Goal: Task Accomplishment & Management: Complete application form

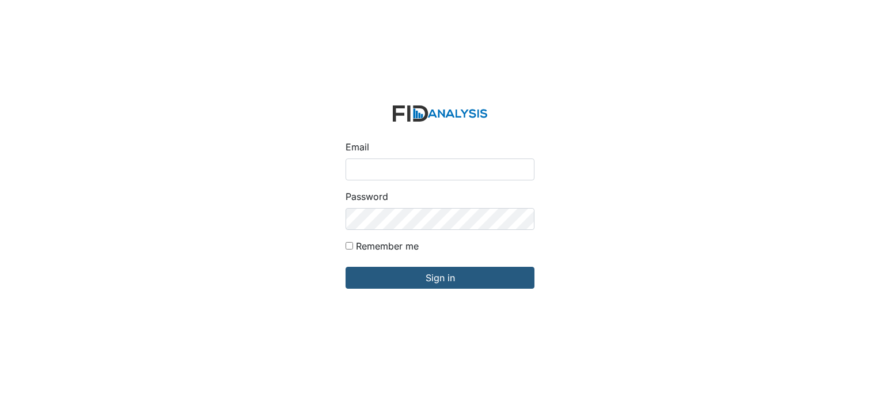
click at [368, 169] on input "Email" at bounding box center [439, 169] width 189 height 22
type input "[EMAIL_ADDRESS][DOMAIN_NAME]"
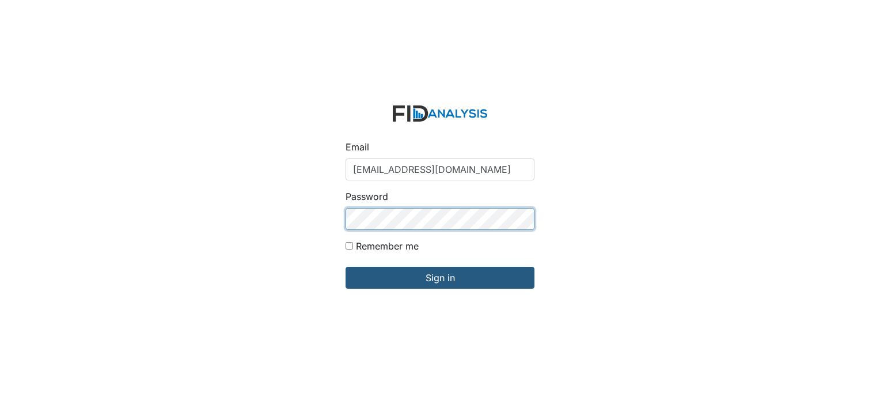
click at [345, 267] on input "Sign in" at bounding box center [439, 278] width 189 height 22
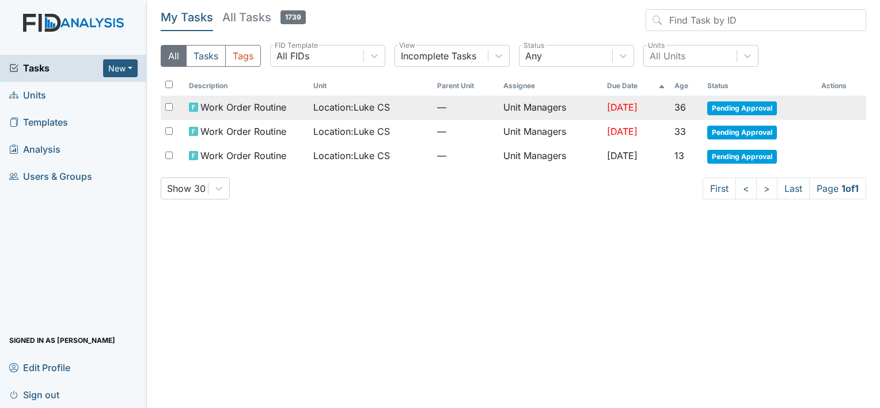
click at [728, 104] on span "Pending Approval" at bounding box center [742, 108] width 70 height 14
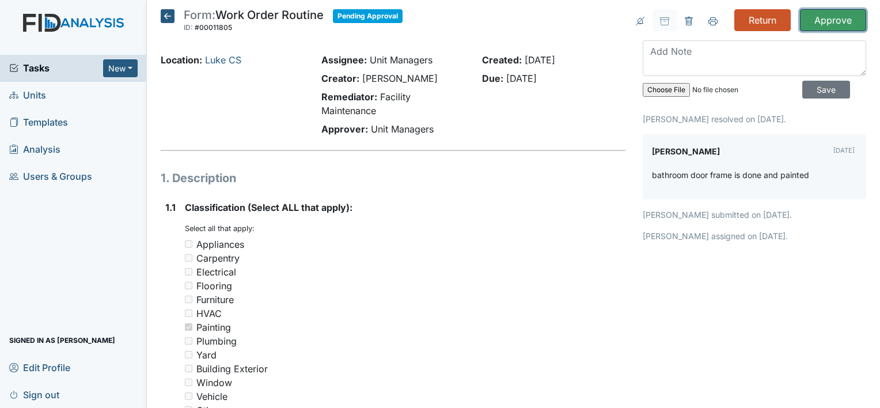
click at [832, 20] on input "Approve" at bounding box center [833, 20] width 66 height 22
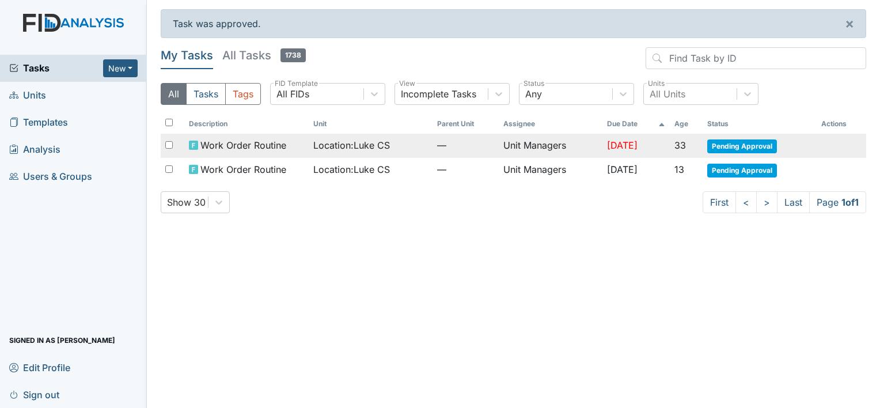
click at [718, 146] on span "Pending Approval" at bounding box center [742, 146] width 70 height 14
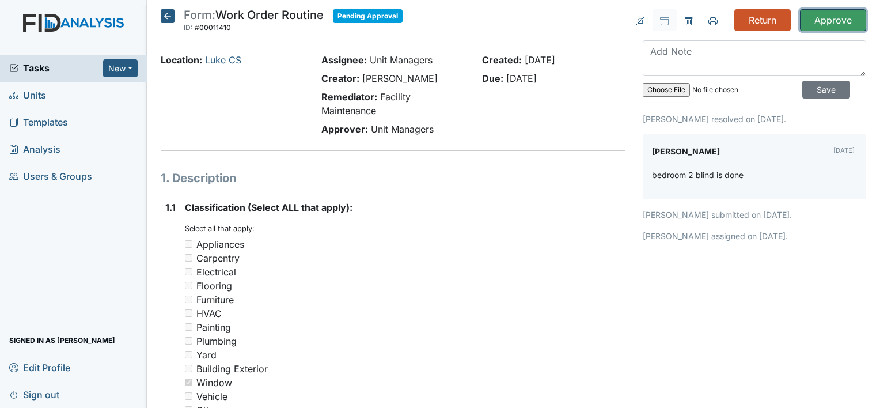
click at [812, 21] on input "Approve" at bounding box center [833, 20] width 66 height 22
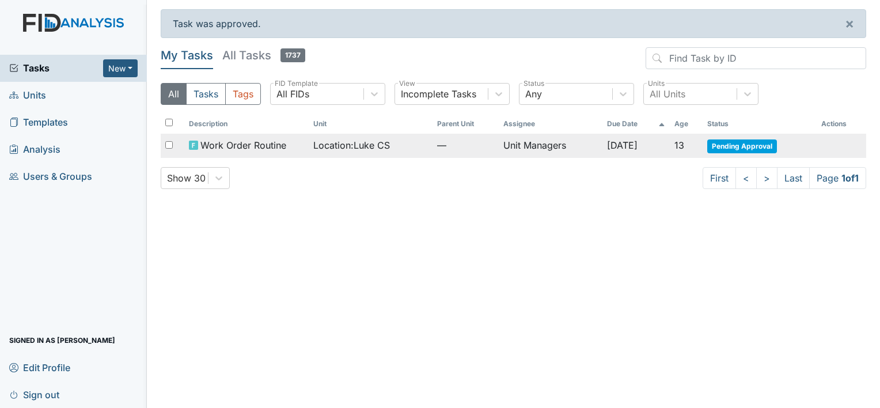
click at [716, 143] on span "Pending Approval" at bounding box center [742, 146] width 70 height 14
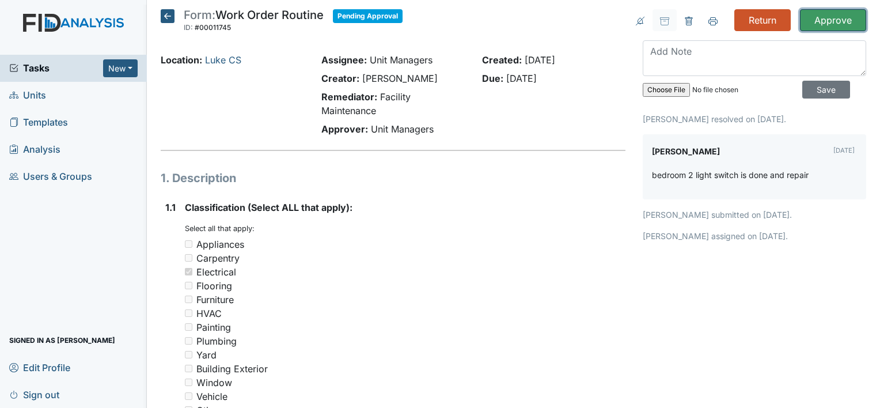
click at [800, 21] on input "Approve" at bounding box center [833, 20] width 66 height 22
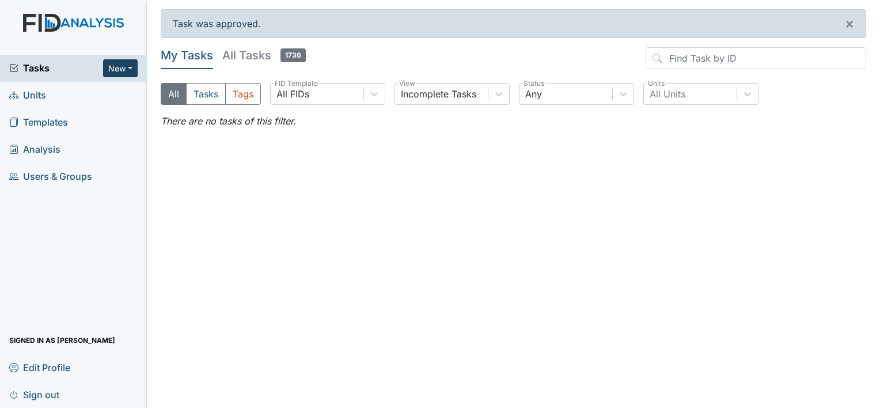
click at [127, 67] on button "New" at bounding box center [120, 68] width 35 height 18
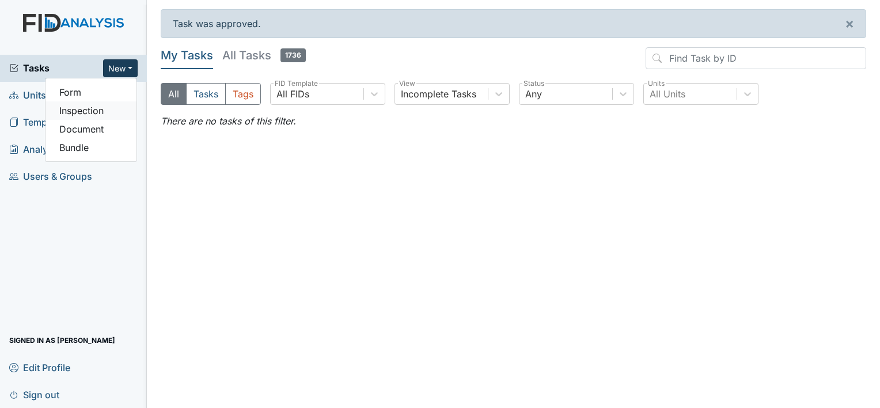
click at [106, 108] on link "Inspection" at bounding box center [90, 110] width 91 height 18
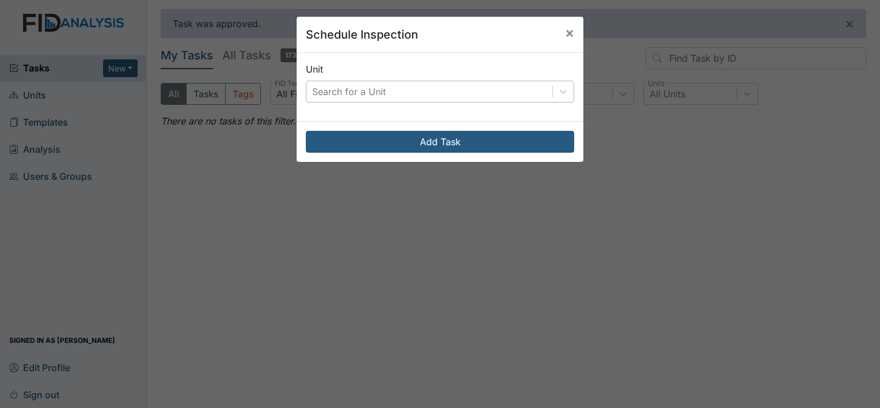
click at [321, 86] on div "Search for a Unit" at bounding box center [349, 92] width 74 height 14
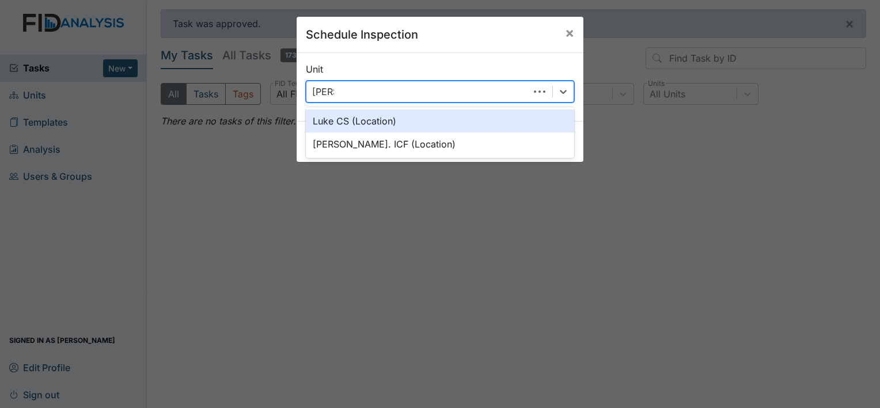
type input "Luke"
click at [337, 120] on div "Luke CS (Location)" at bounding box center [440, 120] width 268 height 23
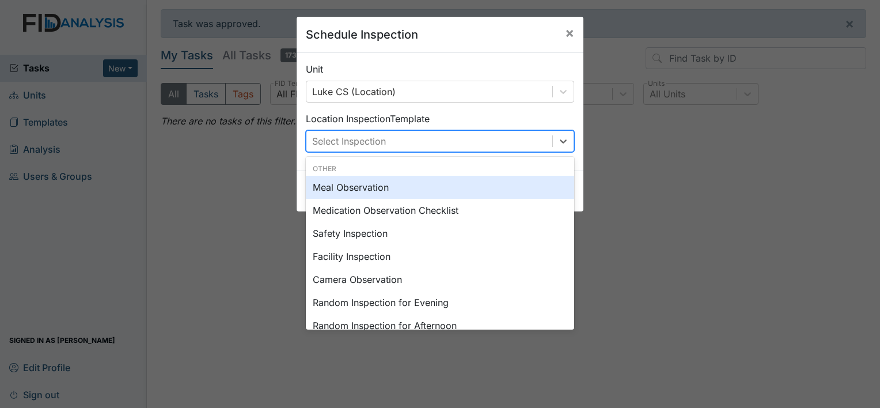
click at [336, 143] on div "Select Inspection" at bounding box center [349, 141] width 74 height 14
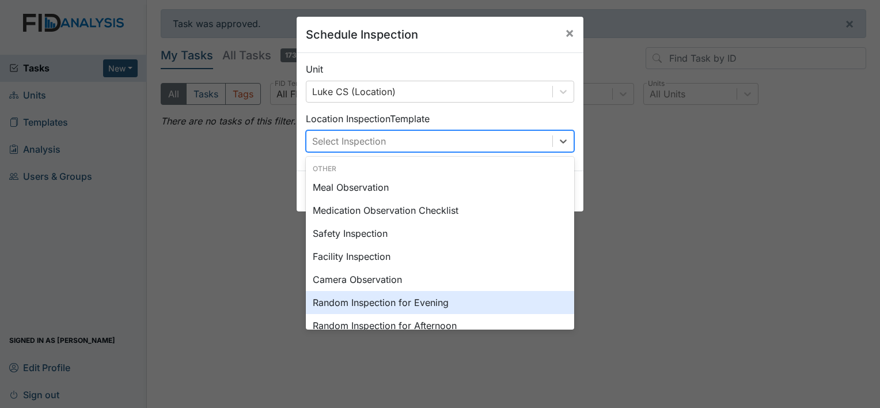
scroll to position [58, 0]
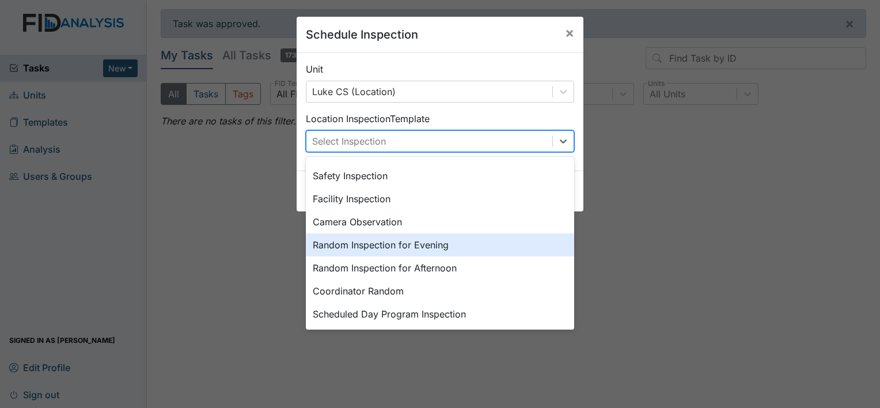
click at [355, 242] on div "Random Inspection for Evening" at bounding box center [440, 244] width 268 height 23
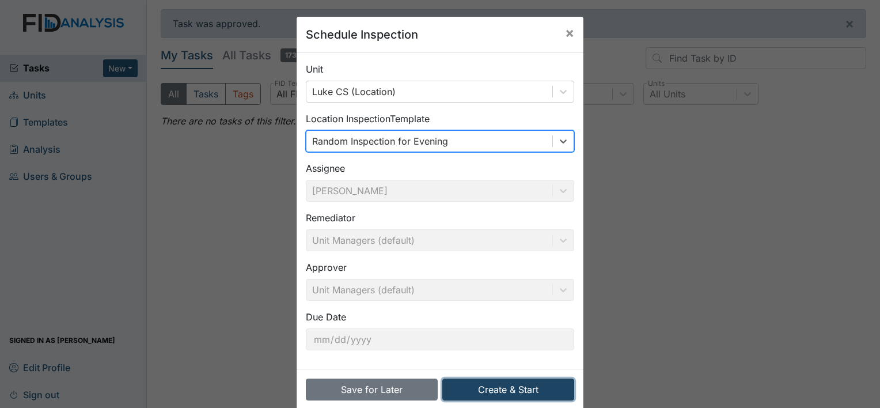
click at [527, 380] on button "Create & Start" at bounding box center [508, 389] width 132 height 22
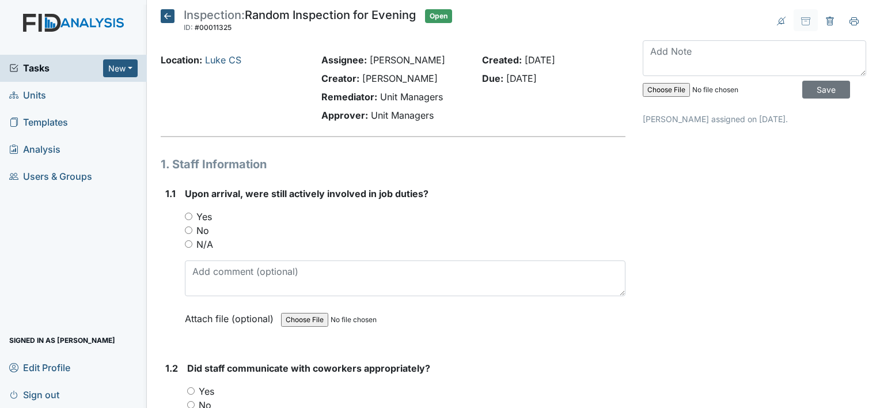
click at [186, 233] on input "No" at bounding box center [188, 229] width 7 height 7
radio input "true"
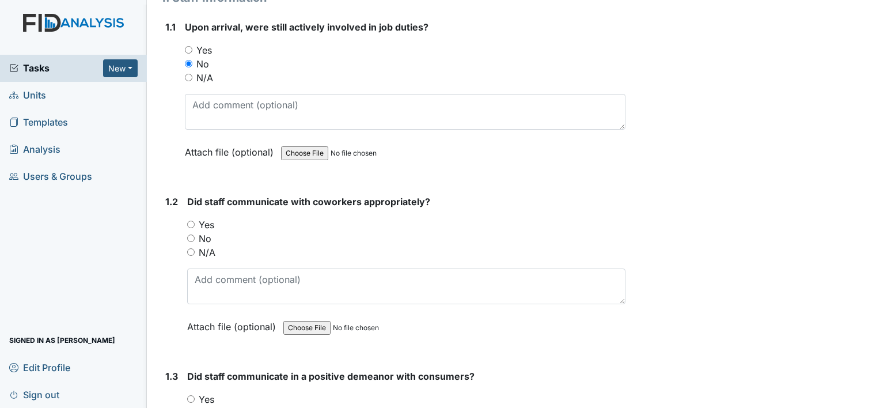
scroll to position [173, 0]
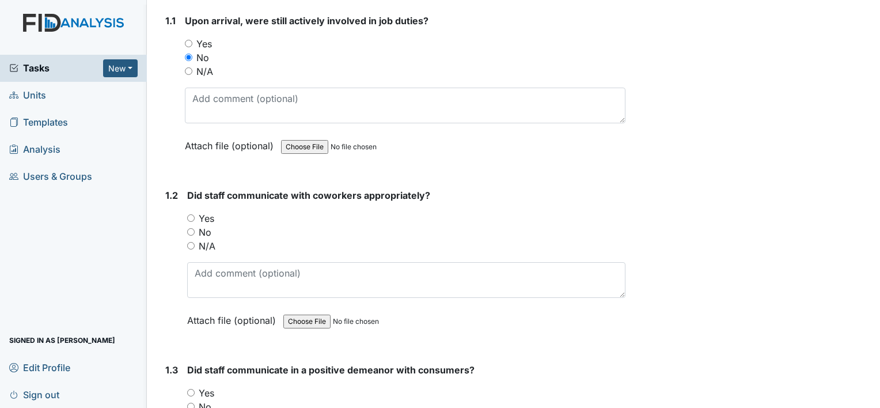
click at [192, 218] on input "Yes" at bounding box center [190, 217] width 7 height 7
radio input "true"
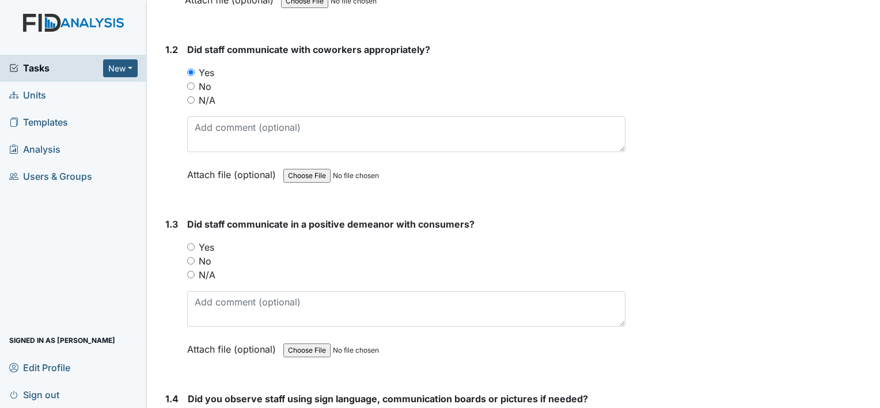
scroll to position [403, 0]
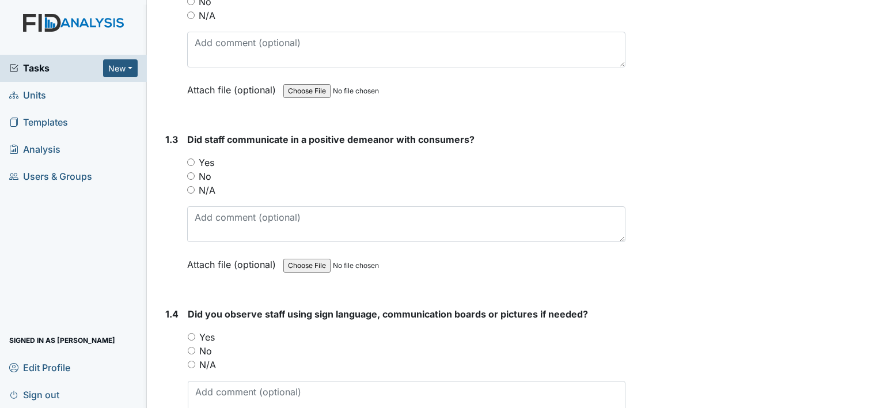
click at [191, 160] on input "Yes" at bounding box center [190, 161] width 7 height 7
radio input "true"
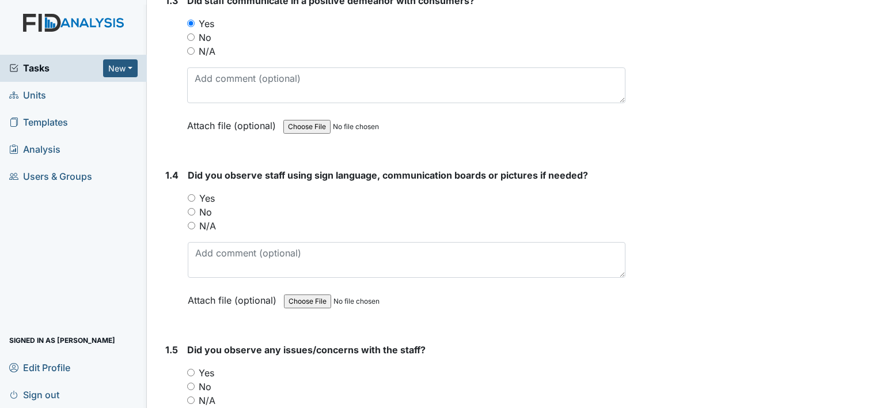
scroll to position [576, 0]
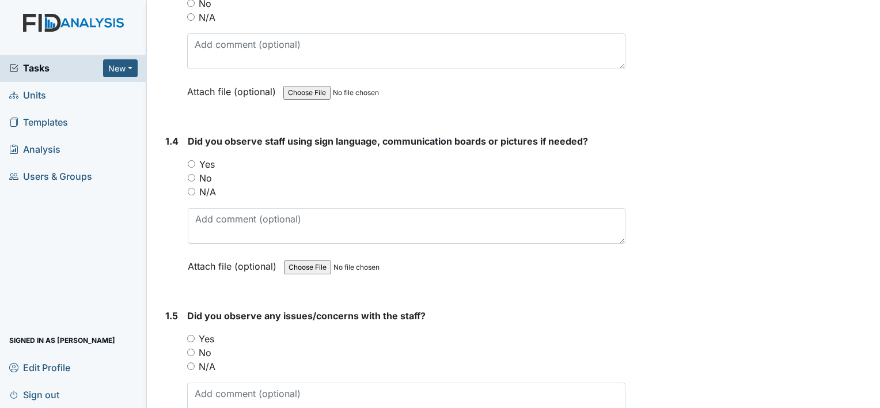
click at [193, 188] on input "N/A" at bounding box center [191, 191] width 7 height 7
radio input "true"
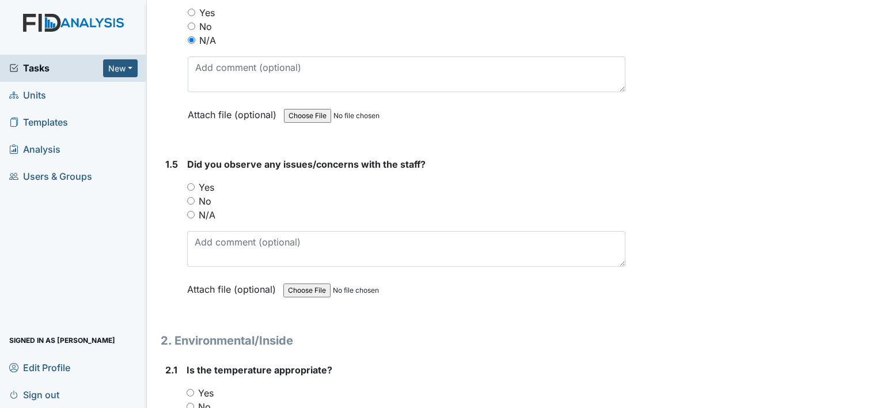
scroll to position [748, 0]
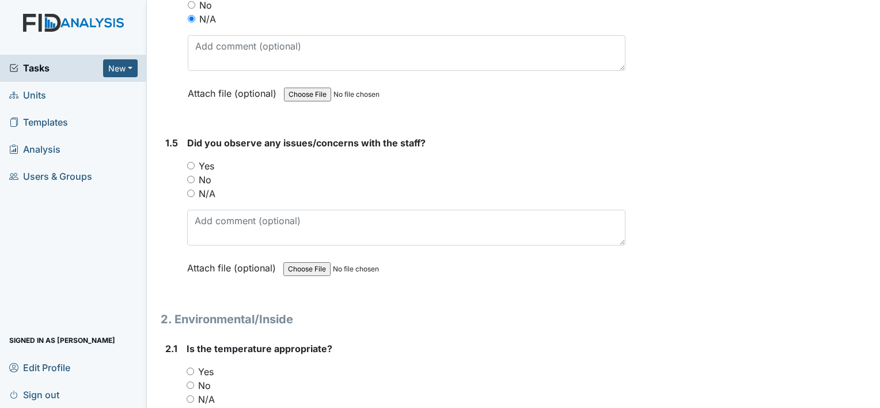
click at [188, 176] on input "No" at bounding box center [190, 179] width 7 height 7
radio input "true"
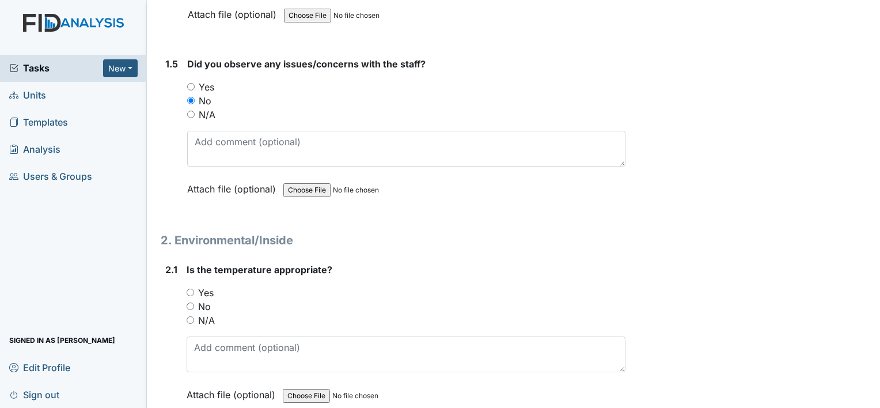
scroll to position [863, 0]
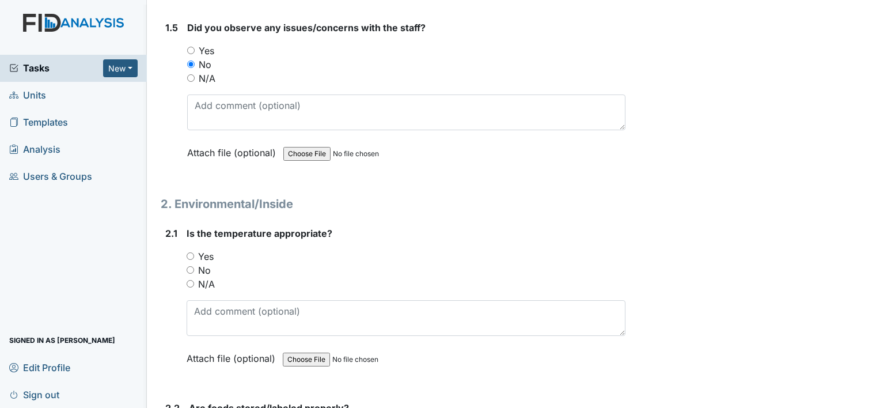
click at [190, 252] on input "Yes" at bounding box center [190, 255] width 7 height 7
radio input "true"
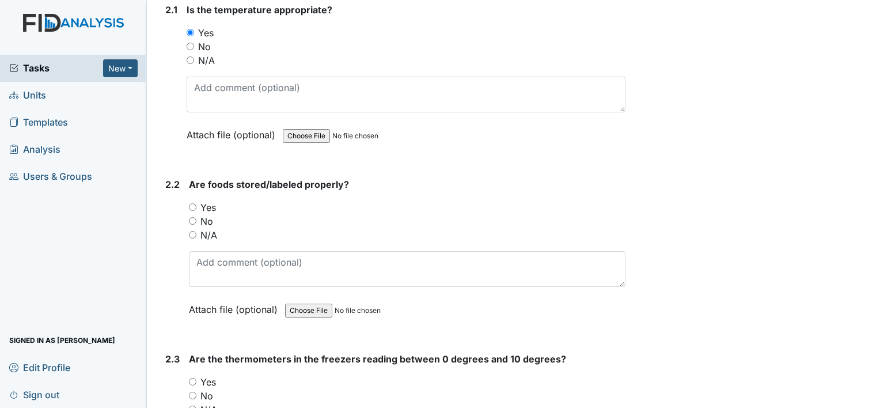
scroll to position [1094, 0]
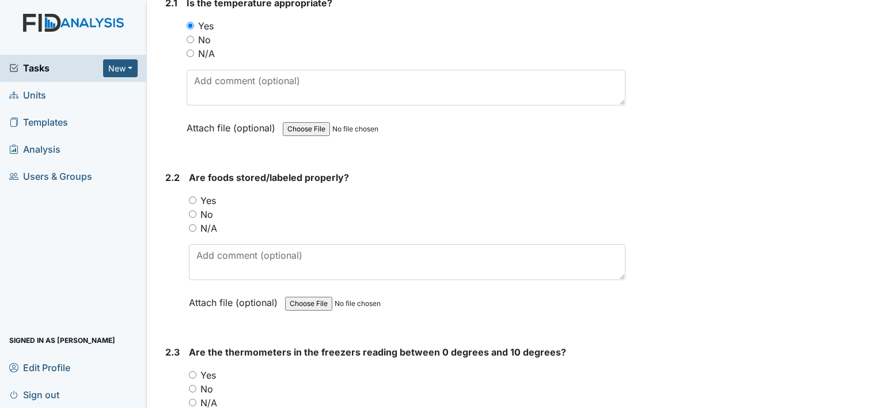
click at [190, 196] on input "Yes" at bounding box center [192, 199] width 7 height 7
radio input "true"
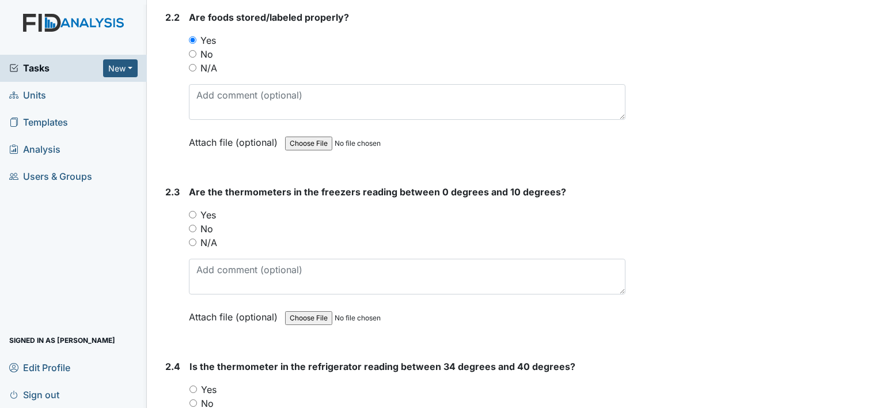
scroll to position [1266, 0]
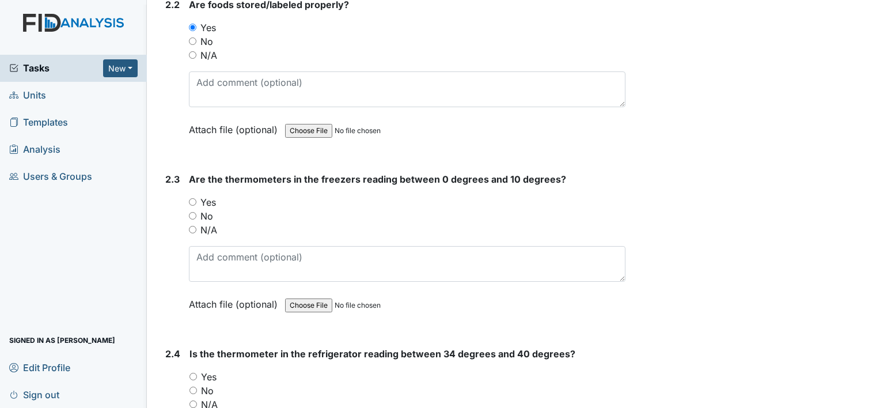
click at [189, 198] on input "Yes" at bounding box center [192, 201] width 7 height 7
radio input "true"
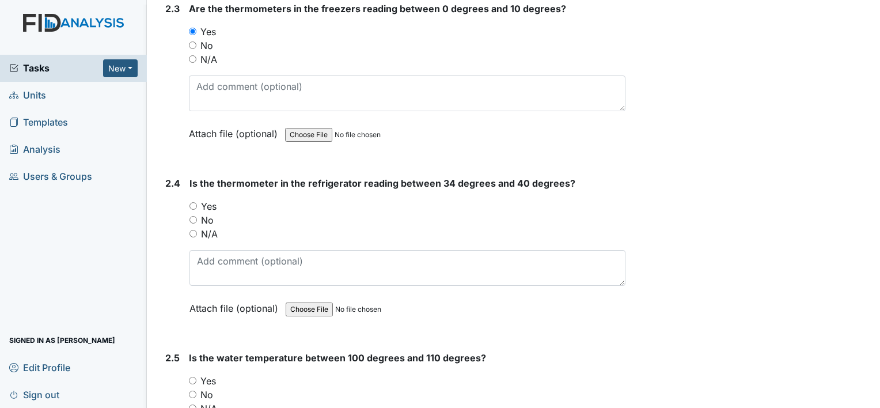
scroll to position [1439, 0]
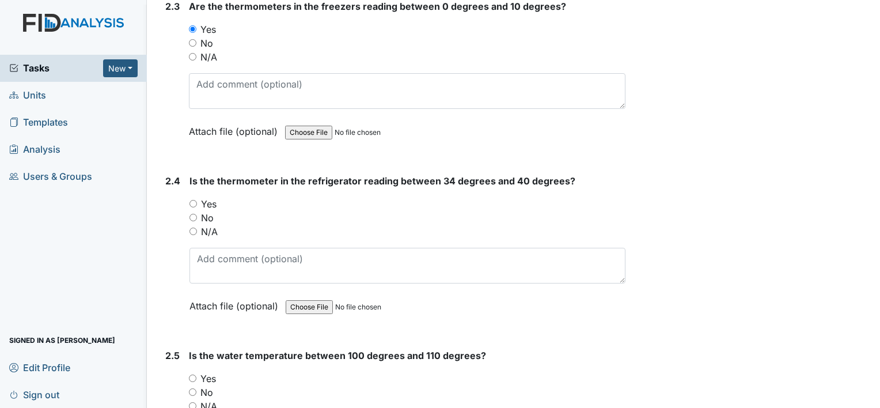
click at [189, 200] on input "Yes" at bounding box center [192, 203] width 7 height 7
radio input "true"
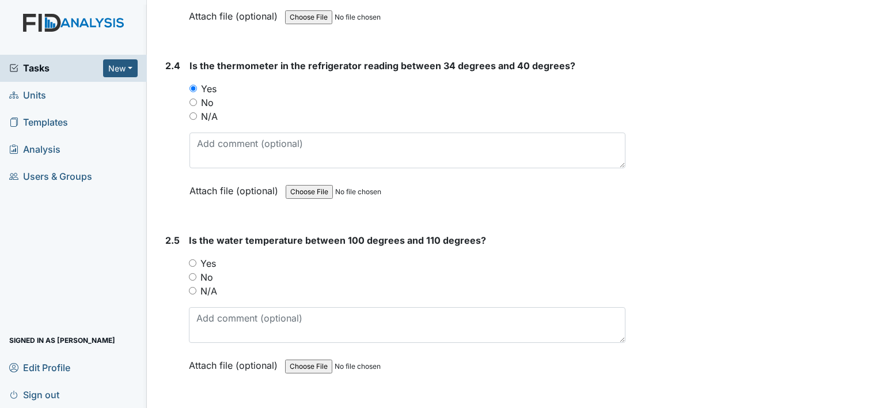
scroll to position [1612, 0]
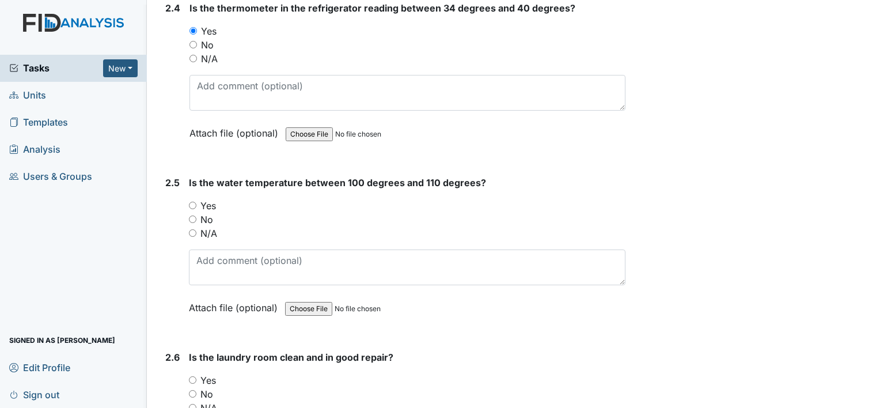
click at [192, 204] on div "Yes" at bounding box center [407, 206] width 436 height 14
click at [191, 201] on input "Yes" at bounding box center [192, 204] width 7 height 7
radio input "true"
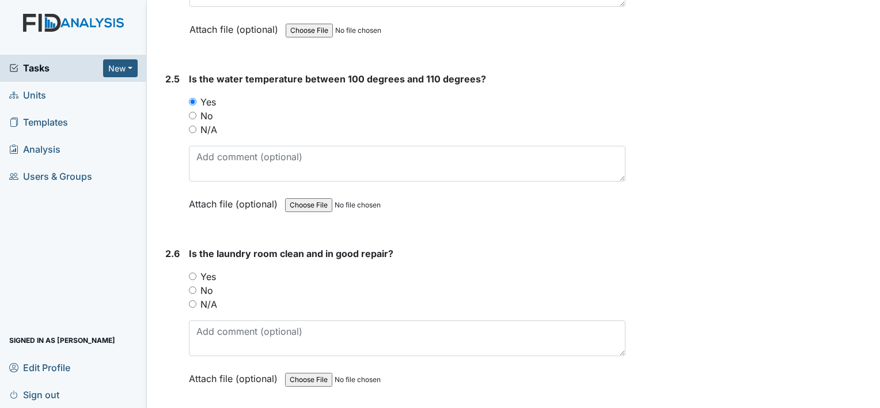
scroll to position [1727, 0]
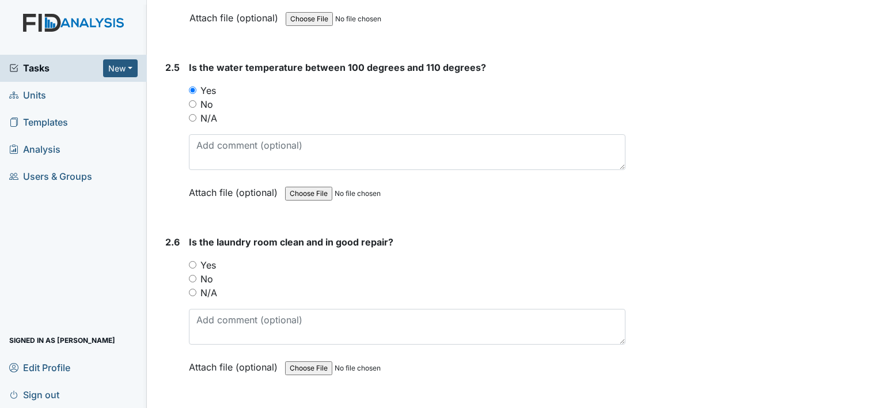
click at [189, 261] on input "Yes" at bounding box center [192, 264] width 7 height 7
radio input "true"
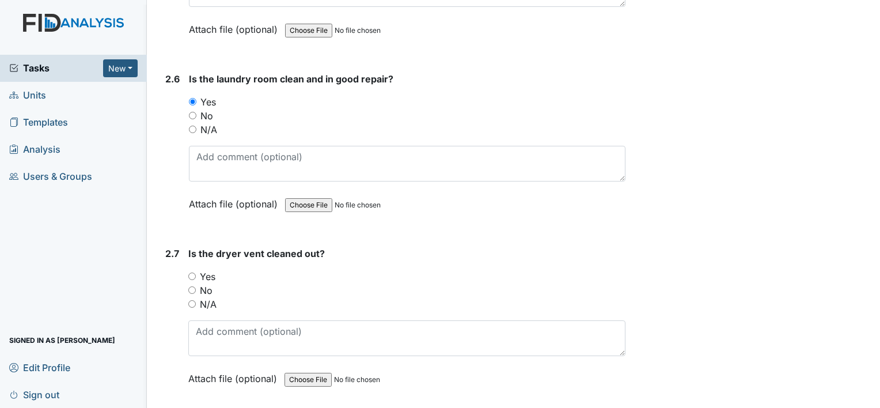
scroll to position [1900, 0]
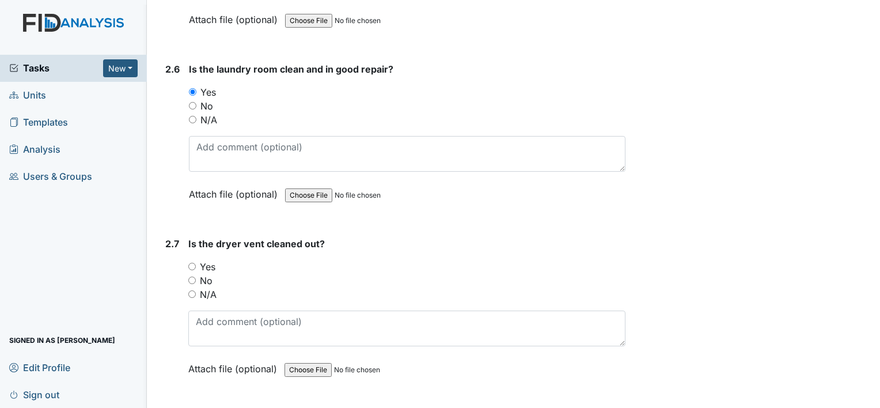
click at [188, 252] on div "Is the dryer vent cleaned out? You must select one of the below options. Yes No…" at bounding box center [406, 310] width 437 height 147
click at [189, 262] on input "Yes" at bounding box center [191, 265] width 7 height 7
radio input "true"
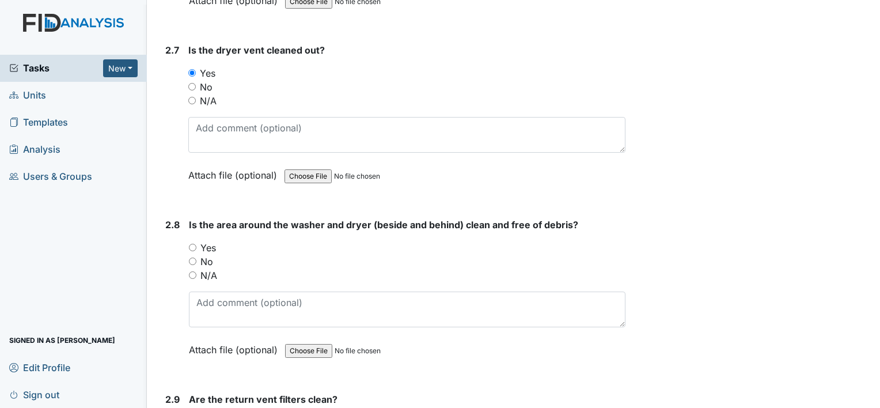
scroll to position [2130, 0]
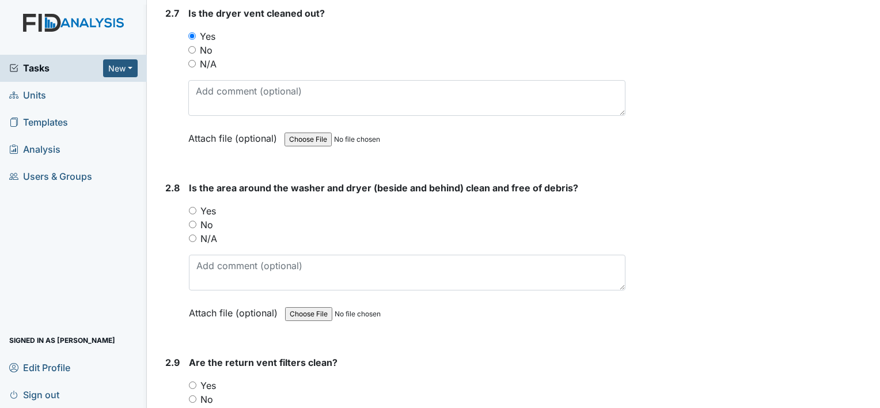
click at [192, 207] on input "Yes" at bounding box center [192, 210] width 7 height 7
radio input "true"
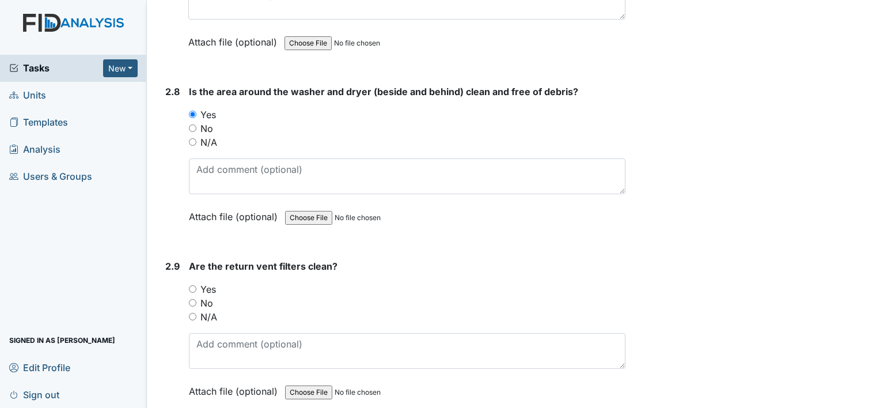
scroll to position [2245, 0]
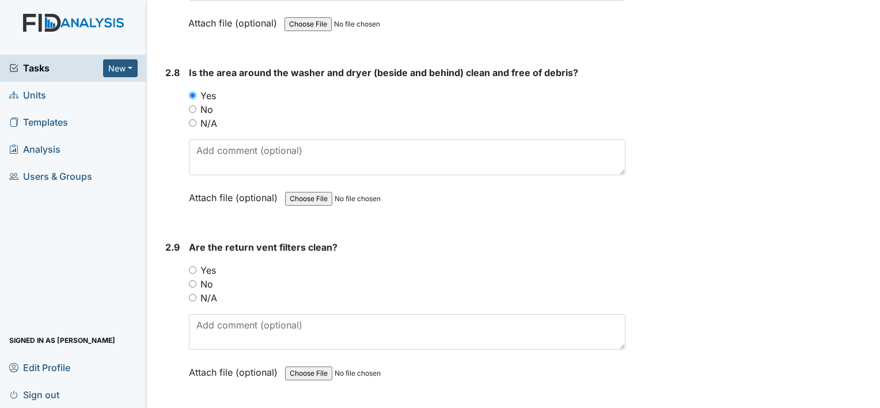
click at [196, 266] on input "Yes" at bounding box center [192, 269] width 7 height 7
radio input "true"
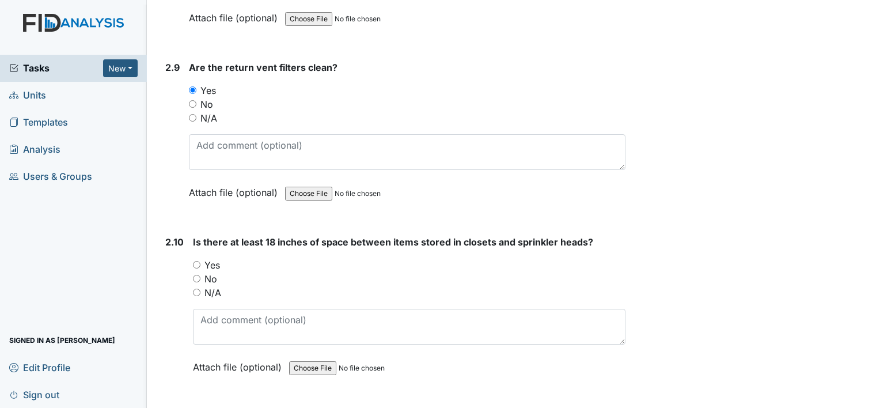
scroll to position [2533, 0]
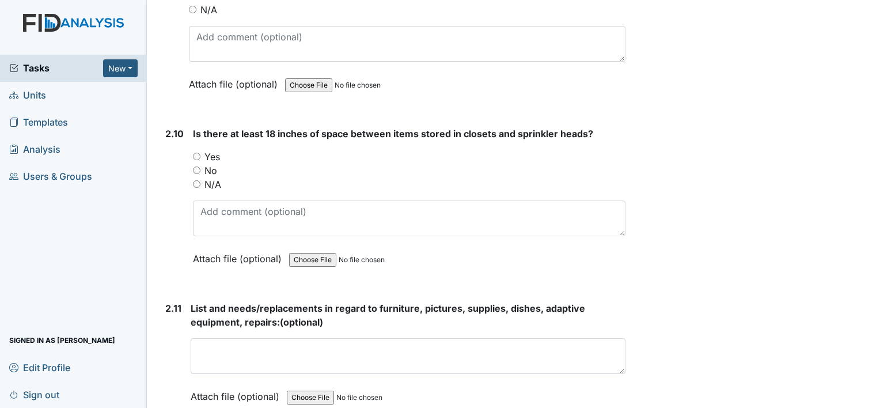
click at [194, 153] on input "Yes" at bounding box center [196, 156] width 7 height 7
radio input "true"
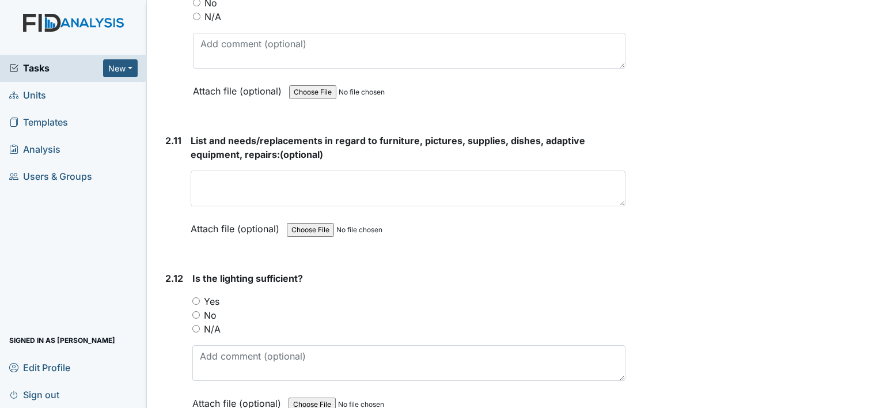
scroll to position [2705, 0]
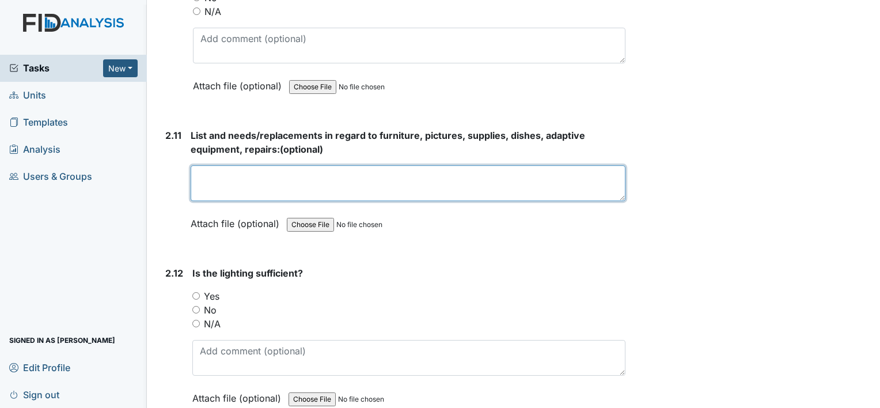
click at [210, 179] on textarea at bounding box center [408, 183] width 435 height 36
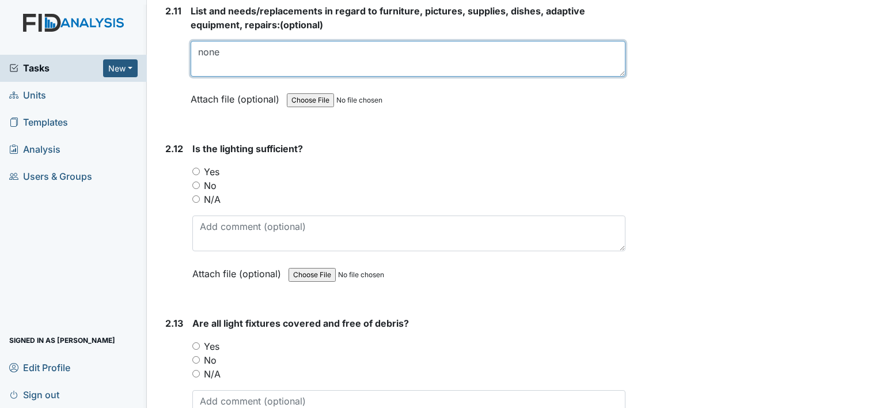
scroll to position [2878, 0]
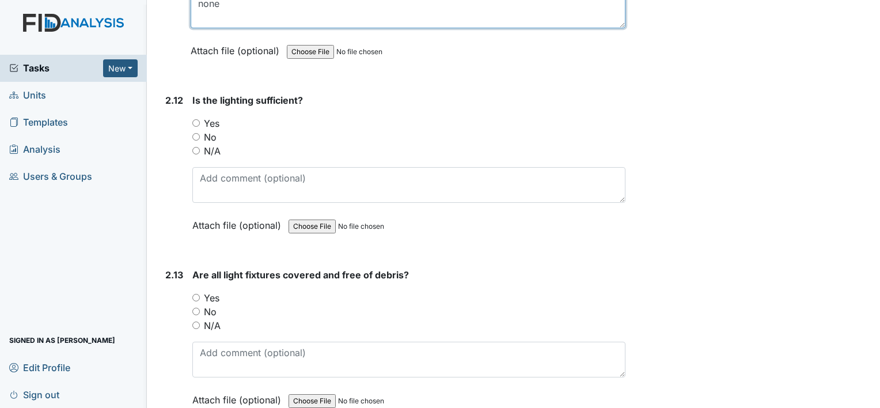
type textarea "none"
click at [192, 119] on input "Yes" at bounding box center [195, 122] width 7 height 7
radio input "true"
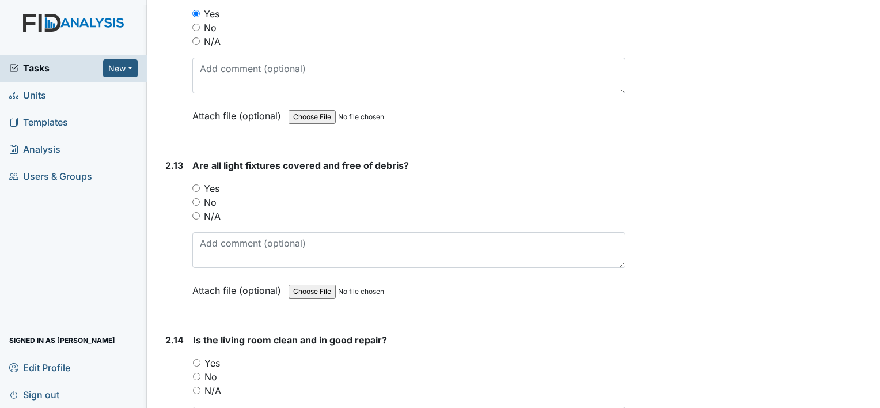
scroll to position [2993, 0]
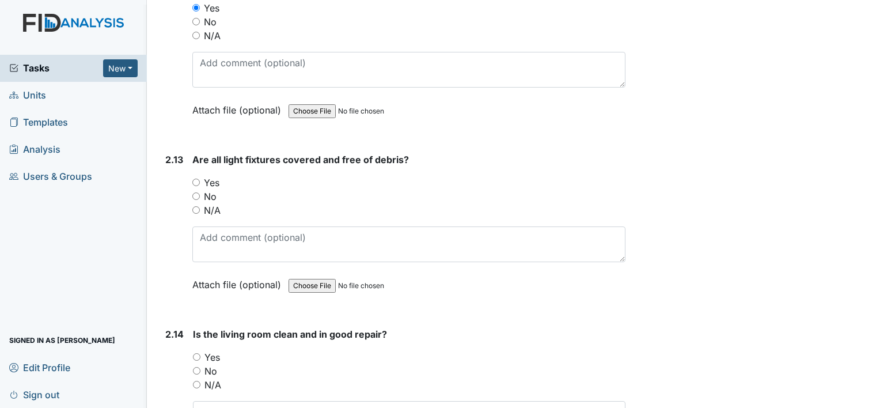
click at [193, 178] on input "Yes" at bounding box center [195, 181] width 7 height 7
radio input "true"
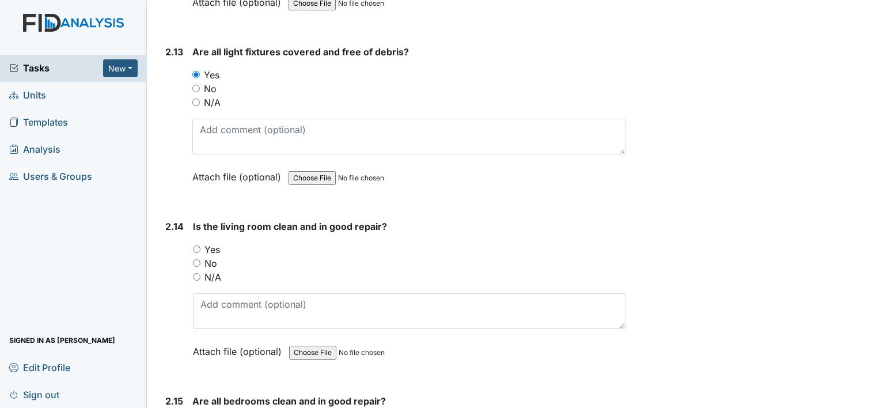
scroll to position [3108, 0]
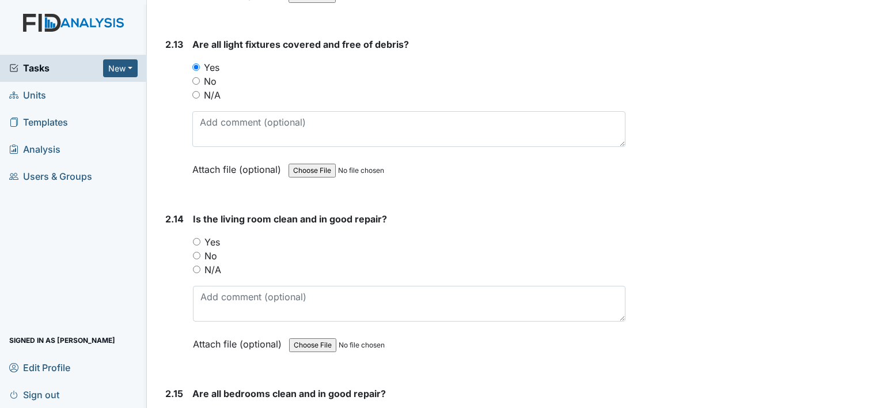
click at [195, 238] on input "Yes" at bounding box center [196, 241] width 7 height 7
radio input "true"
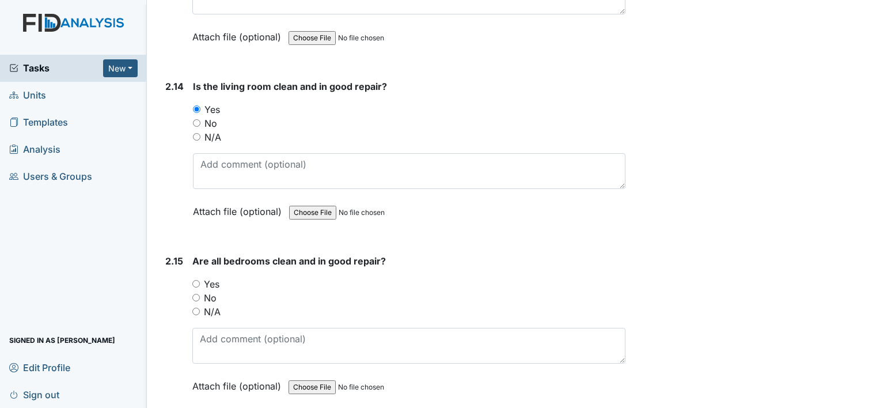
scroll to position [3281, 0]
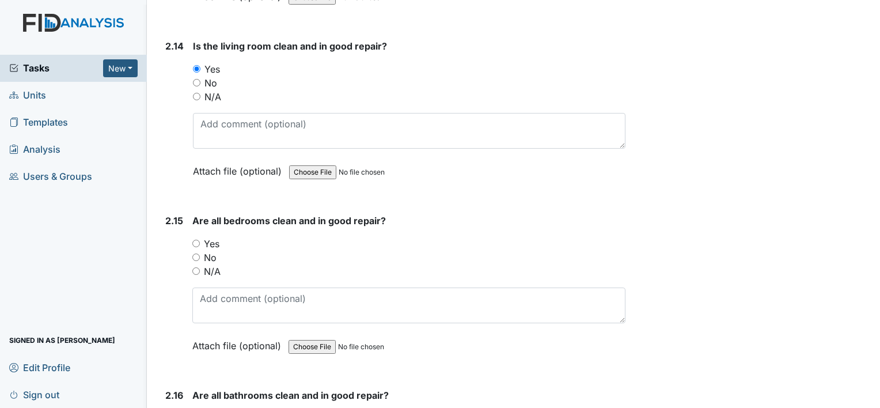
click at [196, 239] on input "Yes" at bounding box center [195, 242] width 7 height 7
radio input "true"
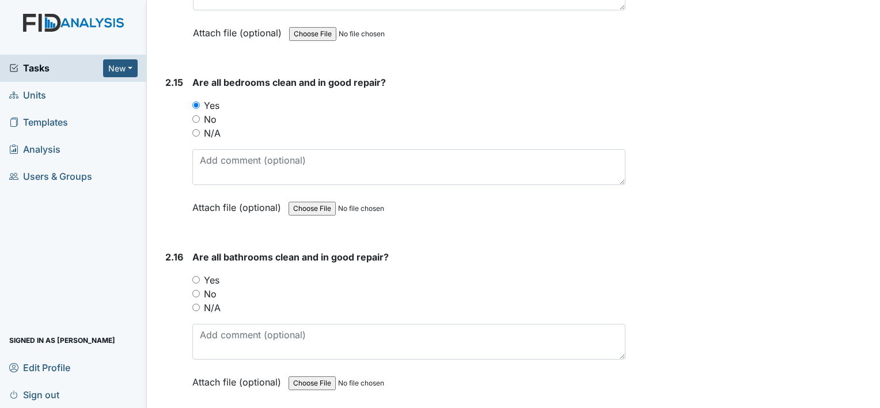
scroll to position [3511, 0]
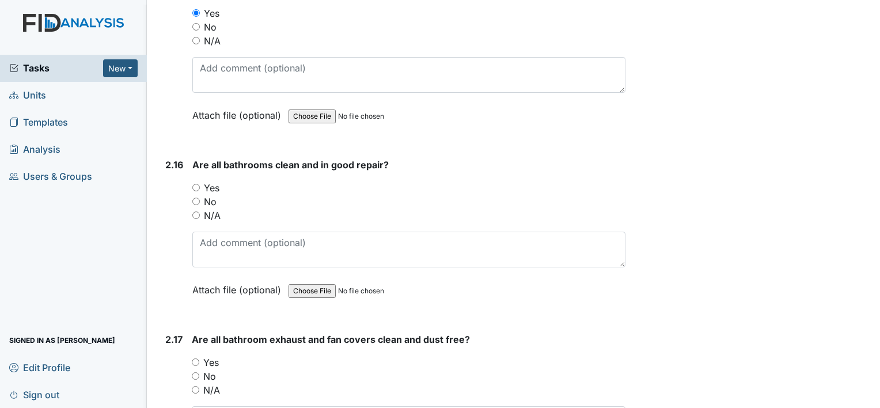
click at [196, 184] on input "Yes" at bounding box center [195, 187] width 7 height 7
radio input "true"
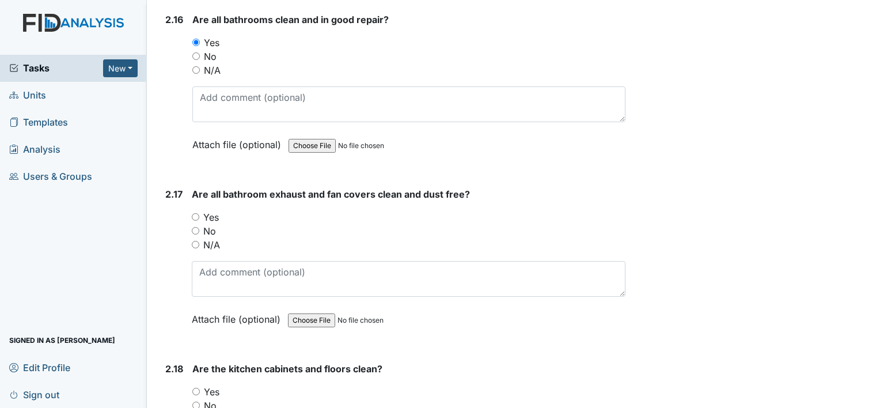
scroll to position [3684, 0]
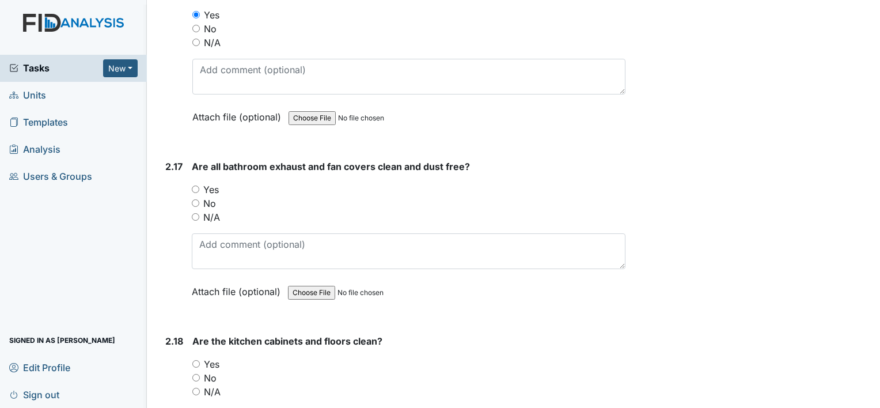
click at [195, 182] on div "Yes" at bounding box center [408, 189] width 433 height 14
click at [197, 185] on input "Yes" at bounding box center [195, 188] width 7 height 7
radio input "true"
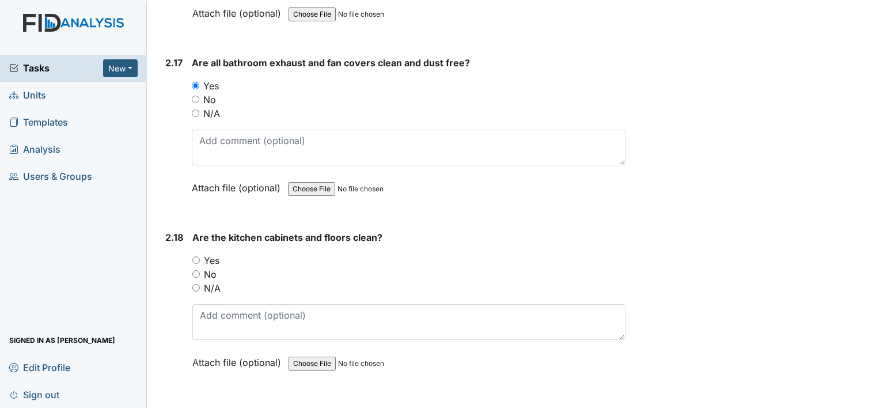
scroll to position [3799, 0]
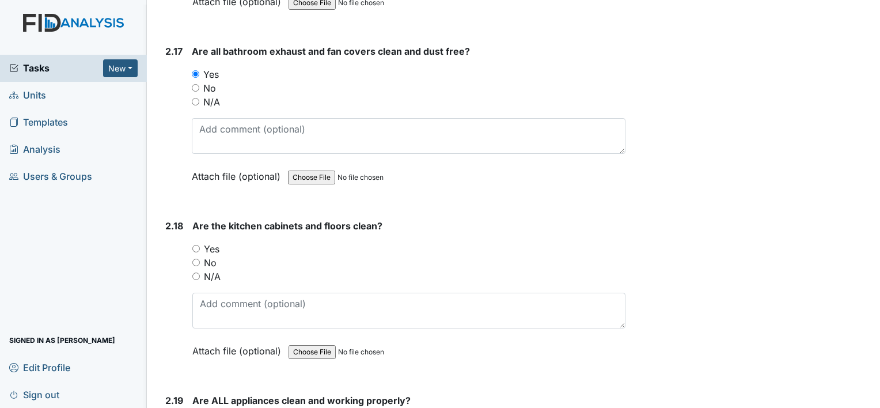
click at [197, 245] on input "Yes" at bounding box center [195, 248] width 7 height 7
radio input "true"
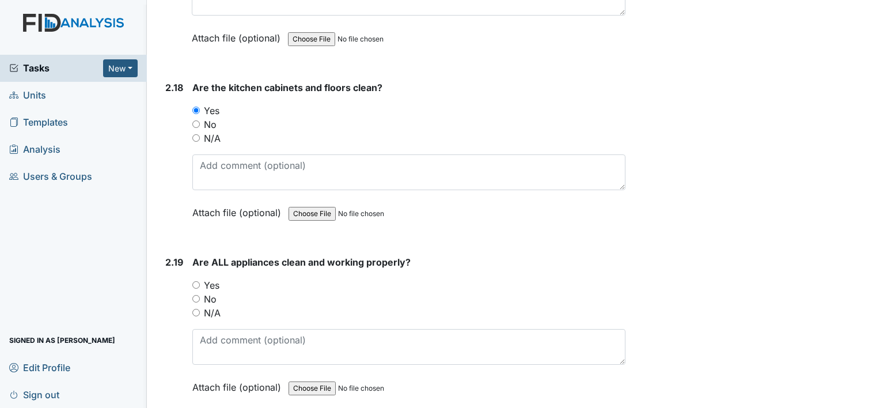
scroll to position [3972, 0]
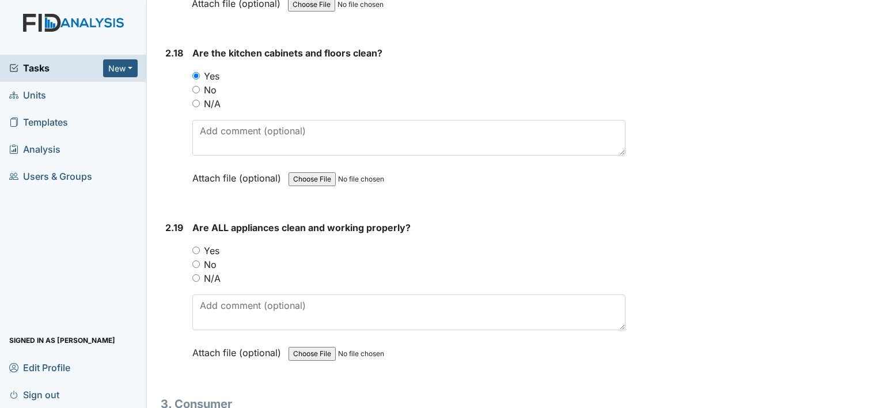
click at [198, 246] on input "Yes" at bounding box center [195, 249] width 7 height 7
radio input "true"
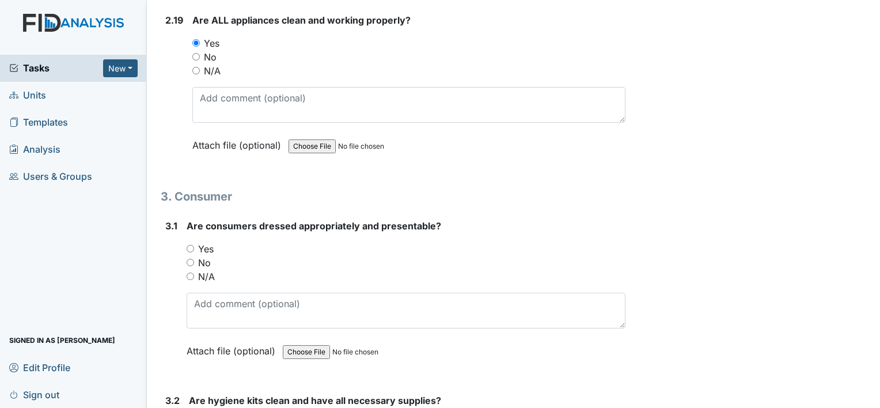
scroll to position [4202, 0]
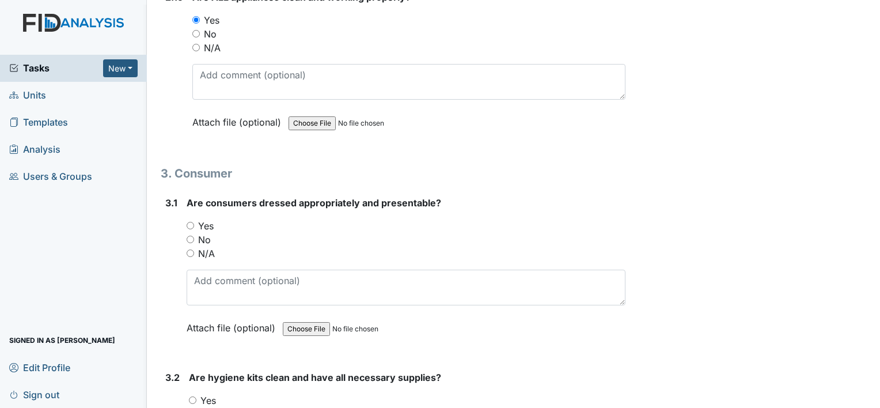
click at [190, 222] on input "Yes" at bounding box center [190, 225] width 7 height 7
radio input "true"
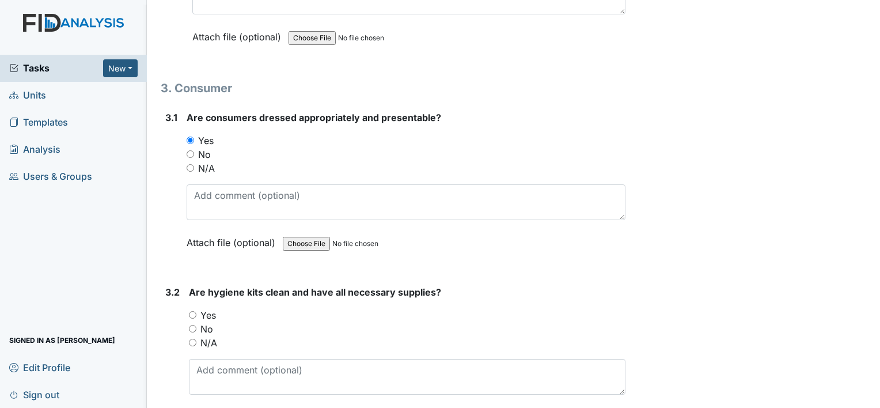
scroll to position [4317, 0]
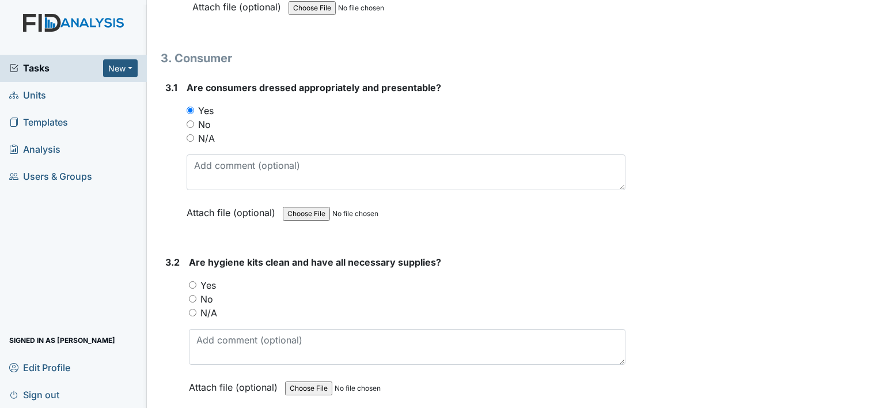
click at [193, 281] on input "Yes" at bounding box center [192, 284] width 7 height 7
radio input "true"
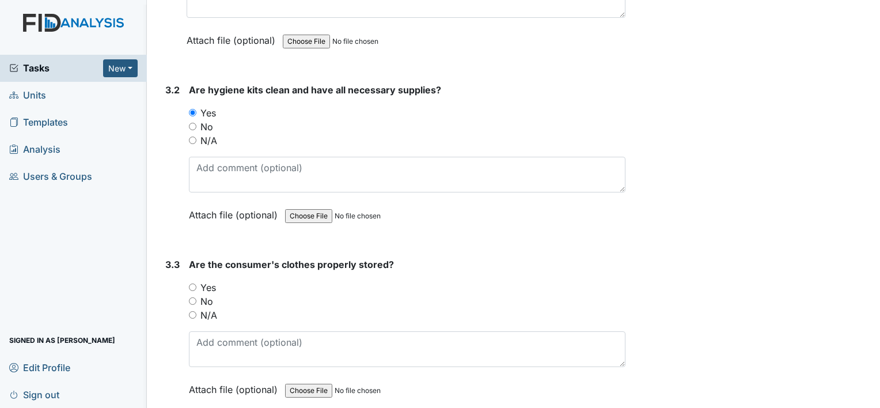
scroll to position [4490, 0]
click at [195, 283] on input "Yes" at bounding box center [192, 286] width 7 height 7
radio input "true"
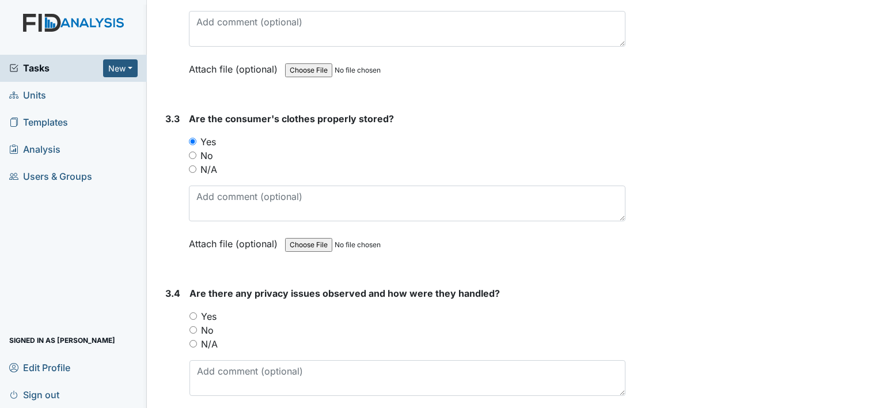
scroll to position [4663, 0]
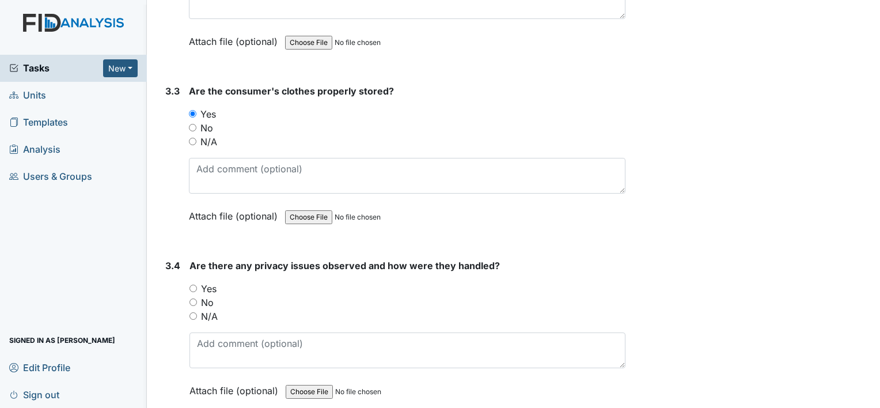
click at [193, 298] on input "No" at bounding box center [192, 301] width 7 height 7
radio input "true"
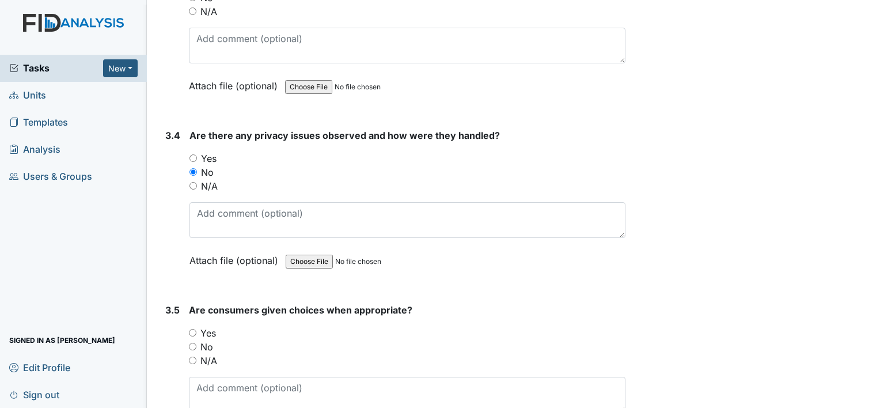
scroll to position [4835, 0]
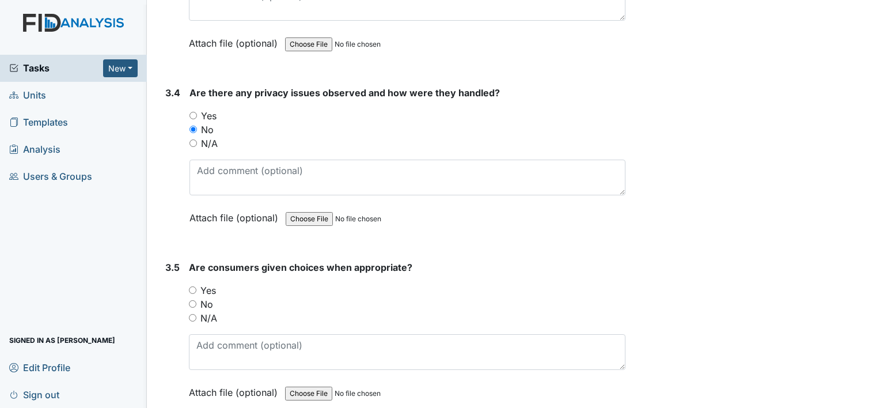
click at [193, 286] on input "Yes" at bounding box center [192, 289] width 7 height 7
radio input "true"
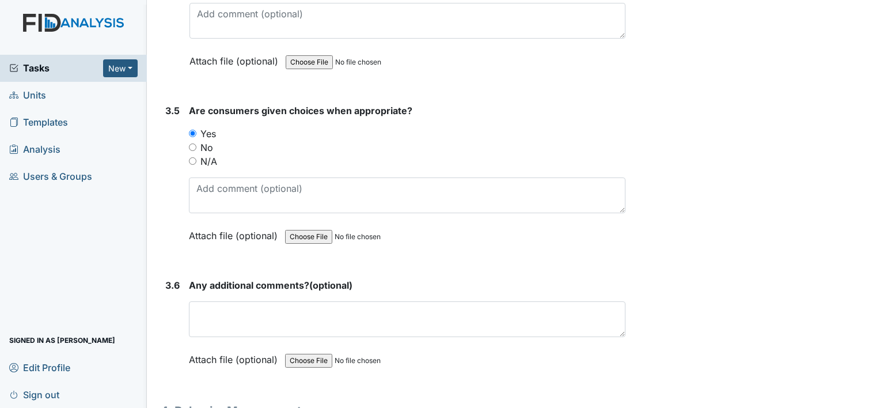
scroll to position [5008, 0]
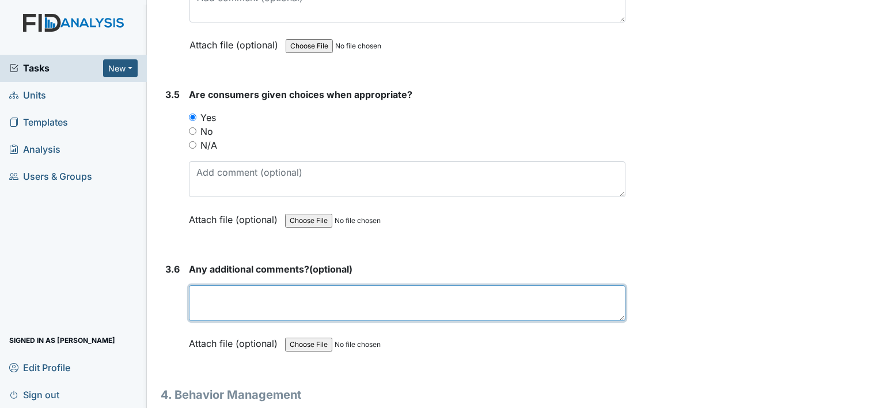
click at [193, 285] on textarea at bounding box center [407, 303] width 436 height 36
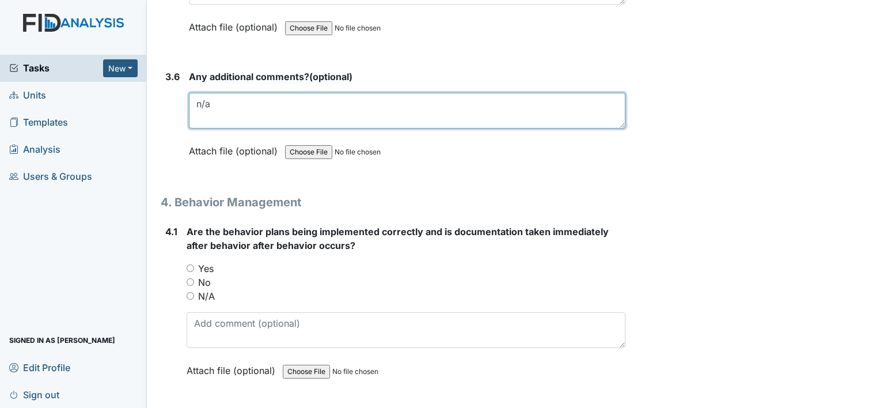
scroll to position [5238, 0]
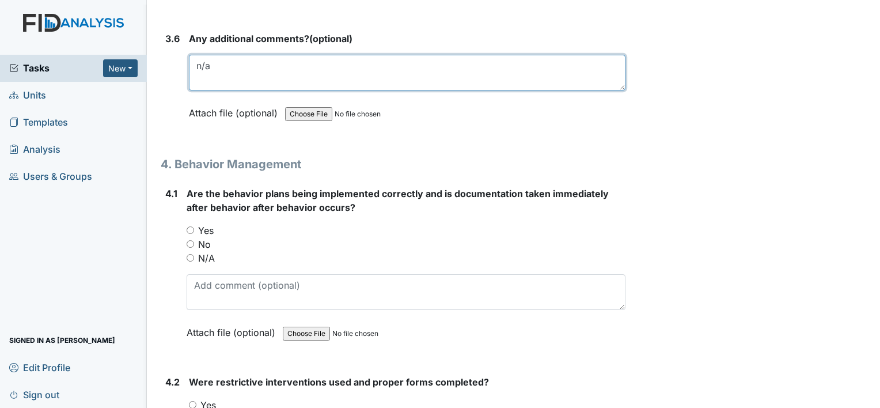
type textarea "n/a"
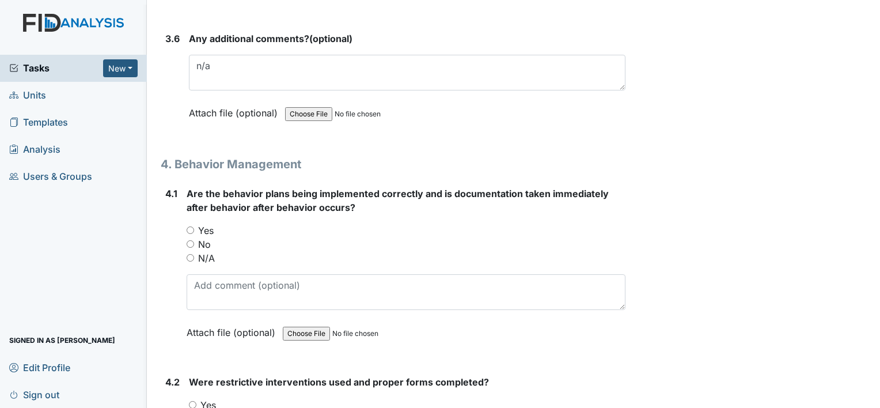
click at [187, 254] on input "N/A" at bounding box center [190, 257] width 7 height 7
radio input "true"
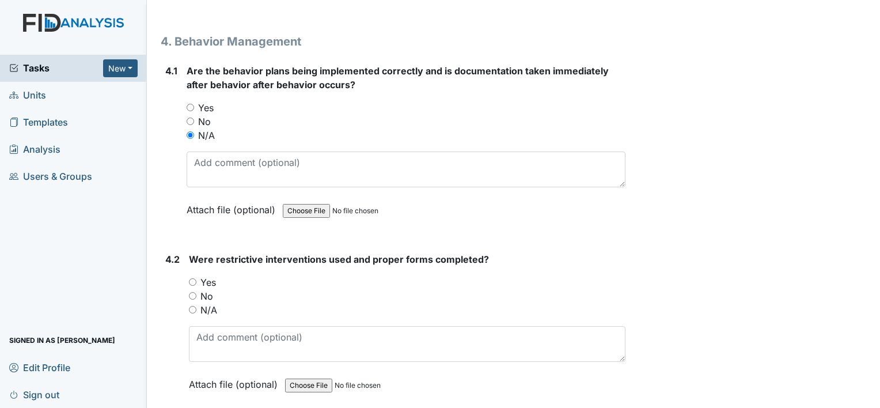
scroll to position [5411, 0]
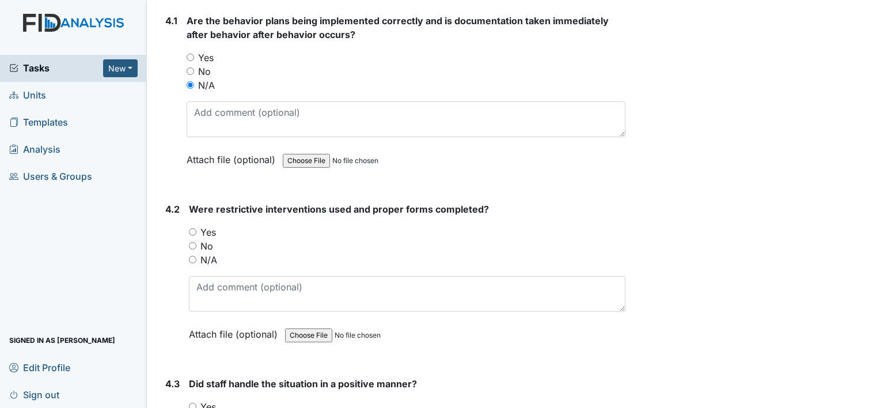
click at [191, 253] on div "N/A" at bounding box center [407, 260] width 436 height 14
click at [191, 256] on input "N/A" at bounding box center [192, 259] width 7 height 7
radio input "true"
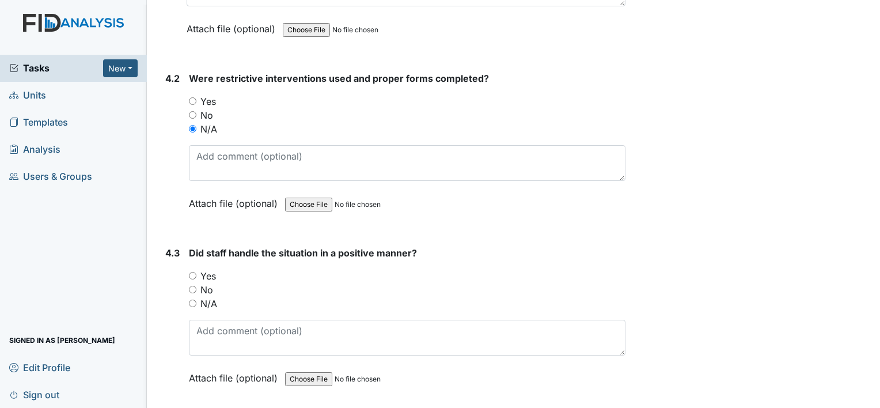
scroll to position [5641, 0]
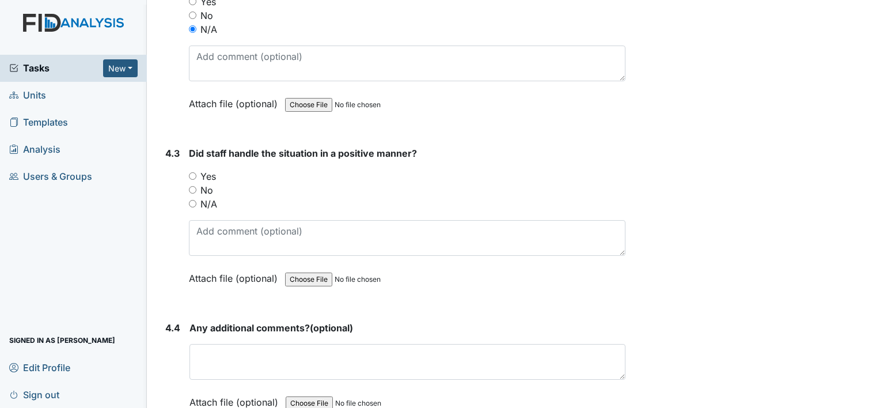
click at [195, 200] on input "N/A" at bounding box center [192, 203] width 7 height 7
radio input "true"
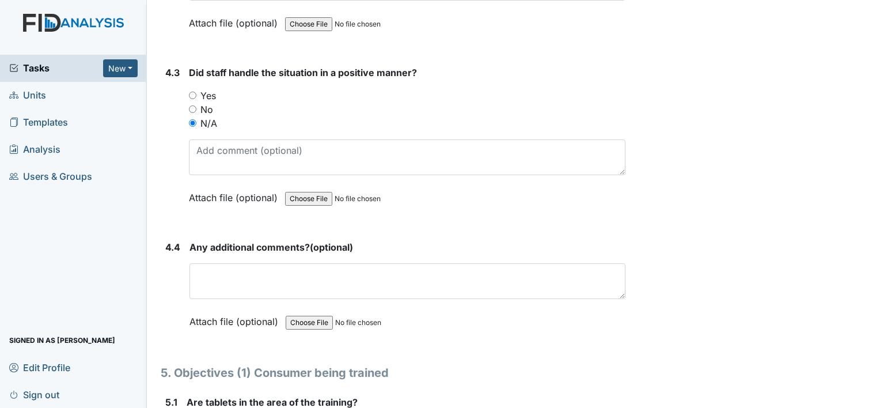
scroll to position [5756, 0]
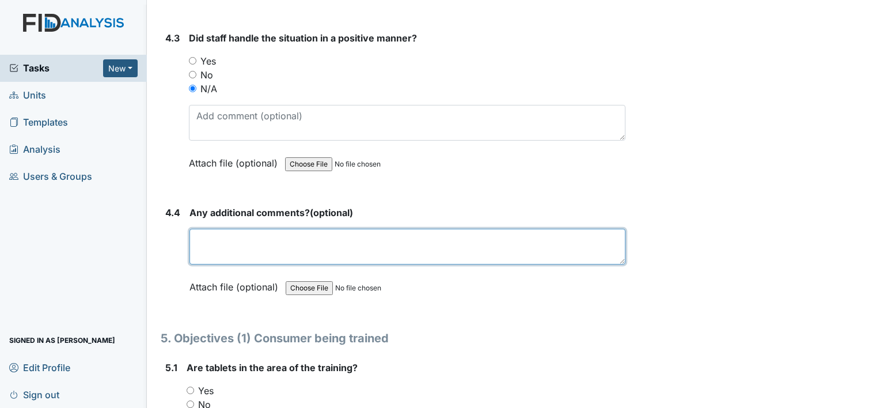
click at [200, 229] on textarea at bounding box center [407, 247] width 436 height 36
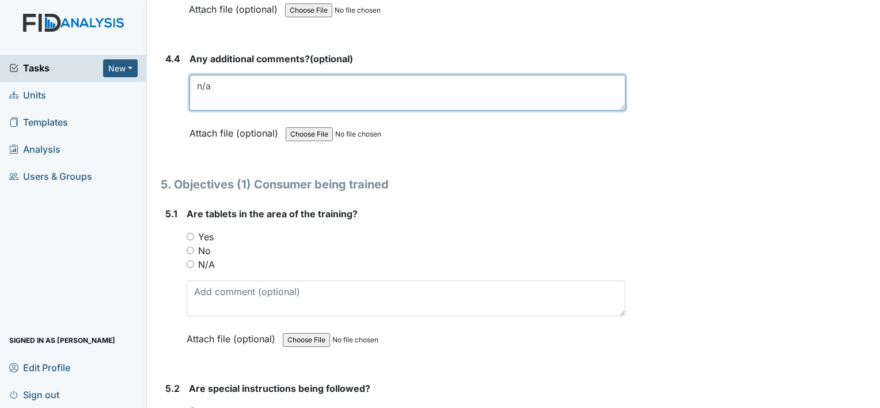
scroll to position [5929, 0]
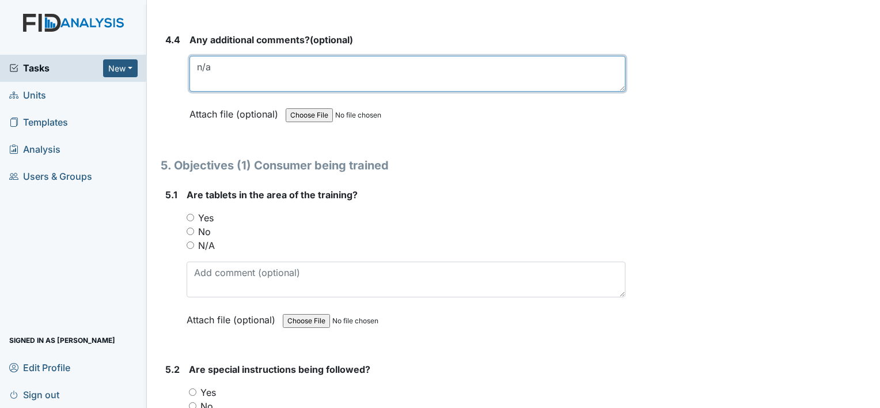
type textarea "n/a"
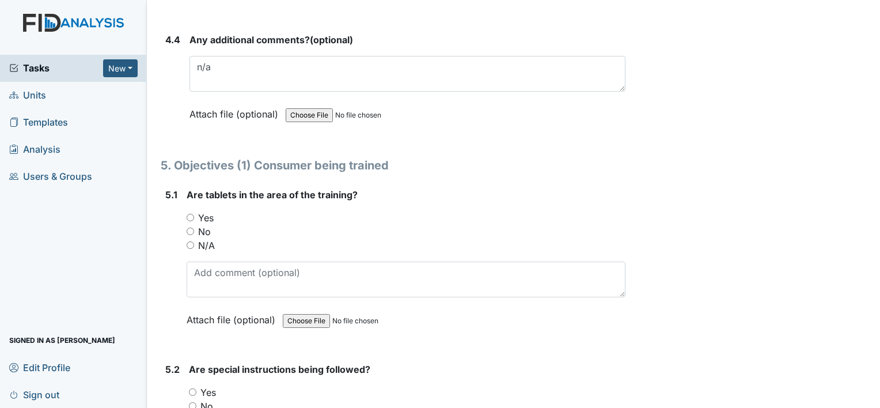
click at [192, 214] on input "Yes" at bounding box center [190, 217] width 7 height 7
radio input "true"
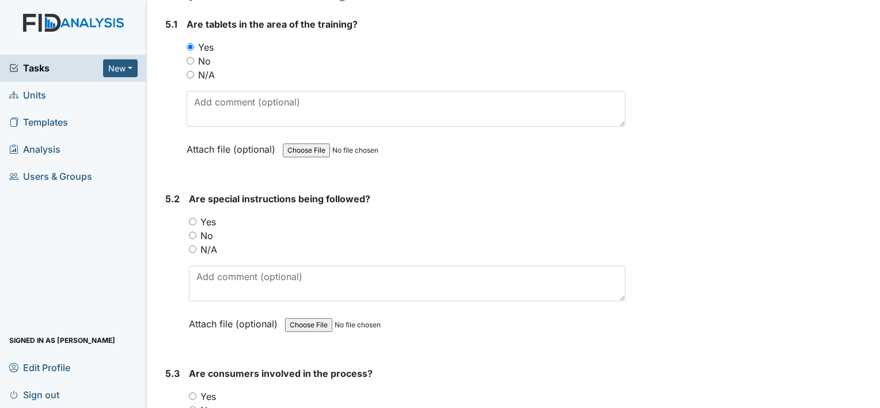
scroll to position [6102, 0]
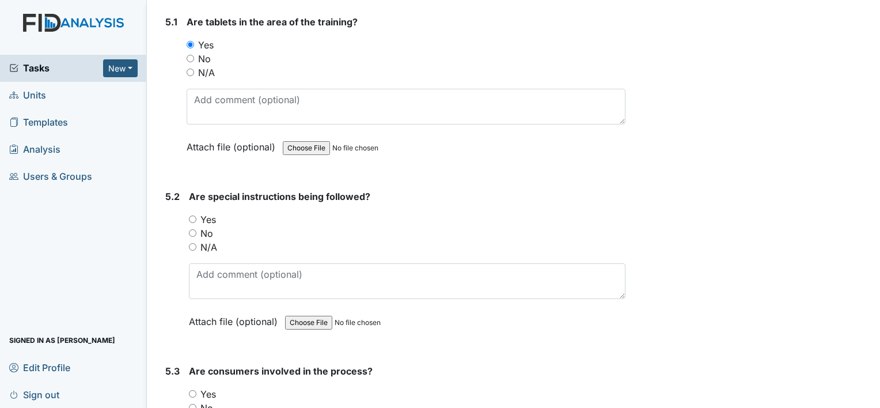
click at [192, 243] on input "N/A" at bounding box center [192, 246] width 7 height 7
radio input "true"
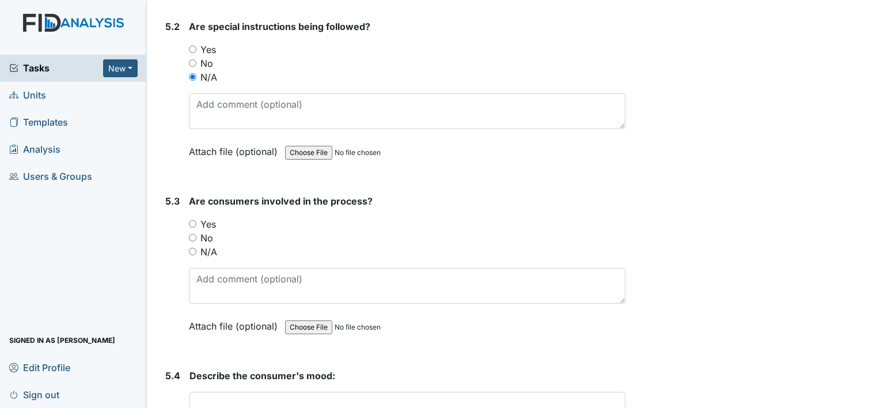
scroll to position [6274, 0]
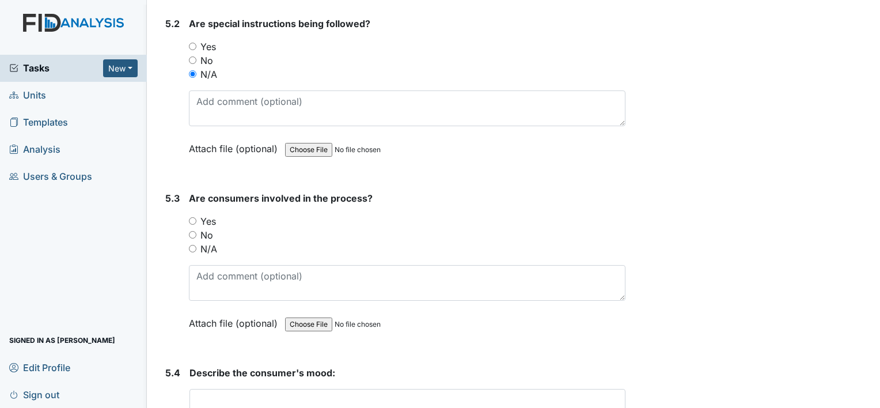
click at [191, 245] on input "N/A" at bounding box center [192, 248] width 7 height 7
radio input "true"
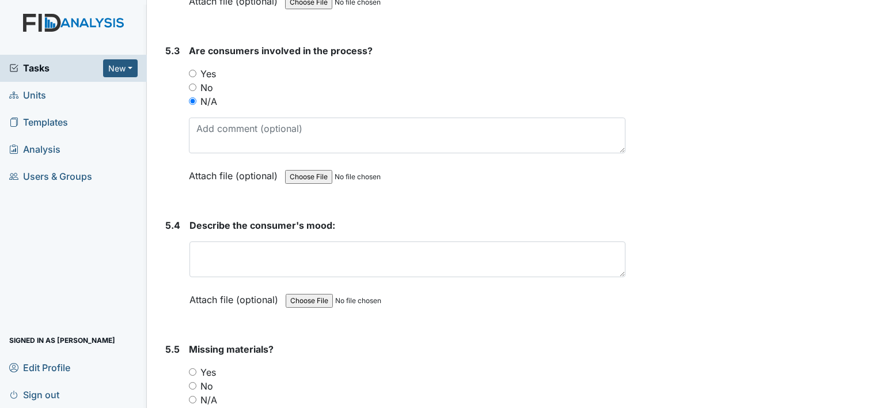
scroll to position [6447, 0]
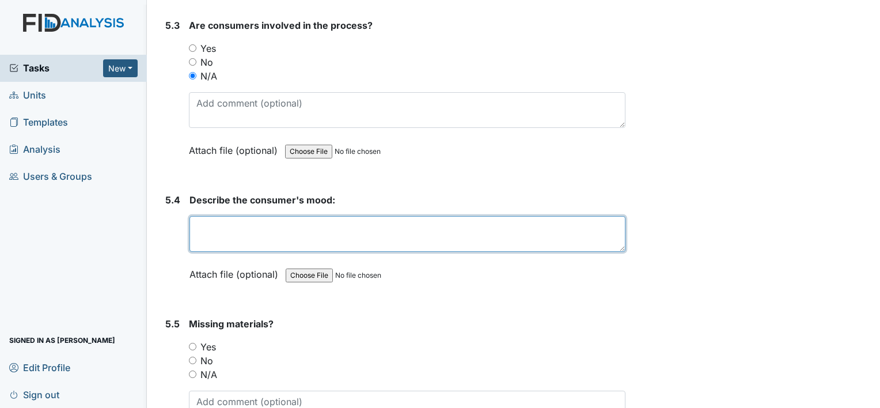
click at [200, 219] on textarea at bounding box center [407, 234] width 436 height 36
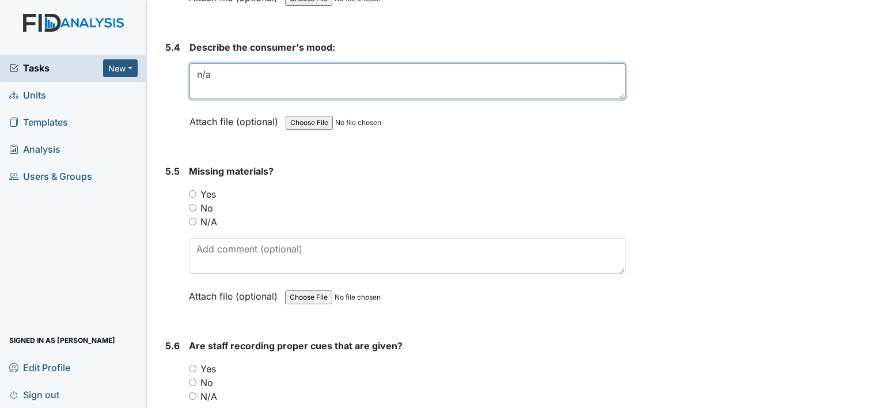
scroll to position [6620, 0]
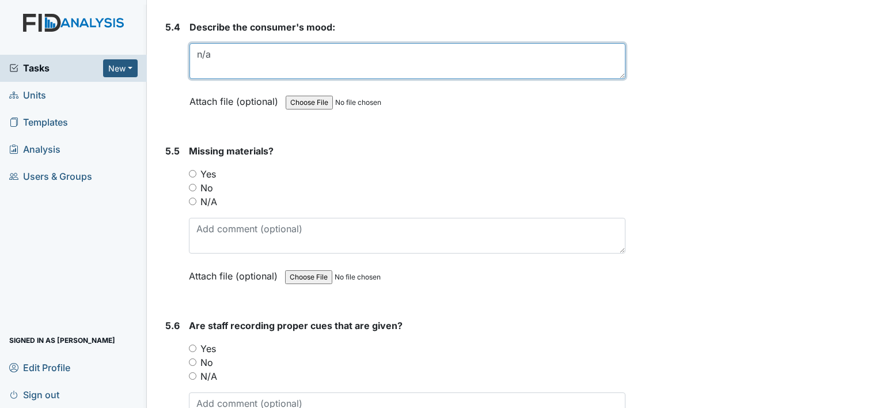
type textarea "n/a"
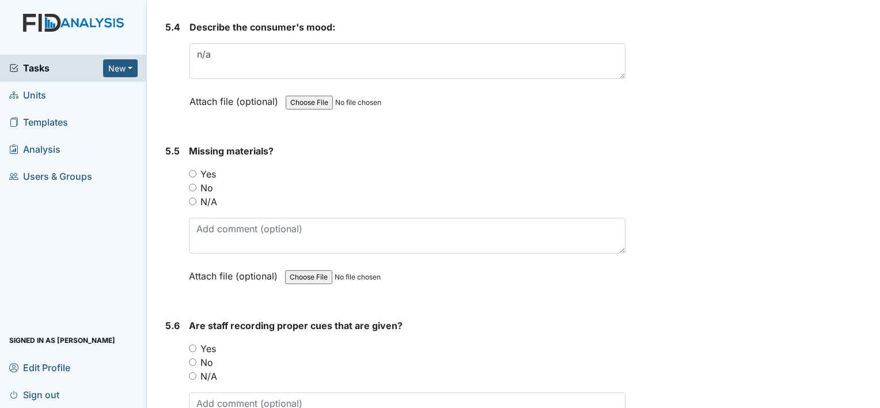
click at [192, 197] on input "N/A" at bounding box center [192, 200] width 7 height 7
radio input "true"
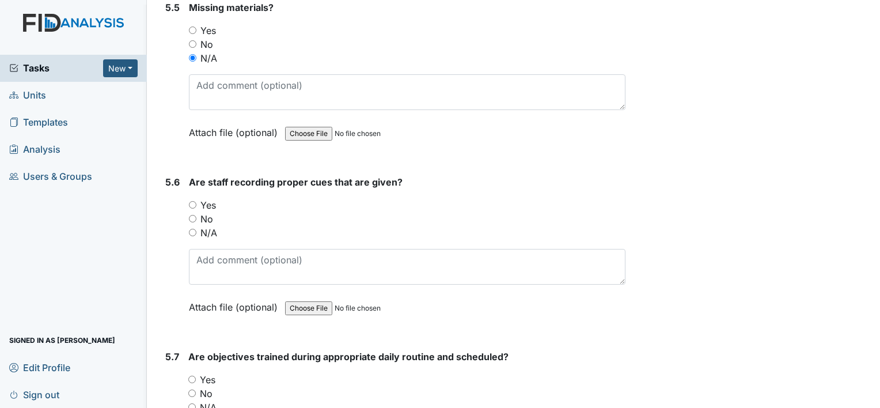
scroll to position [6792, 0]
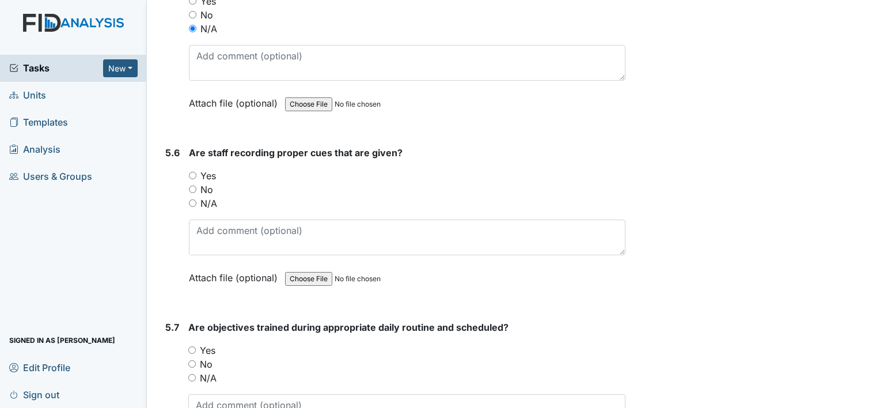
click at [189, 199] on input "N/A" at bounding box center [192, 202] width 7 height 7
radio input "true"
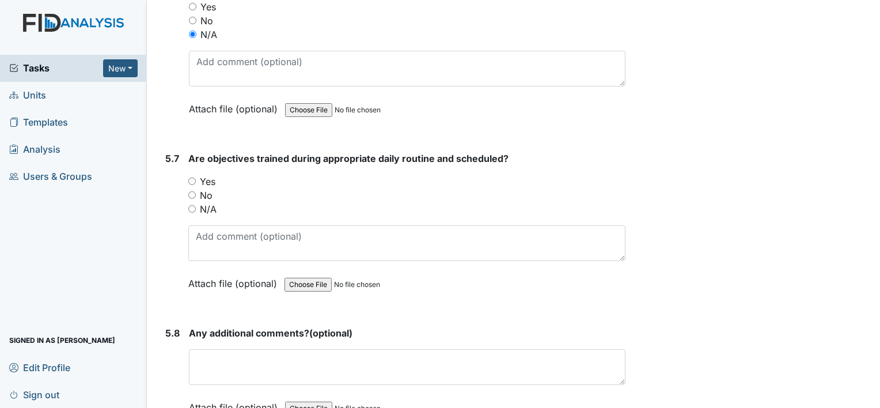
scroll to position [6965, 0]
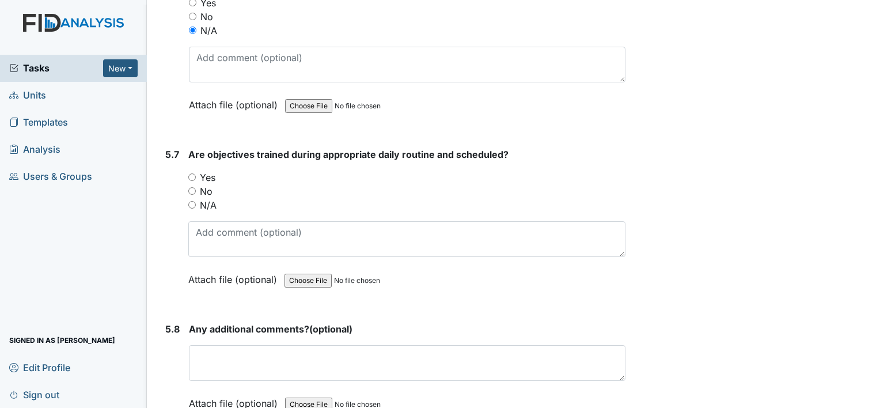
click at [189, 201] on input "N/A" at bounding box center [191, 204] width 7 height 7
radio input "true"
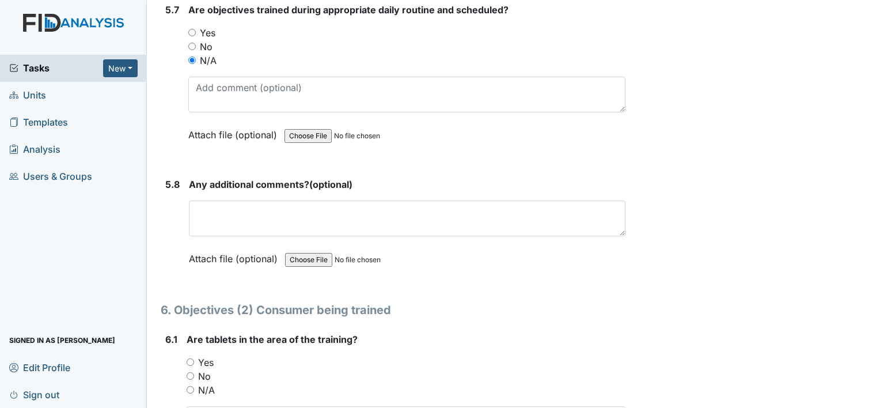
scroll to position [7138, 0]
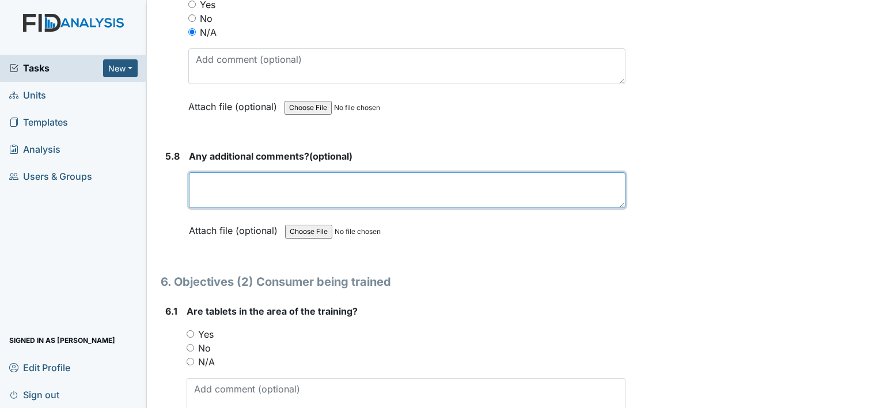
click at [201, 173] on textarea at bounding box center [407, 190] width 436 height 36
type textarea "n\a"
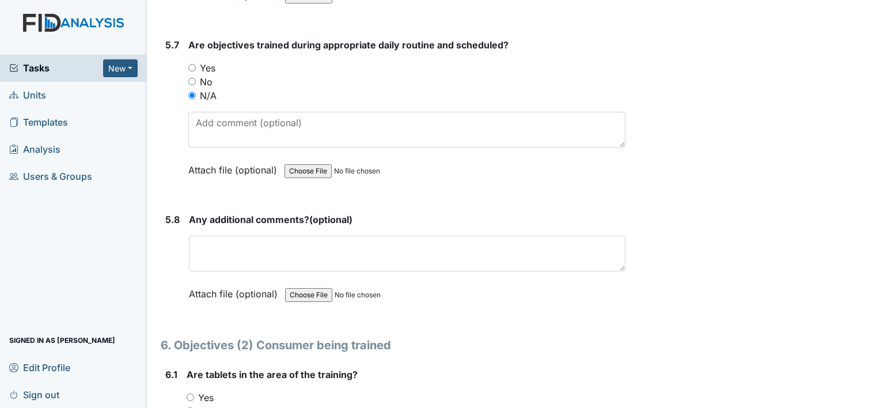
scroll to position [7080, 0]
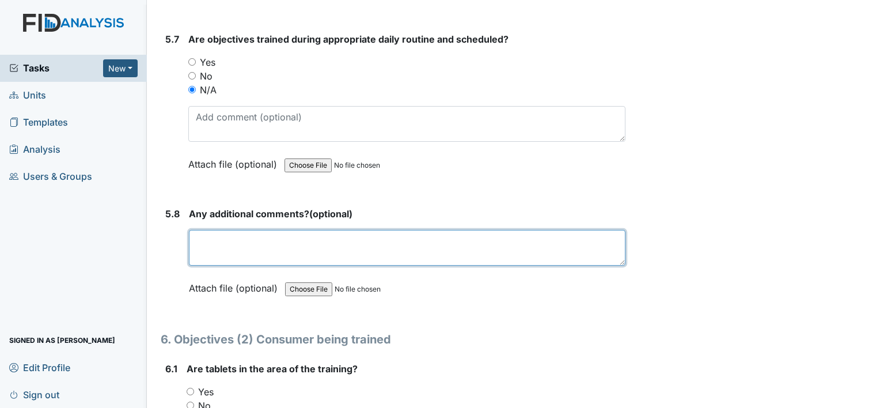
click at [295, 230] on textarea at bounding box center [407, 248] width 436 height 36
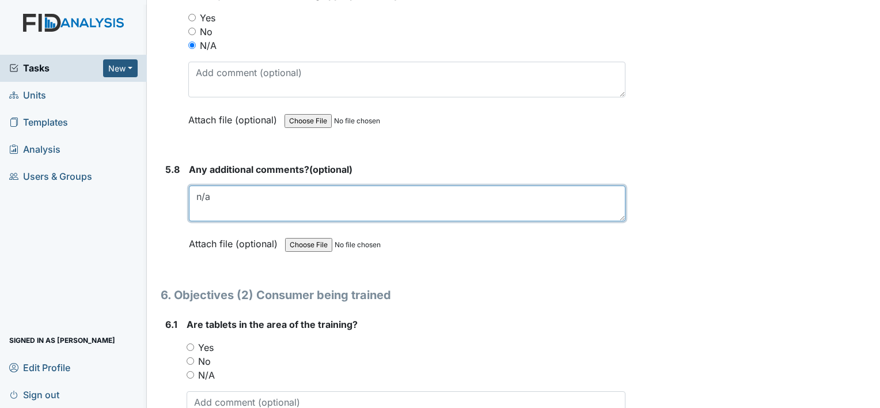
scroll to position [7253, 0]
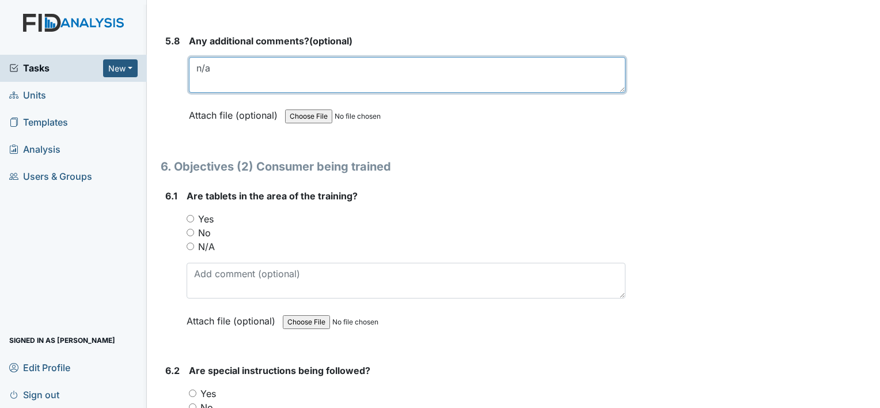
type textarea "n/a"
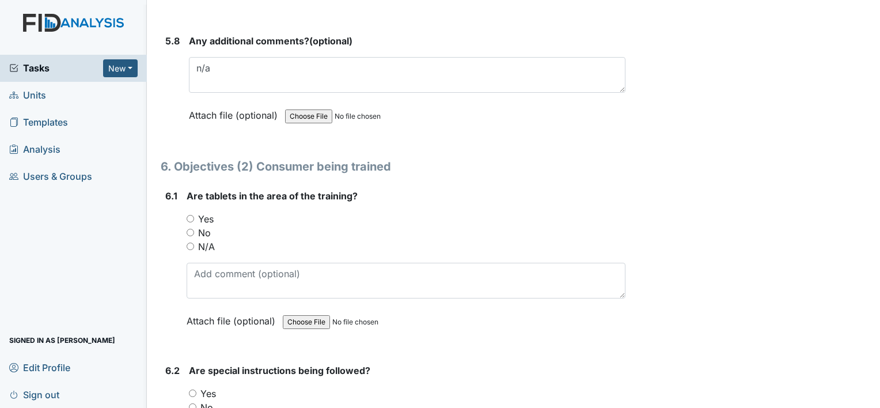
click at [188, 215] on input "Yes" at bounding box center [190, 218] width 7 height 7
radio input "true"
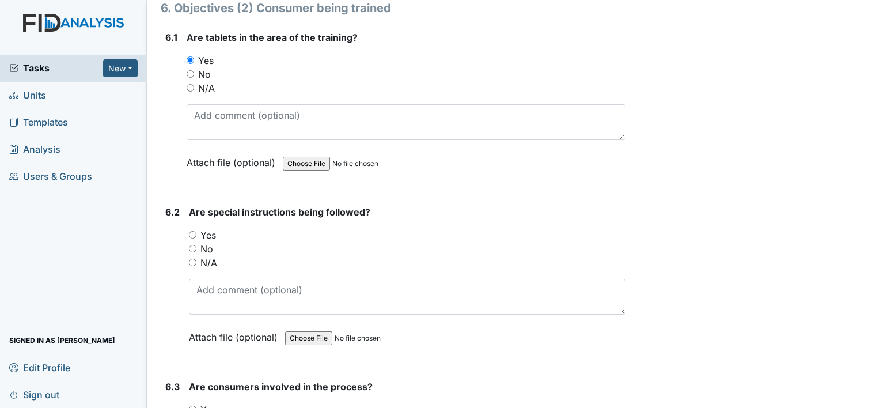
scroll to position [7425, 0]
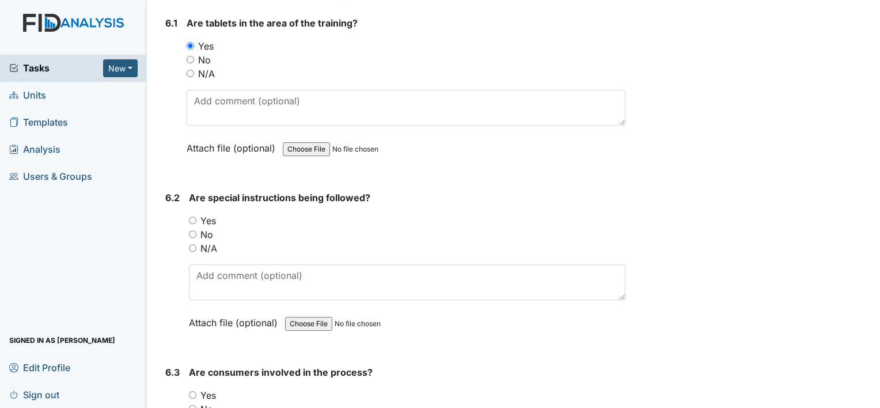
click at [189, 216] on input "Yes" at bounding box center [192, 219] width 7 height 7
radio input "true"
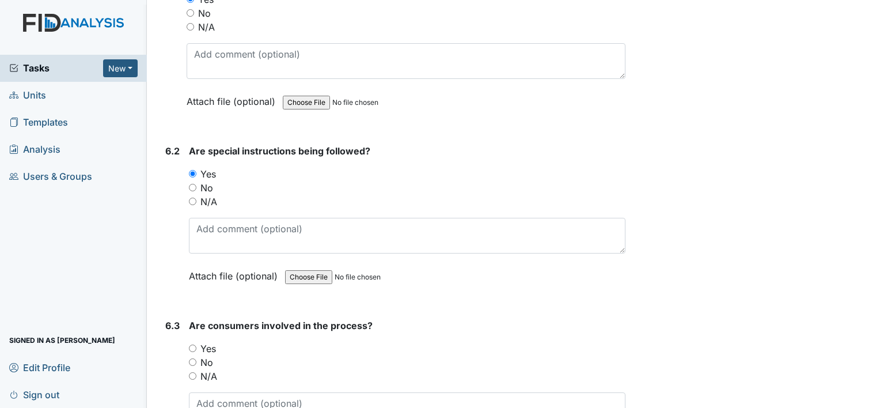
scroll to position [7541, 0]
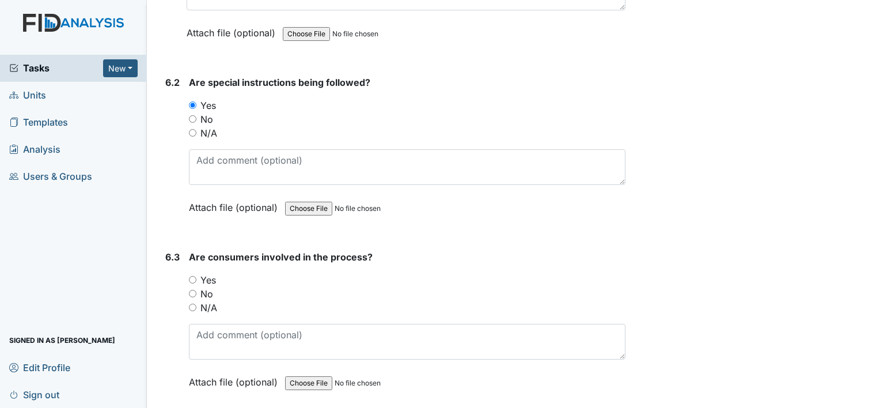
click at [191, 276] on input "Yes" at bounding box center [192, 279] width 7 height 7
radio input "true"
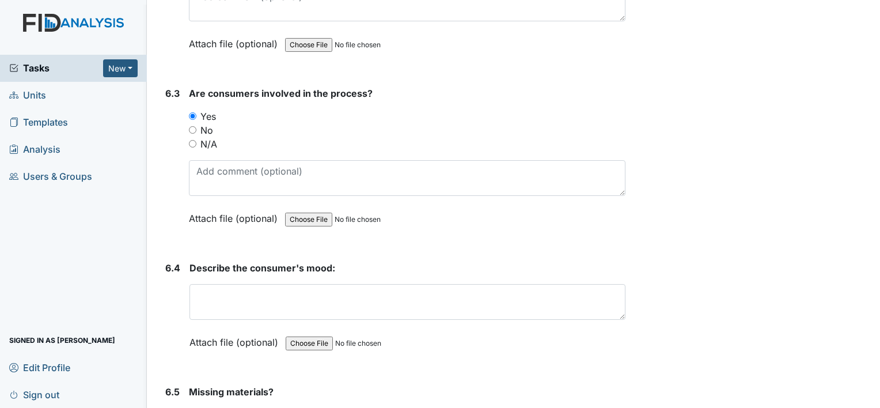
scroll to position [7771, 0]
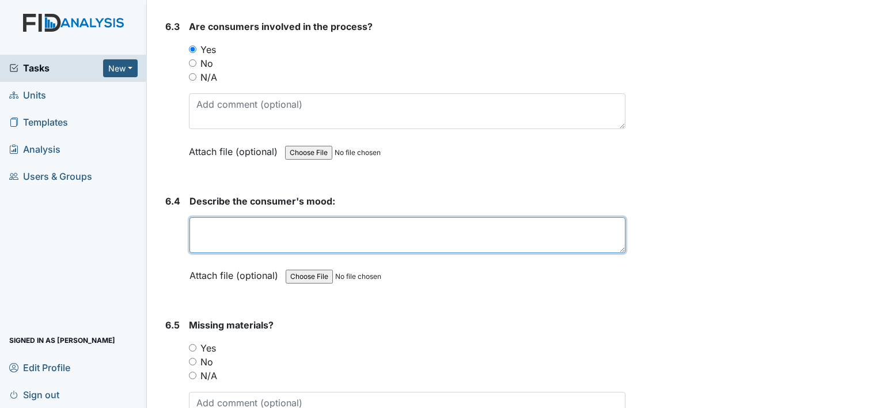
click at [203, 220] on textarea at bounding box center [407, 235] width 436 height 36
type textarea "happy"
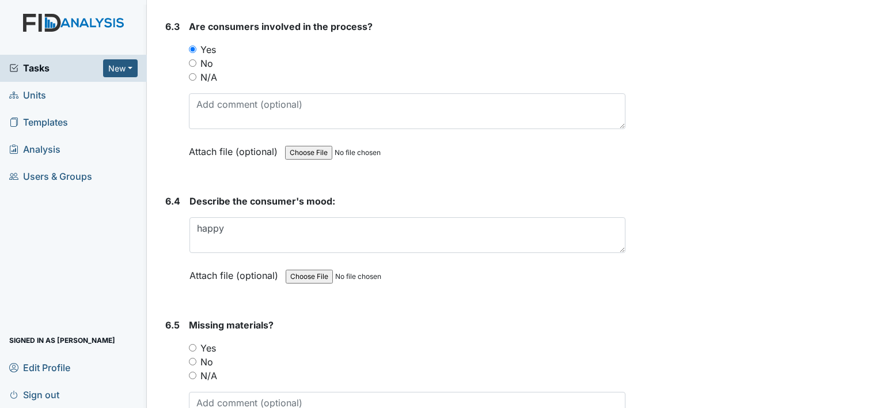
click at [193, 371] on input "N/A" at bounding box center [192, 374] width 7 height 7
radio input "true"
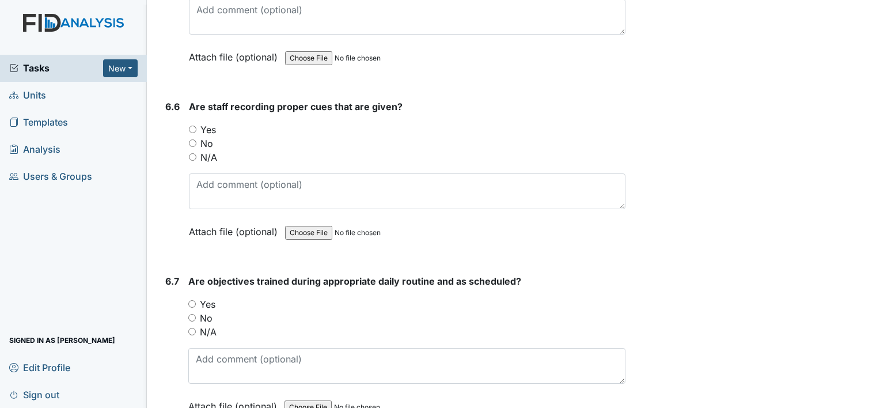
scroll to position [8174, 0]
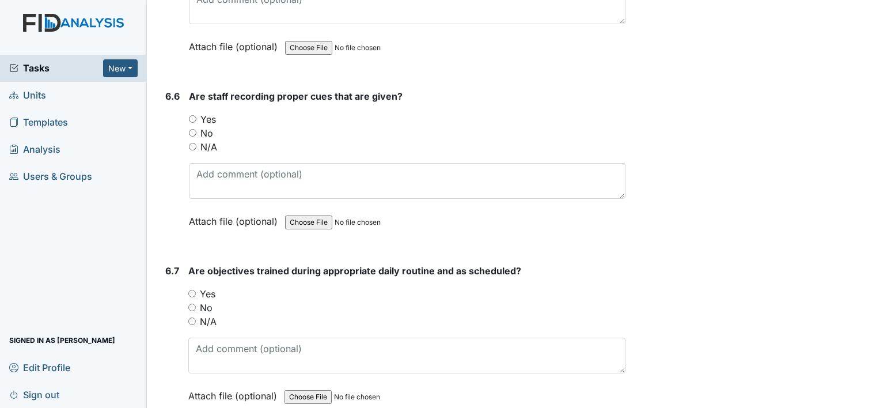
click at [191, 143] on input "N/A" at bounding box center [192, 146] width 7 height 7
radio input "true"
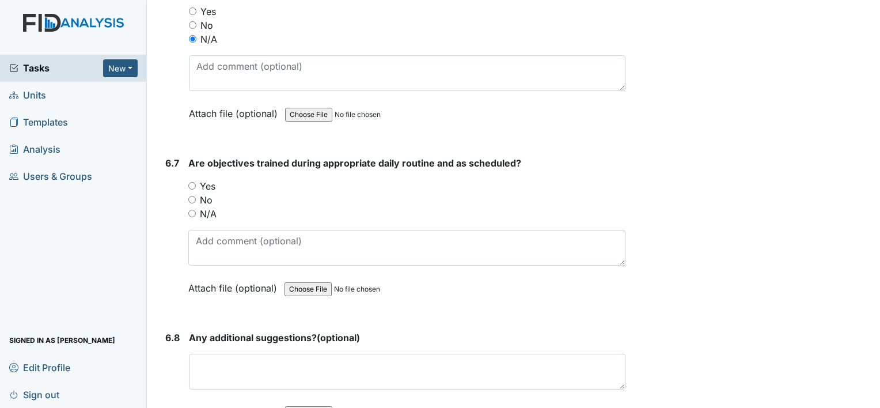
scroll to position [8289, 0]
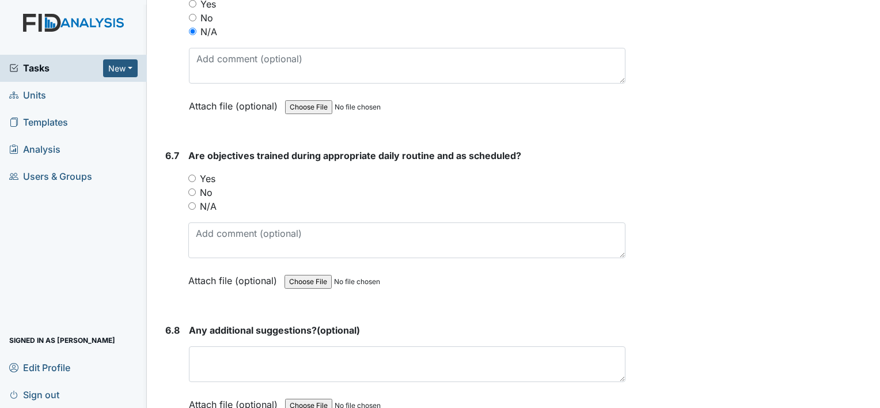
click at [193, 202] on input "N/A" at bounding box center [191, 205] width 7 height 7
radio input "true"
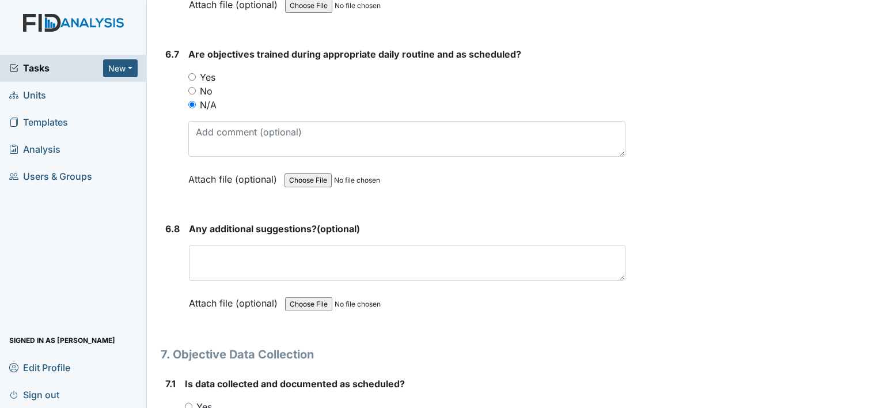
scroll to position [8404, 0]
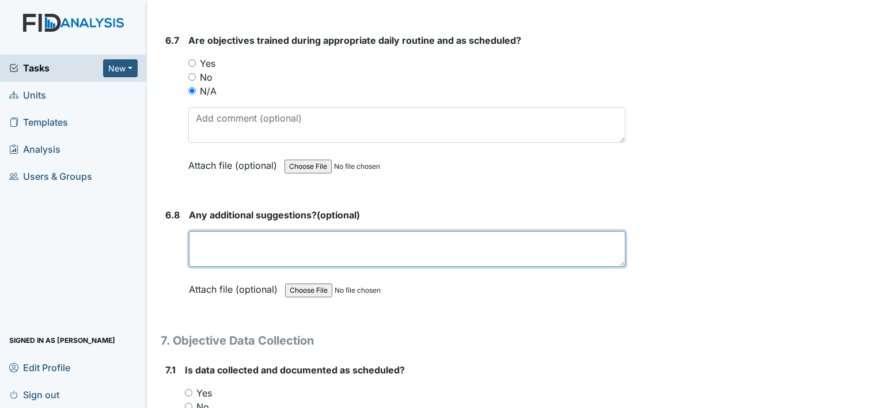
click at [201, 231] on textarea at bounding box center [407, 249] width 436 height 36
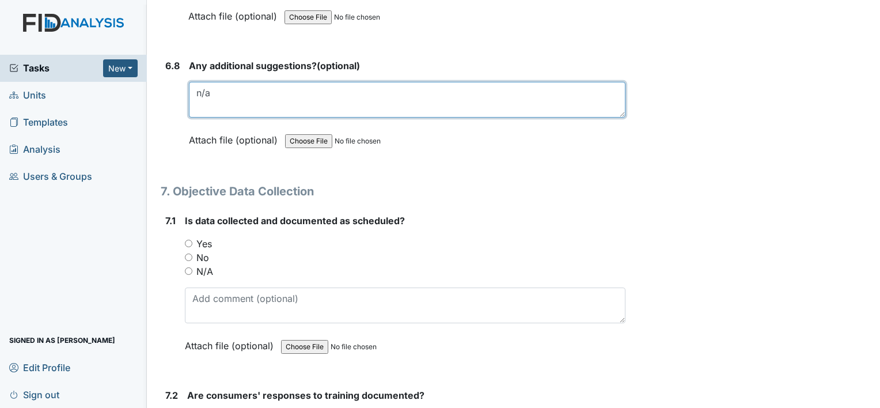
scroll to position [8577, 0]
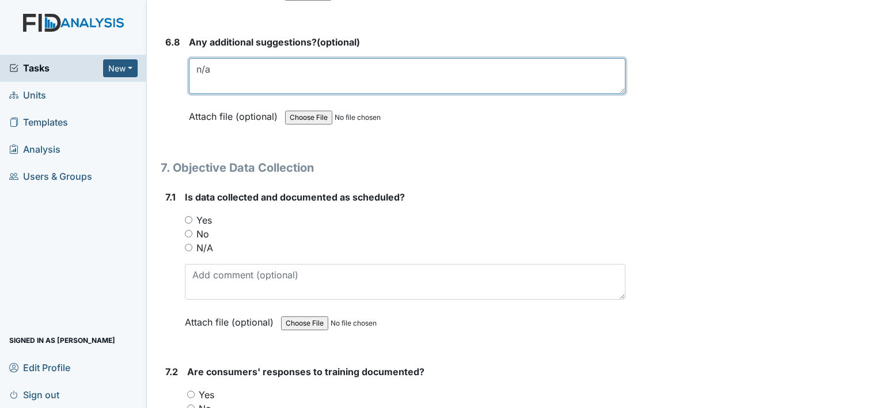
type textarea "n/a"
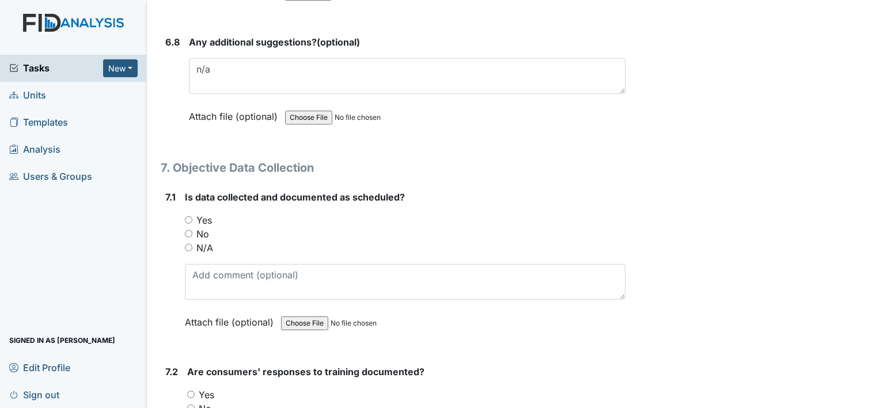
click at [190, 216] on input "Yes" at bounding box center [188, 219] width 7 height 7
radio input "true"
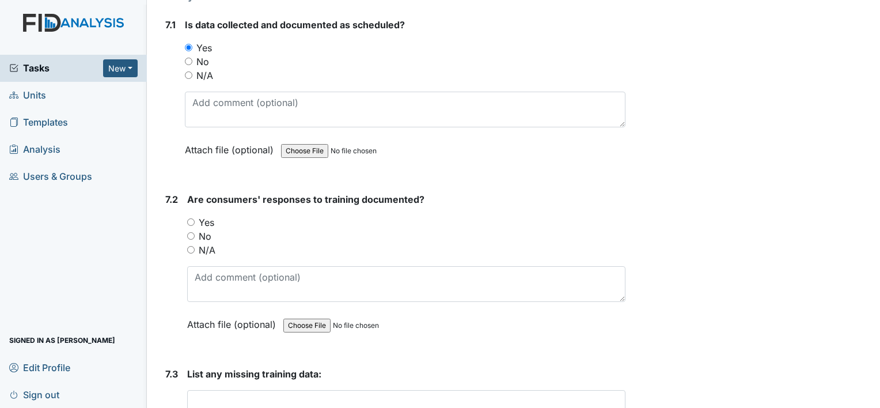
scroll to position [8749, 0]
click at [190, 218] on input "Yes" at bounding box center [190, 221] width 7 height 7
radio input "true"
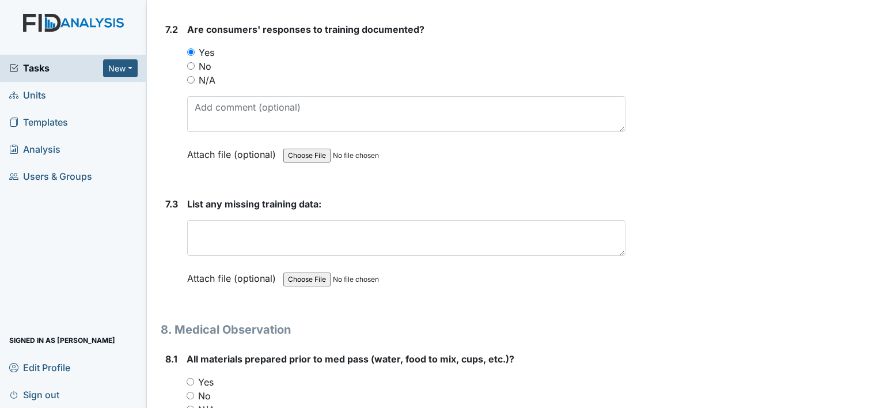
scroll to position [8922, 0]
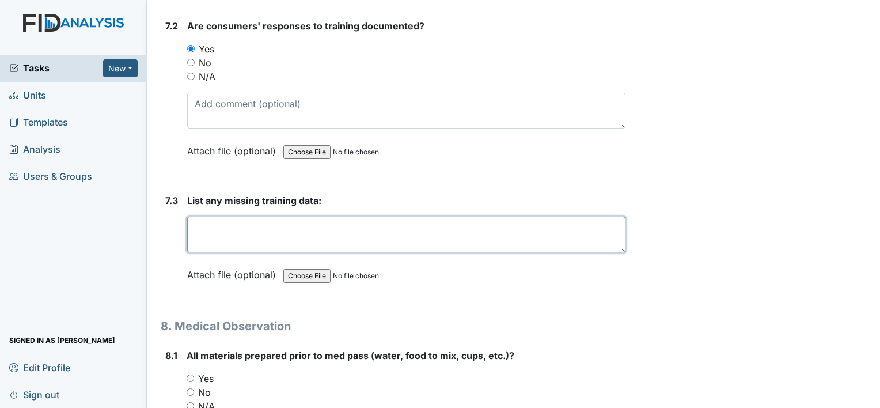
click at [210, 216] on textarea at bounding box center [406, 234] width 438 height 36
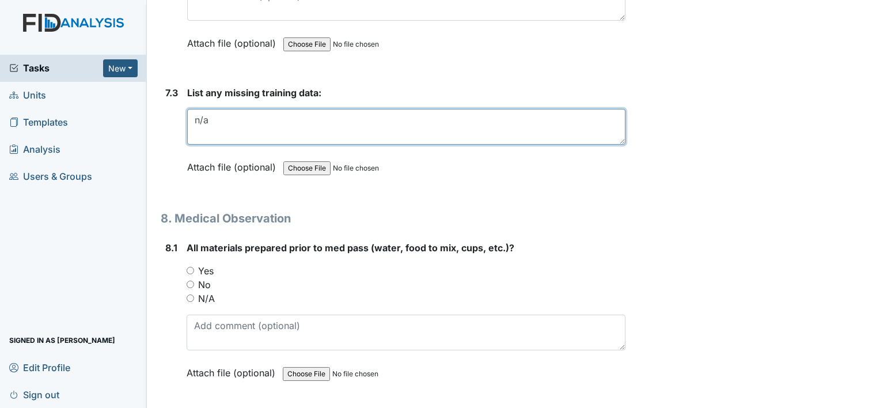
scroll to position [9037, 0]
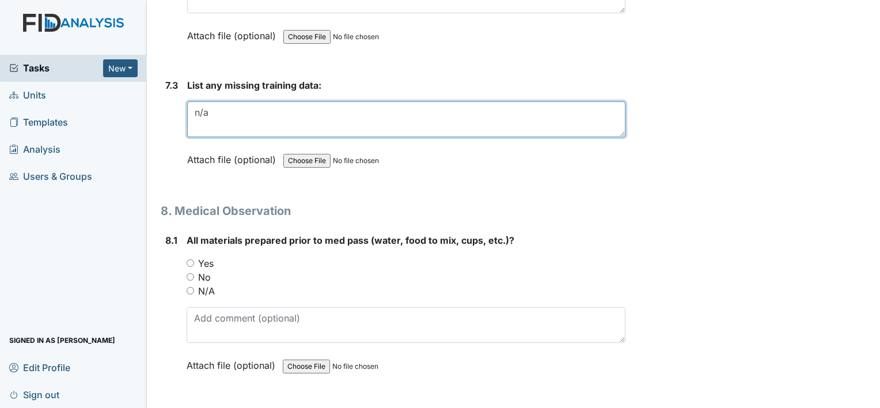
type textarea "n/a"
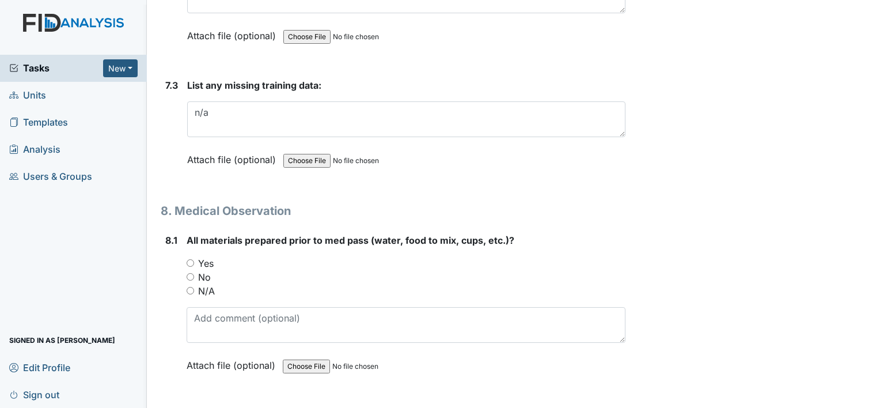
click at [191, 259] on input "Yes" at bounding box center [190, 262] width 7 height 7
radio input "true"
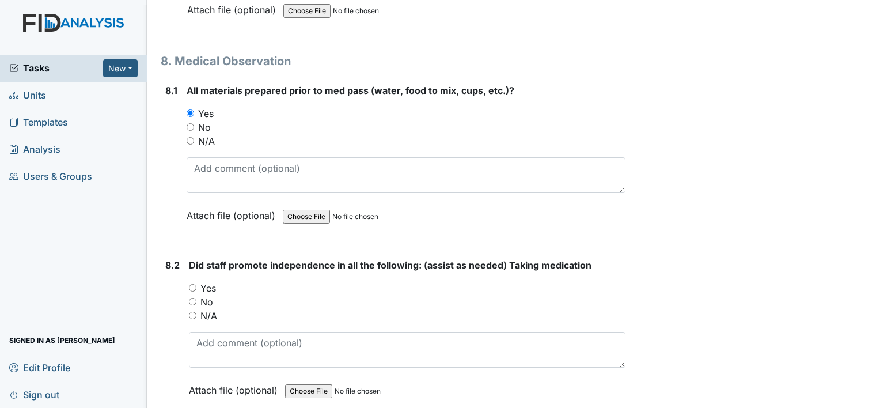
scroll to position [9210, 0]
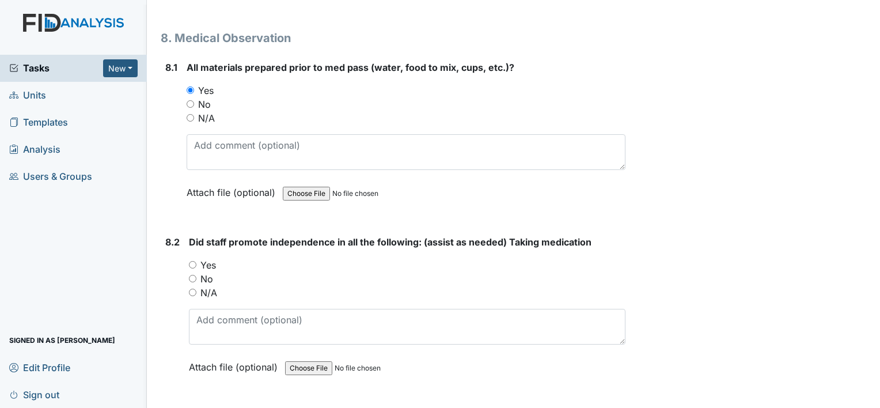
click at [190, 261] on input "Yes" at bounding box center [192, 264] width 7 height 7
radio input "true"
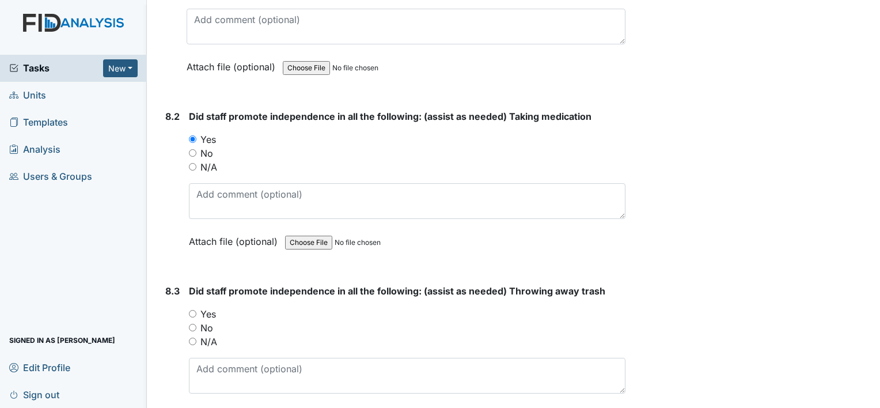
scroll to position [9383, 0]
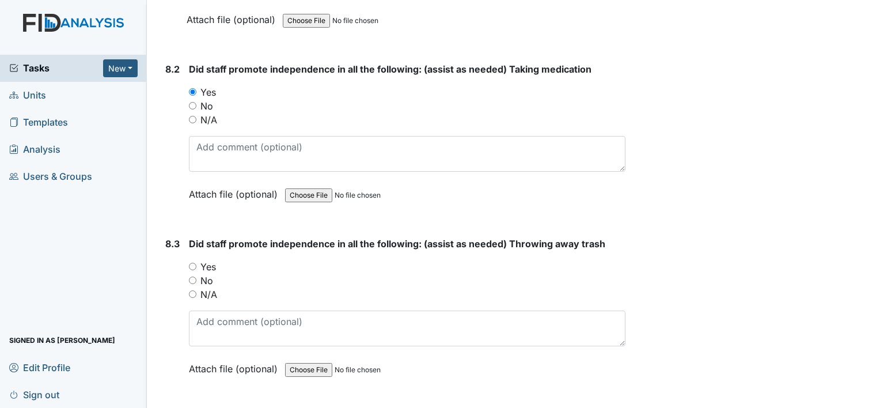
click at [192, 262] on input "Yes" at bounding box center [192, 265] width 7 height 7
radio input "true"
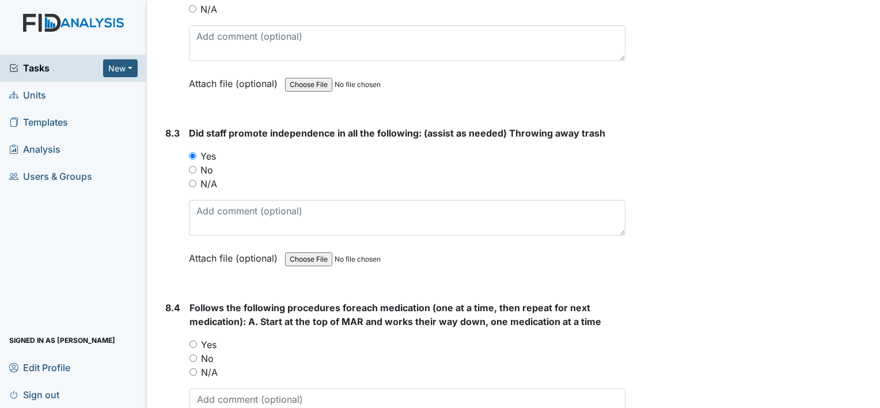
scroll to position [9555, 0]
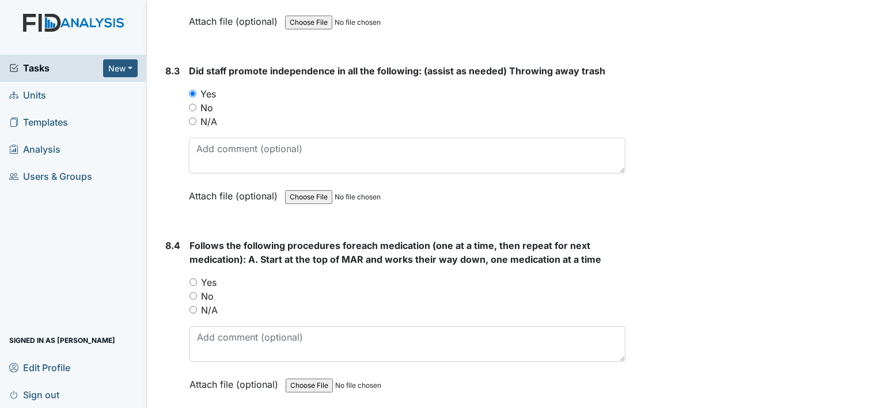
click at [192, 278] on input "Yes" at bounding box center [192, 281] width 7 height 7
radio input "true"
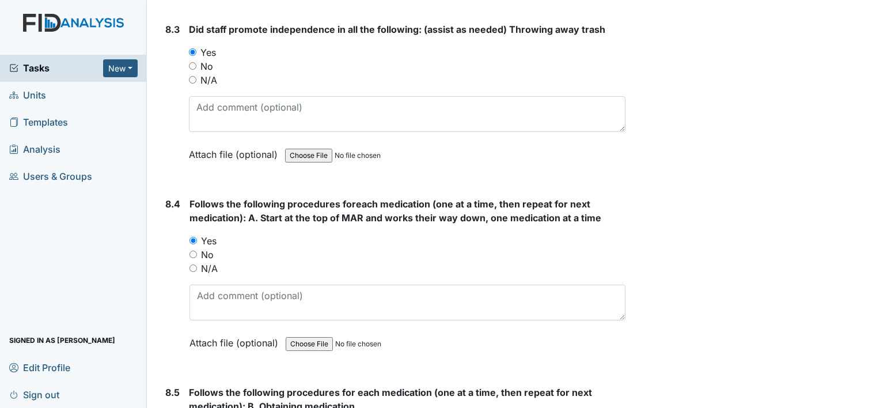
scroll to position [9670, 0]
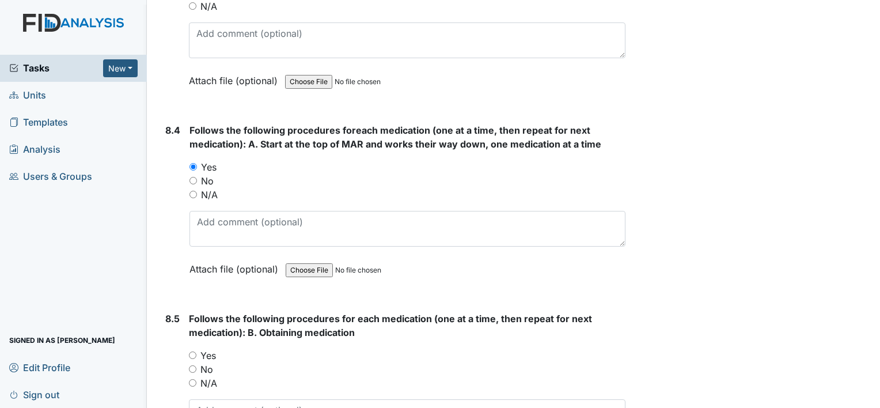
click at [193, 351] on input "Yes" at bounding box center [192, 354] width 7 height 7
radio input "true"
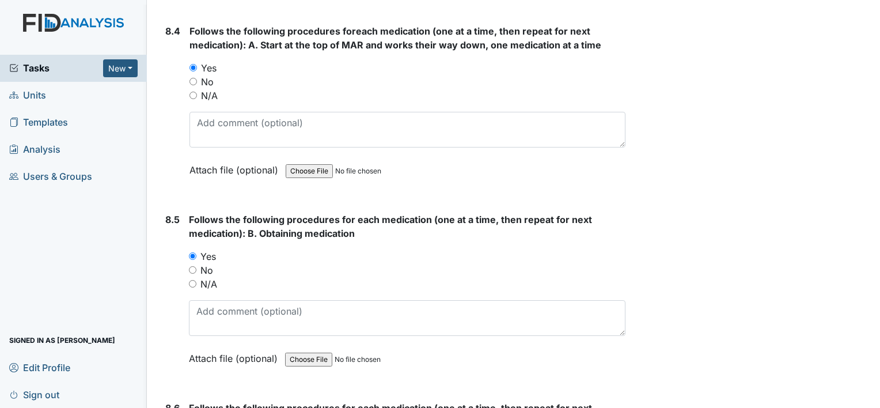
scroll to position [9843, 0]
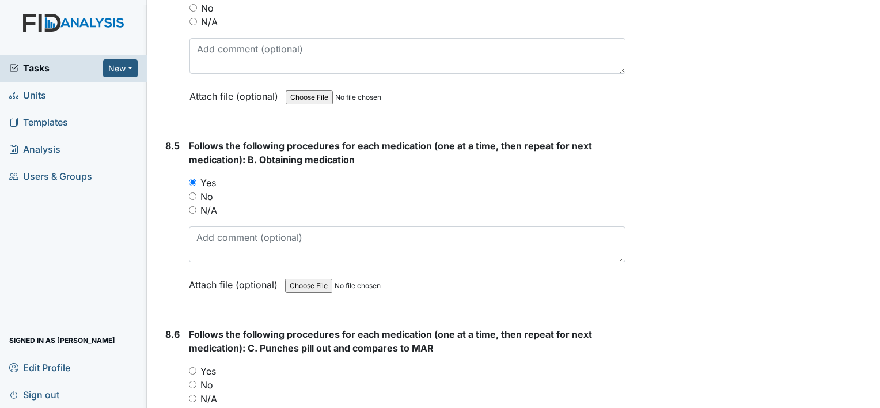
click at [191, 367] on input "Yes" at bounding box center [192, 370] width 7 height 7
radio input "true"
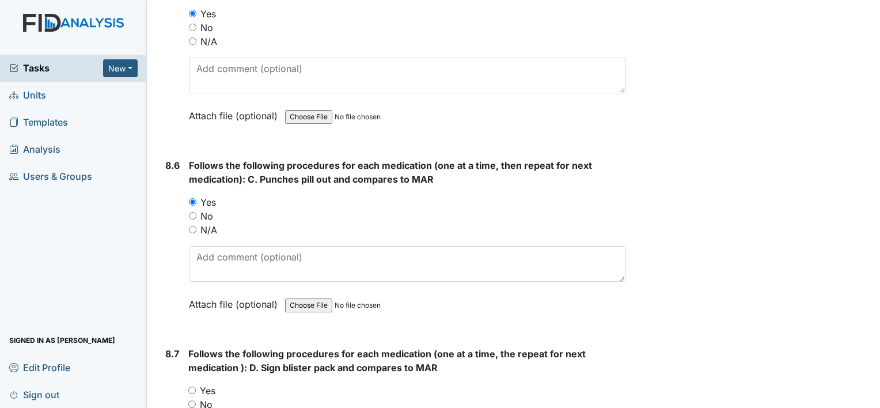
scroll to position [10073, 0]
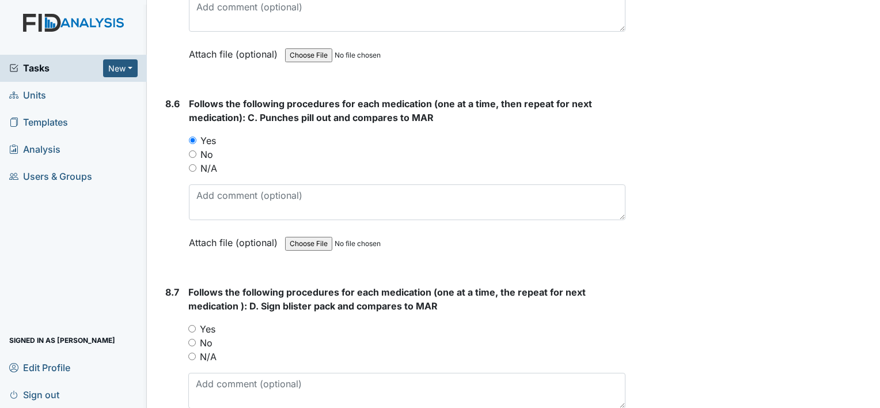
click at [191, 325] on input "Yes" at bounding box center [191, 328] width 7 height 7
radio input "true"
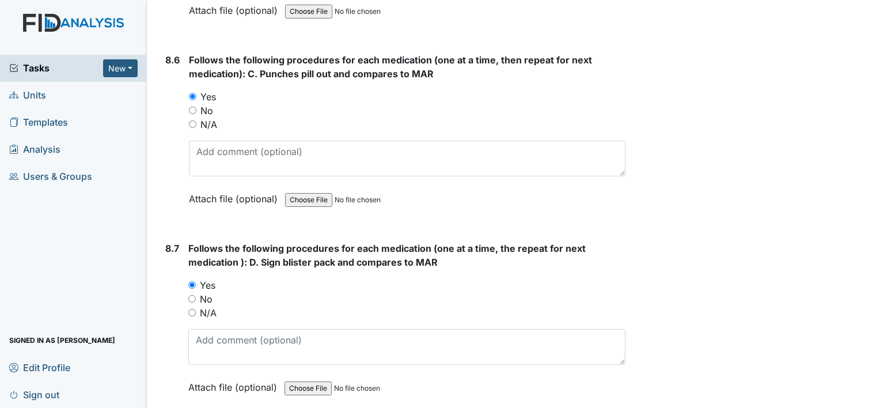
scroll to position [10246, 0]
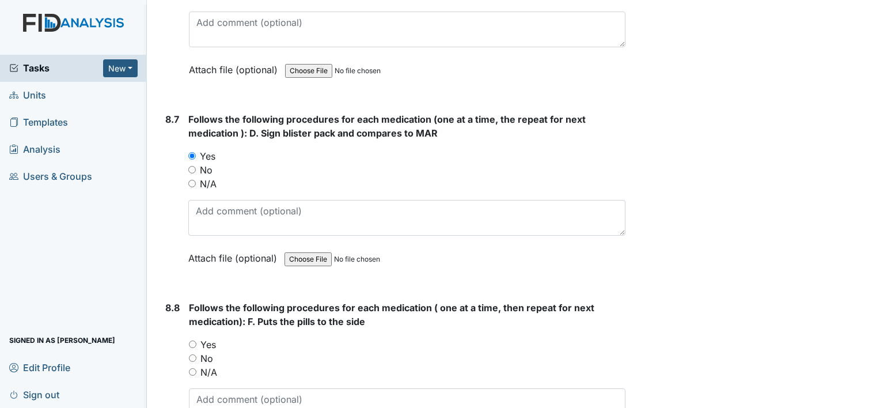
click at [192, 340] on input "Yes" at bounding box center [192, 343] width 7 height 7
radio input "true"
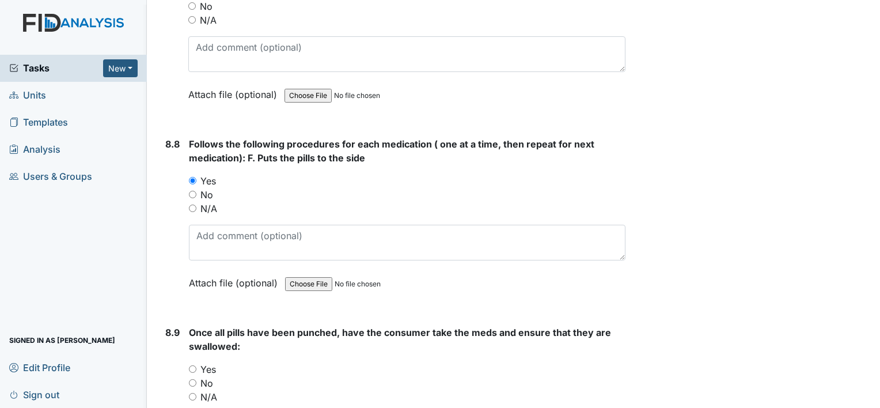
scroll to position [10419, 0]
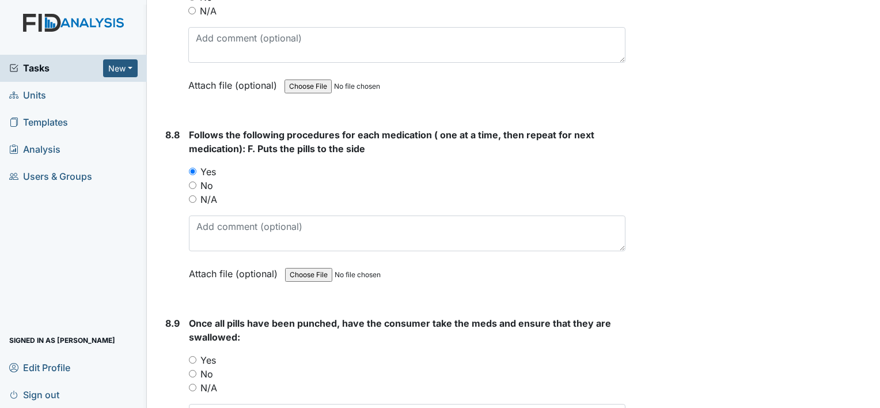
click at [192, 356] on input "Yes" at bounding box center [192, 359] width 7 height 7
radio input "true"
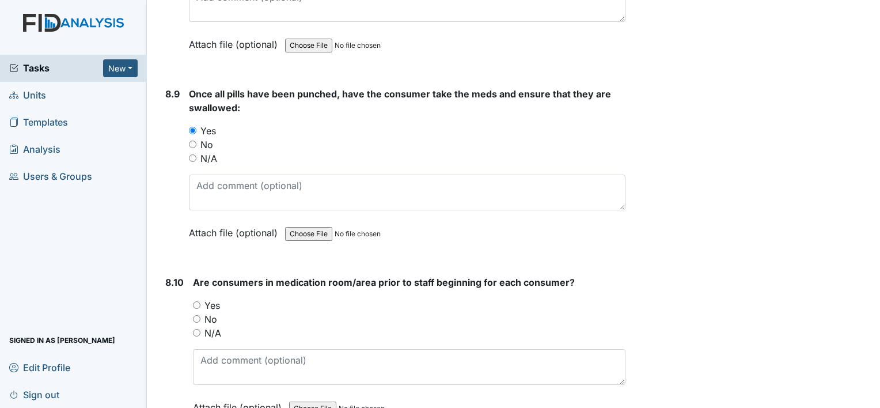
scroll to position [10649, 0]
click at [197, 314] on input "No" at bounding box center [196, 317] width 7 height 7
radio input "true"
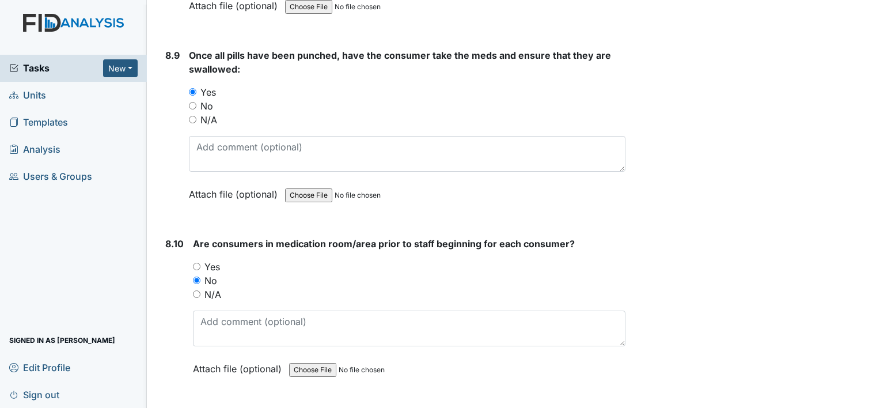
scroll to position [10822, 0]
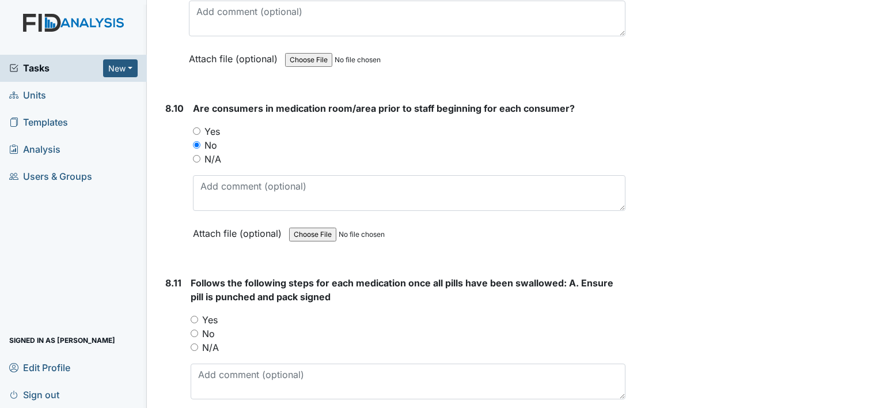
click at [197, 315] on input "Yes" at bounding box center [194, 318] width 7 height 7
radio input "true"
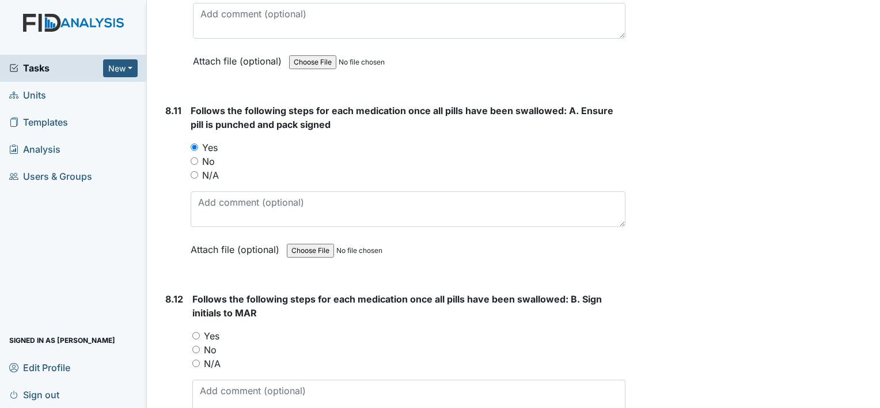
scroll to position [10994, 0]
click at [194, 331] on input "Yes" at bounding box center [195, 334] width 7 height 7
radio input "true"
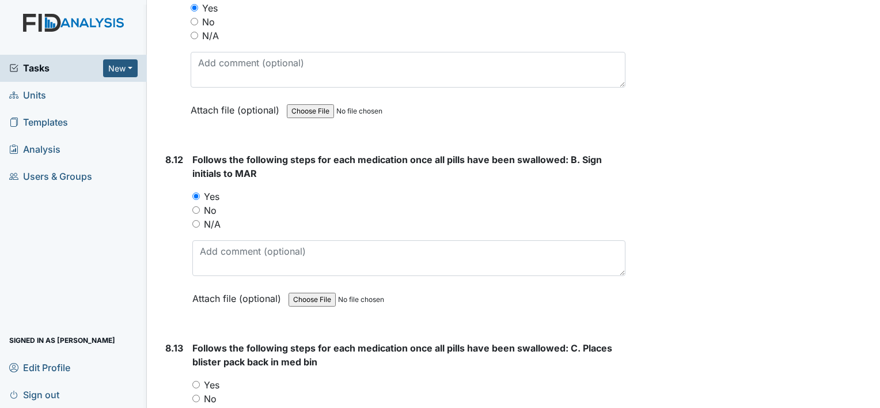
scroll to position [11167, 0]
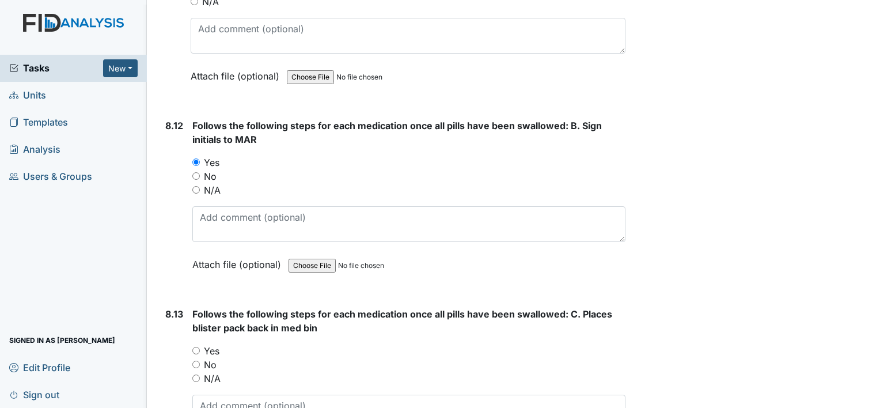
click at [195, 347] on input "Yes" at bounding box center [195, 350] width 7 height 7
radio input "true"
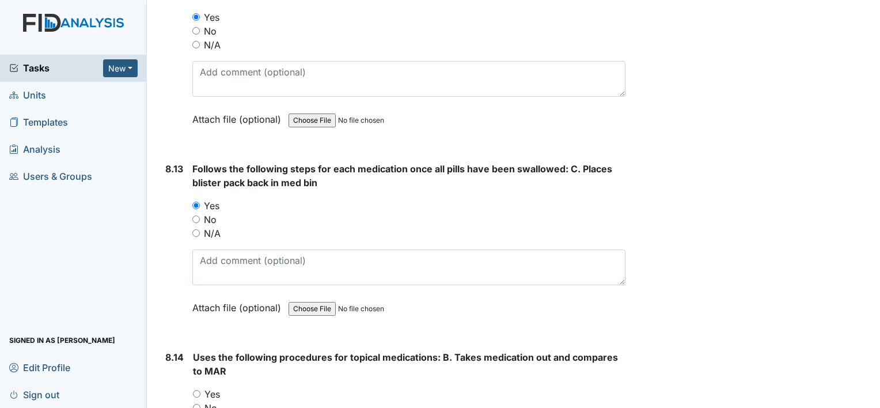
scroll to position [11340, 0]
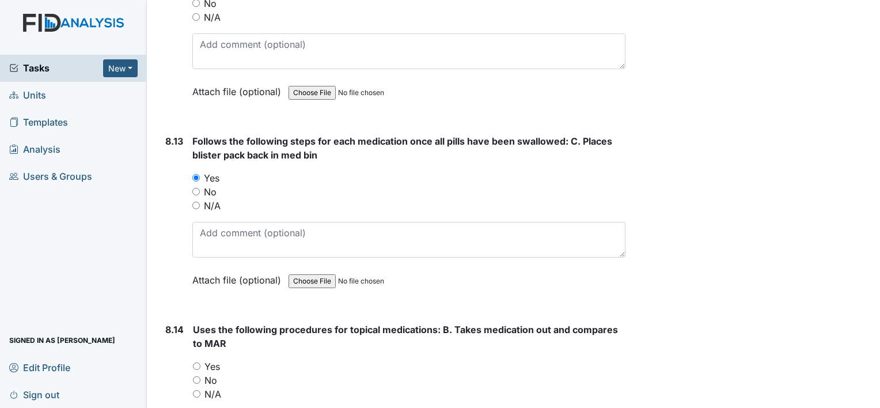
click at [194, 362] on input "Yes" at bounding box center [196, 365] width 7 height 7
radio input "true"
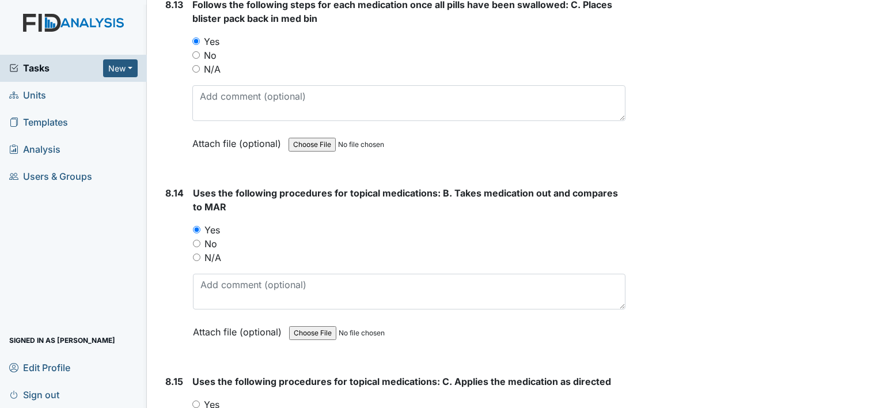
scroll to position [11512, 0]
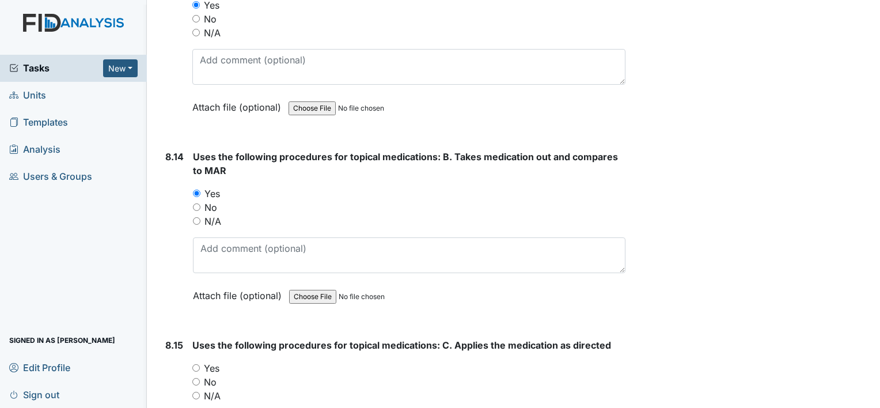
click at [193, 364] on input "Yes" at bounding box center [195, 367] width 7 height 7
radio input "true"
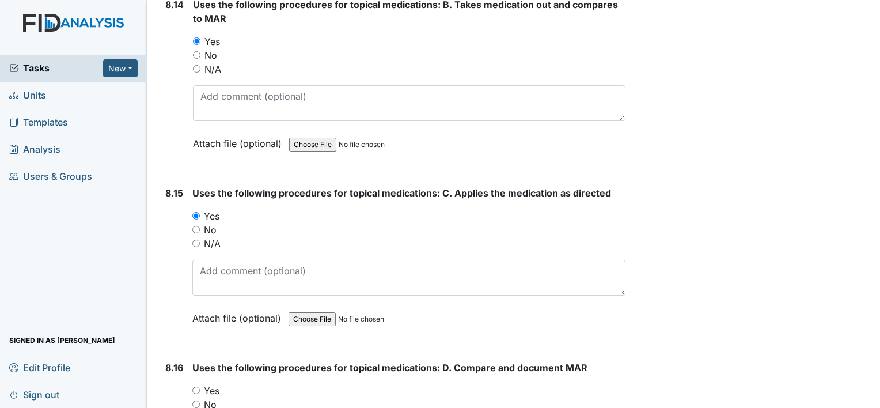
scroll to position [11685, 0]
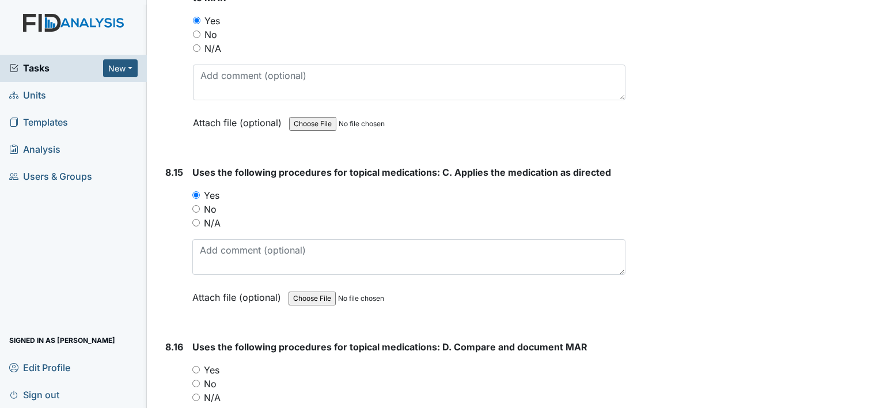
click at [193, 366] on input "Yes" at bounding box center [195, 369] width 7 height 7
radio input "true"
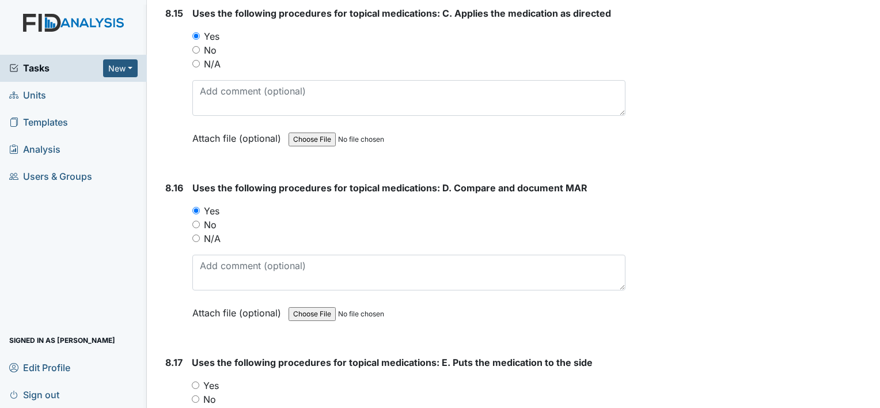
scroll to position [11858, 0]
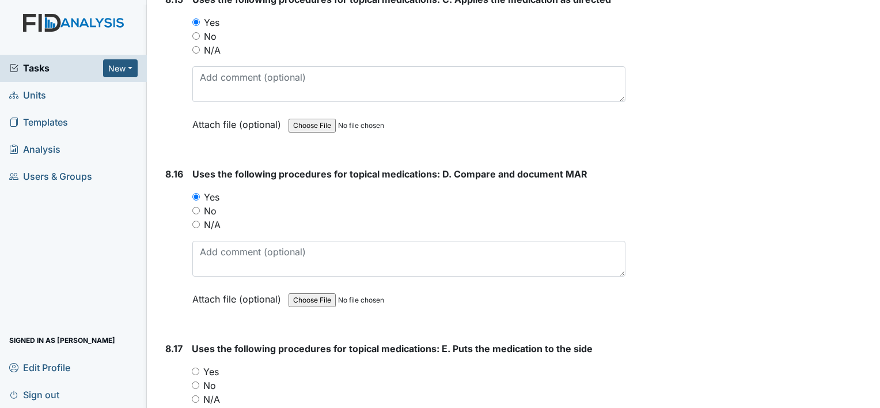
click at [193, 367] on input "Yes" at bounding box center [195, 370] width 7 height 7
radio input "true"
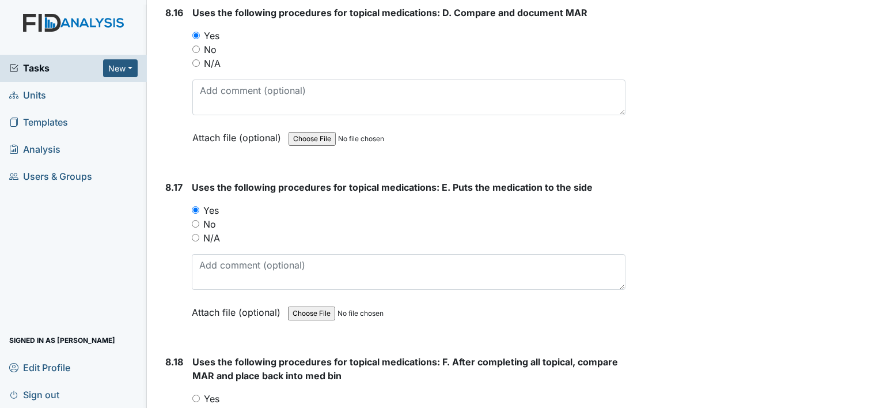
scroll to position [12030, 0]
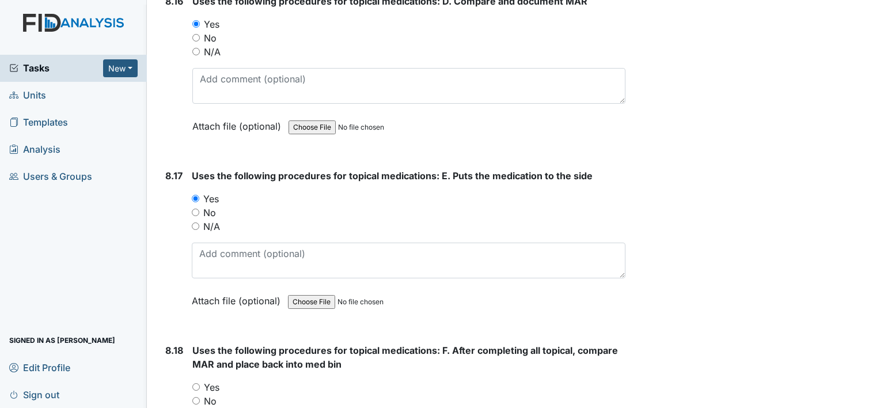
click at [196, 383] on input "Yes" at bounding box center [195, 386] width 7 height 7
radio input "true"
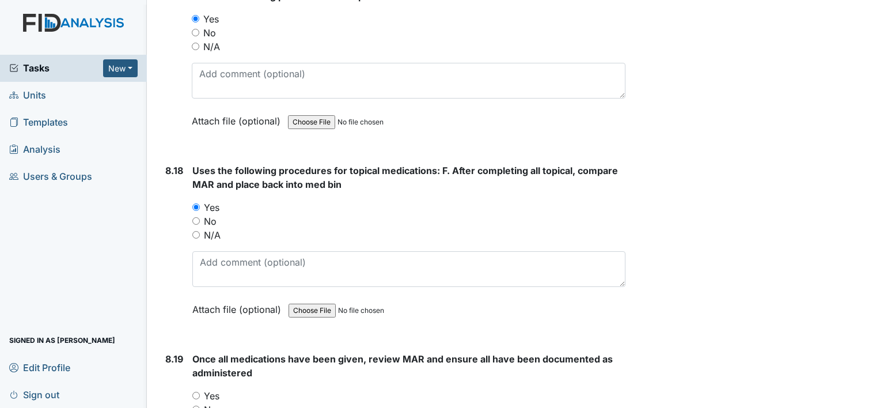
scroll to position [12261, 0]
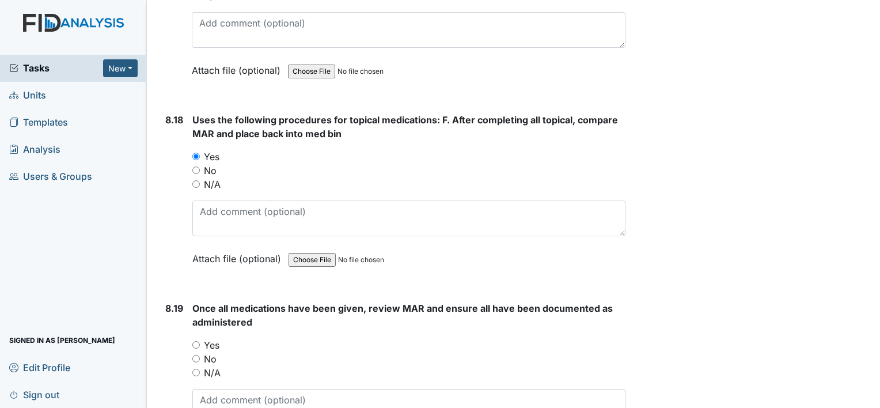
click at [191, 302] on div "8.19 Once all medications have been given, review MAR and ensure all have been …" at bounding box center [393, 386] width 465 height 170
click at [197, 341] on input "Yes" at bounding box center [195, 344] width 7 height 7
radio input "true"
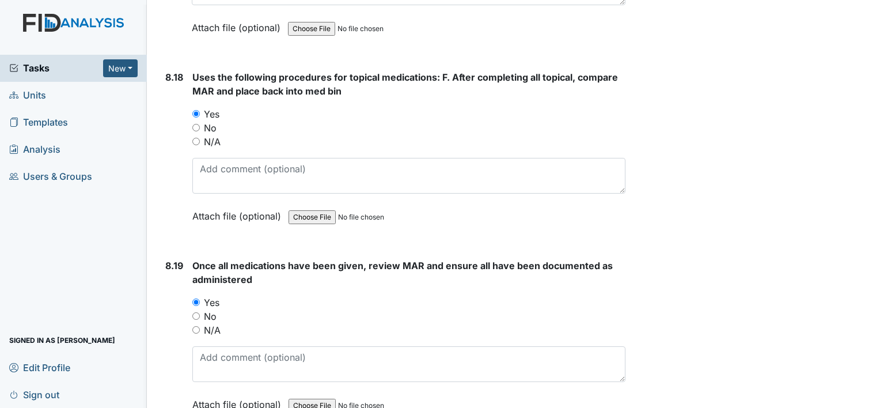
scroll to position [12433, 0]
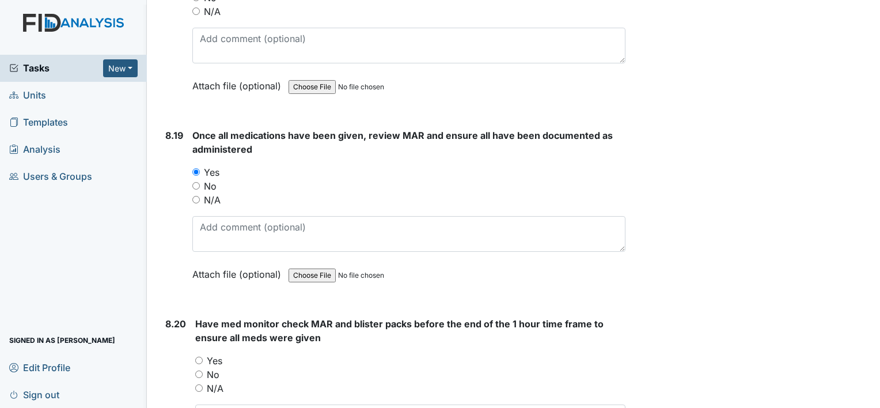
click at [201, 356] on input "Yes" at bounding box center [198, 359] width 7 height 7
radio input "true"
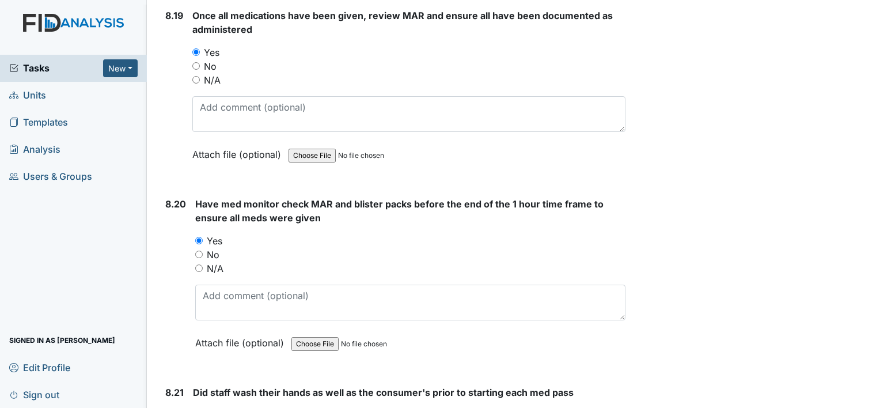
scroll to position [12606, 0]
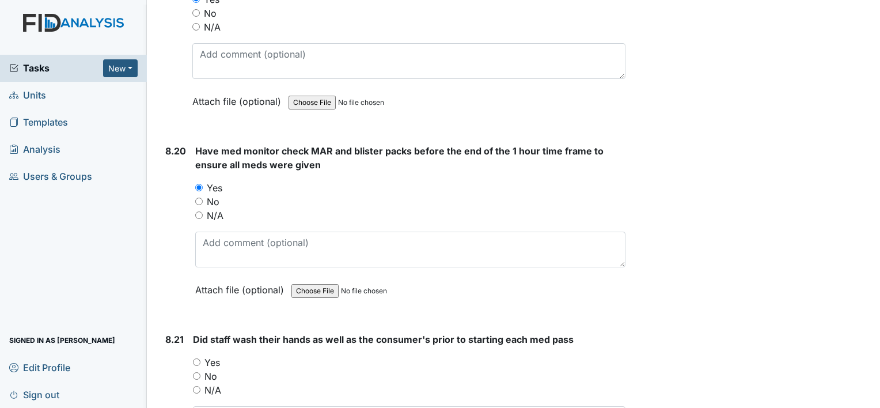
click at [200, 358] on input "Yes" at bounding box center [196, 361] width 7 height 7
radio input "true"
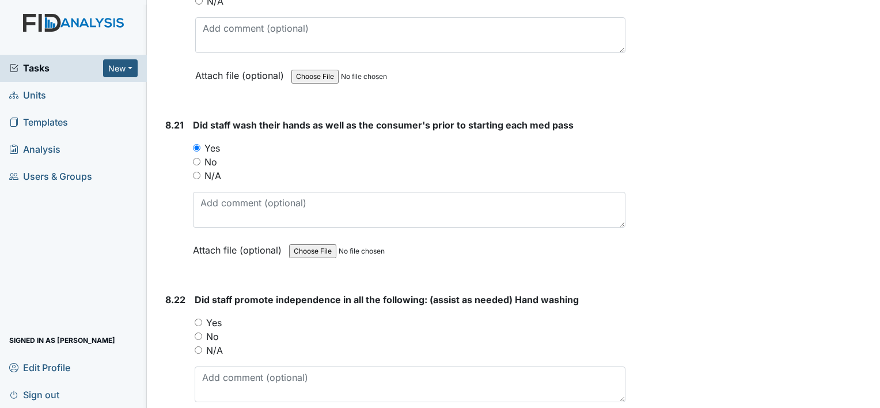
scroll to position [12836, 0]
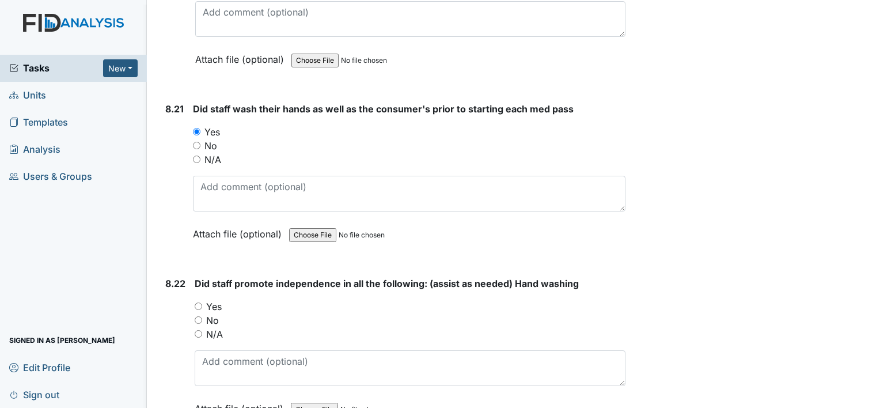
click at [196, 302] on input "Yes" at bounding box center [198, 305] width 7 height 7
radio input "true"
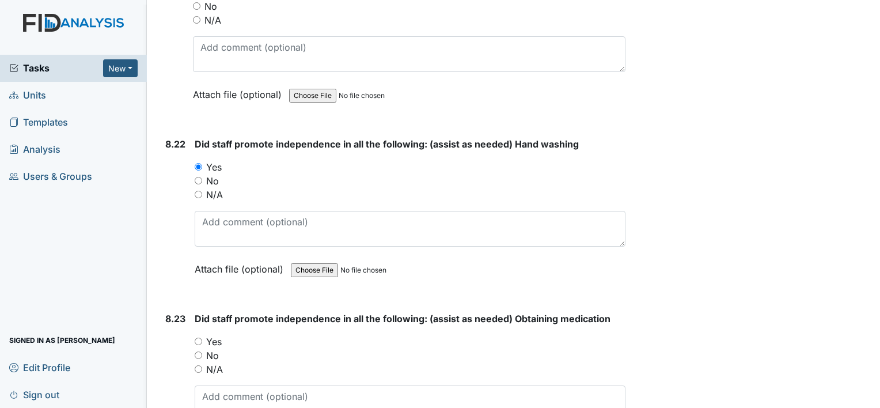
scroll to position [13009, 0]
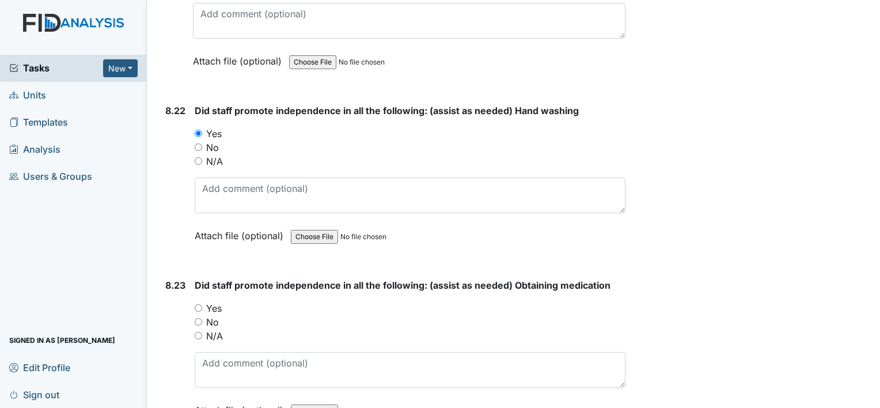
click at [199, 304] on input "Yes" at bounding box center [198, 307] width 7 height 7
radio input "true"
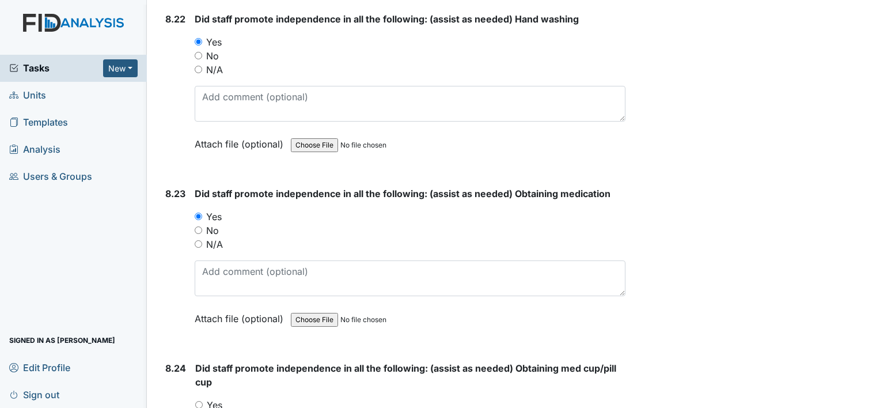
scroll to position [13124, 0]
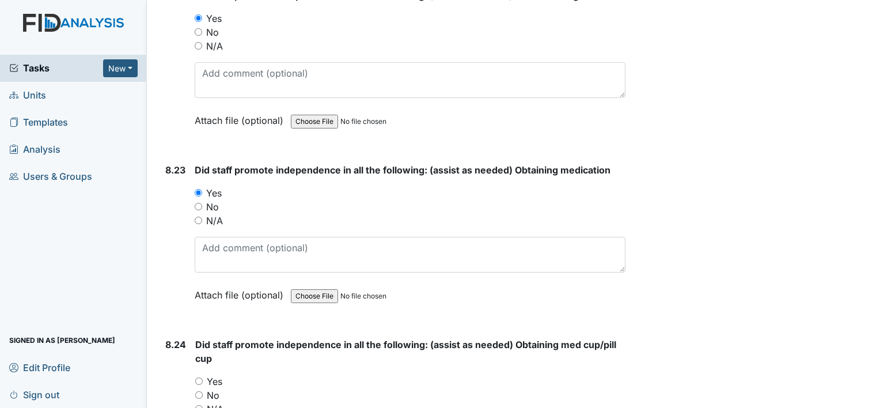
click at [200, 377] on input "Yes" at bounding box center [198, 380] width 7 height 7
radio input "true"
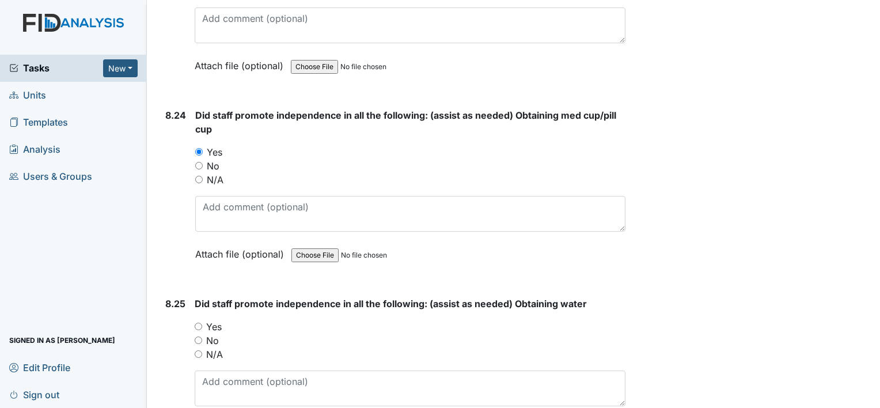
scroll to position [13354, 0]
click at [196, 321] on input "Yes" at bounding box center [198, 324] width 7 height 7
radio input "true"
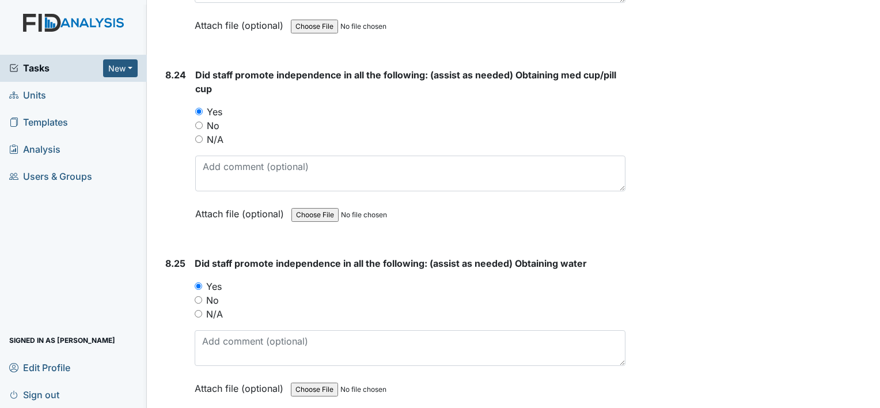
scroll to position [13527, 0]
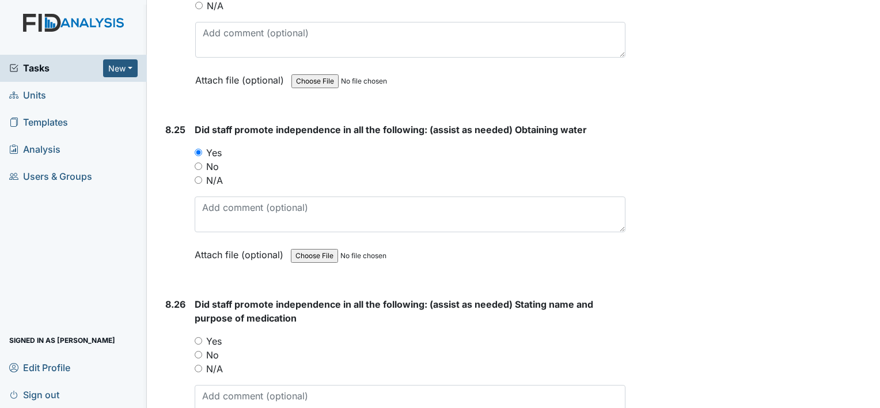
click at [196, 334] on div "Yes" at bounding box center [410, 341] width 431 height 14
click at [197, 337] on input "Yes" at bounding box center [198, 340] width 7 height 7
radio input "true"
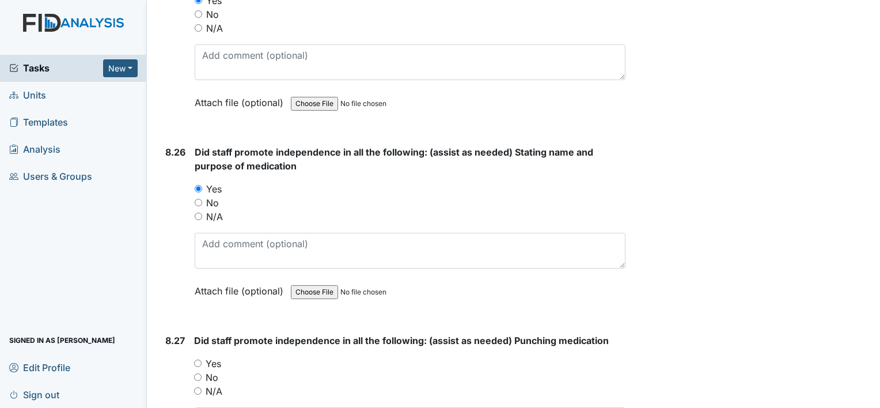
scroll to position [13700, 0]
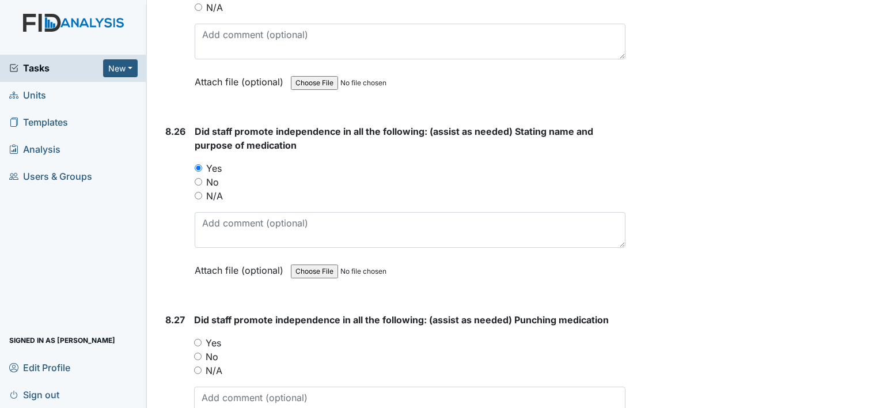
click at [201, 338] on input "Yes" at bounding box center [197, 341] width 7 height 7
radio input "true"
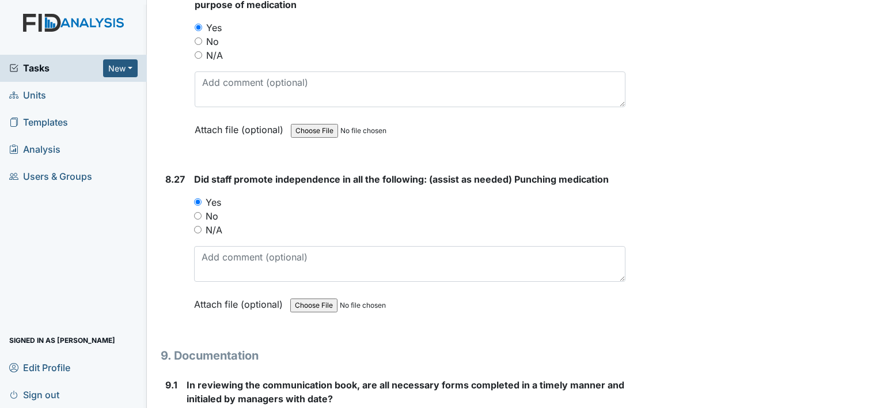
scroll to position [13872, 0]
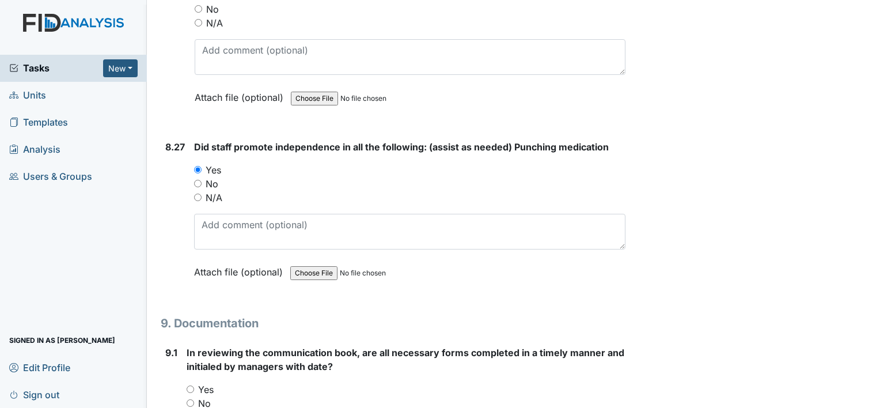
click at [193, 385] on input "Yes" at bounding box center [190, 388] width 7 height 7
radio input "true"
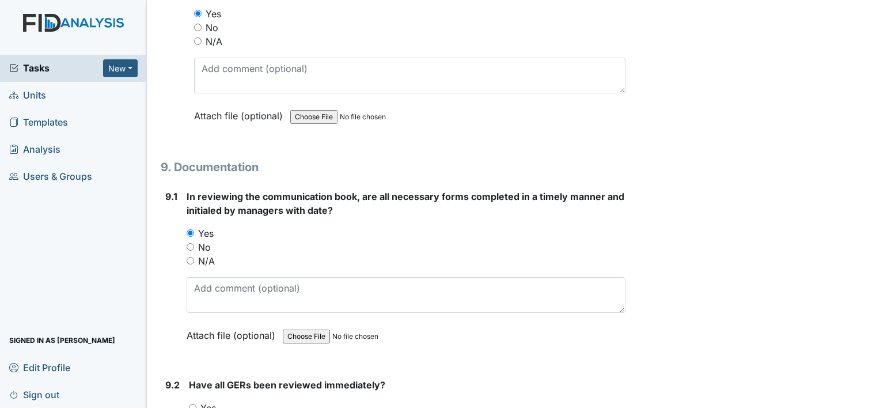
scroll to position [14045, 0]
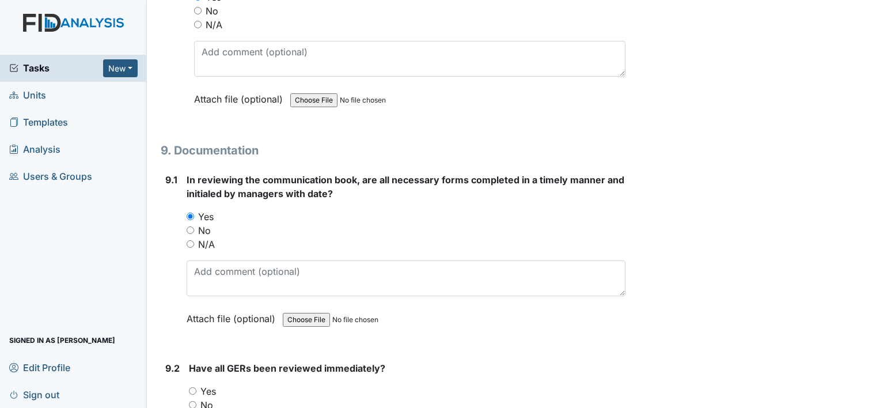
click at [192, 387] on input "Yes" at bounding box center [192, 390] width 7 height 7
radio input "true"
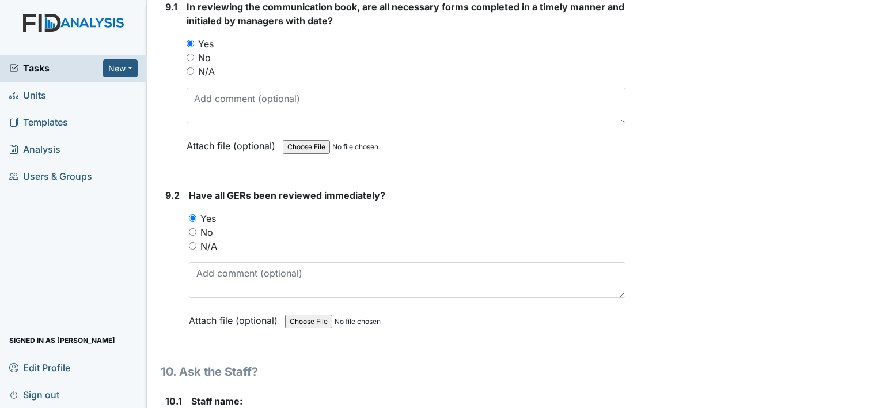
scroll to position [14333, 0]
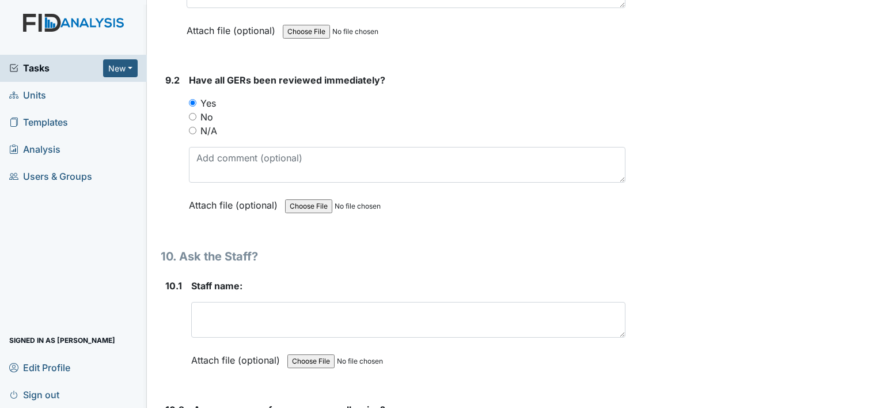
click at [203, 279] on div "Staff name: This field is required. Attach file (optional) You can upload .pdf,…" at bounding box center [408, 327] width 434 height 96
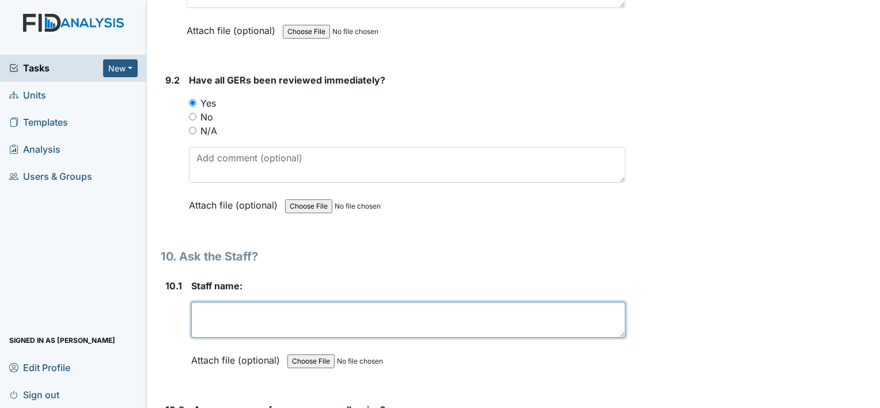
click at [219, 302] on textarea at bounding box center [408, 320] width 434 height 36
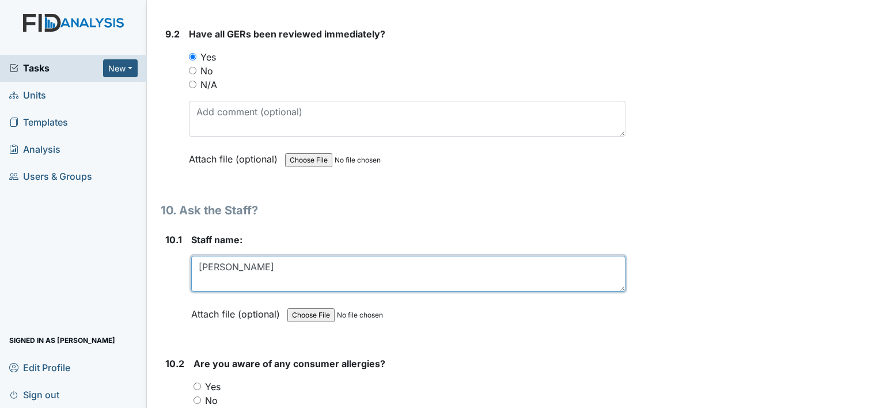
scroll to position [14506, 0]
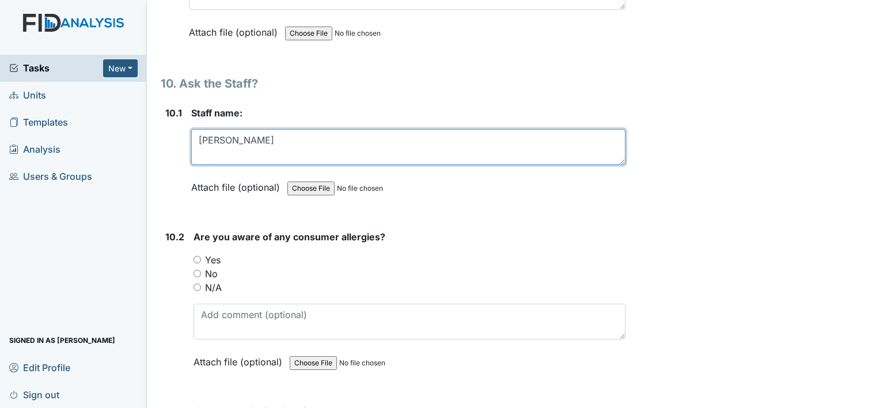
type textarea "Shaquela Glasper"
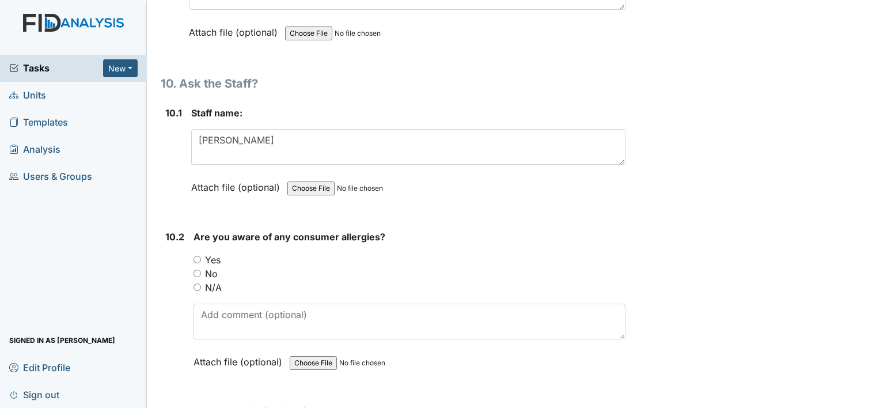
click at [199, 256] on input "Yes" at bounding box center [196, 259] width 7 height 7
radio input "true"
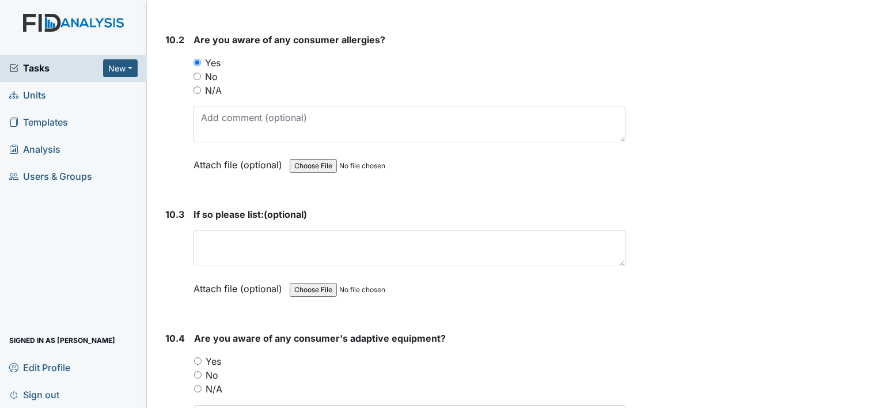
scroll to position [14736, 0]
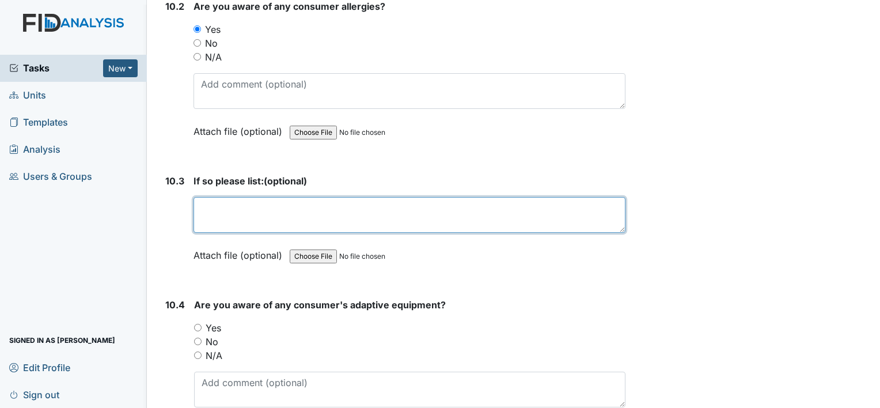
click at [212, 197] on textarea at bounding box center [409, 215] width 432 height 36
type textarea "LT aspirin, NSAIDS, Penicillin, Tartrazine , Betalactcoms"
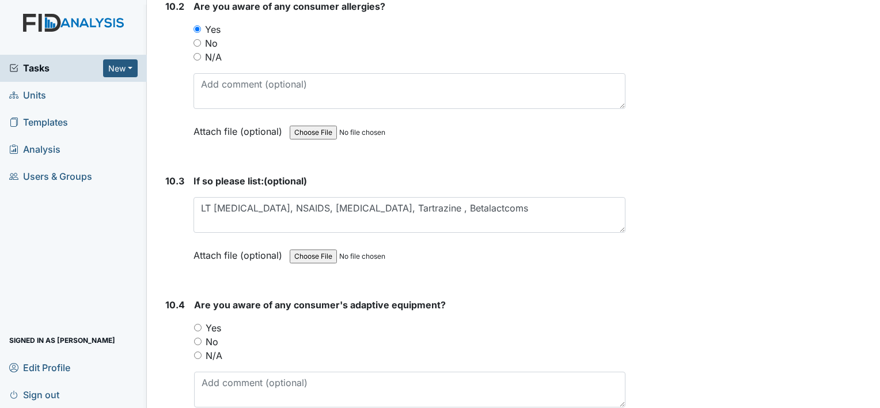
click at [194, 323] on input "Yes" at bounding box center [197, 326] width 7 height 7
radio input "true"
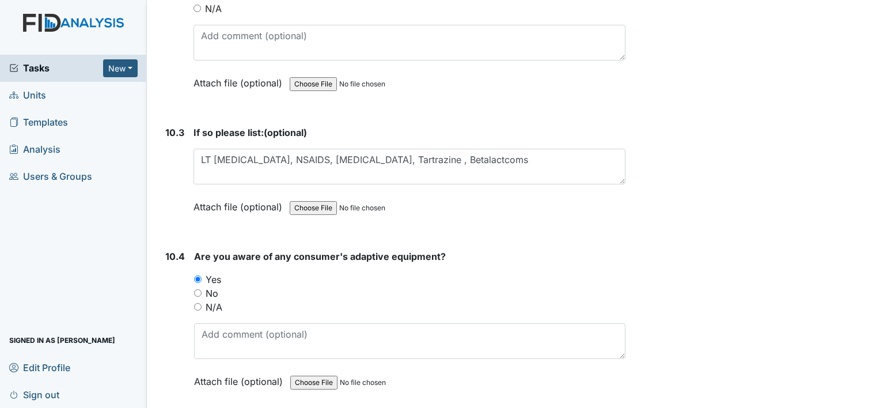
scroll to position [14909, 0]
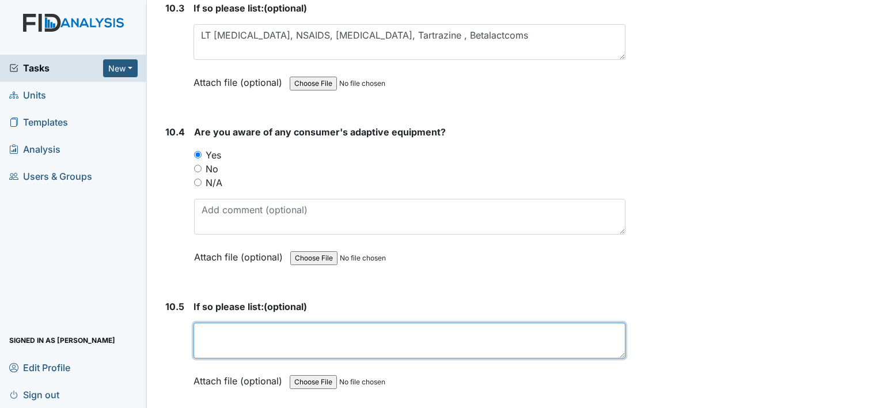
click at [220, 322] on textarea at bounding box center [409, 340] width 432 height 36
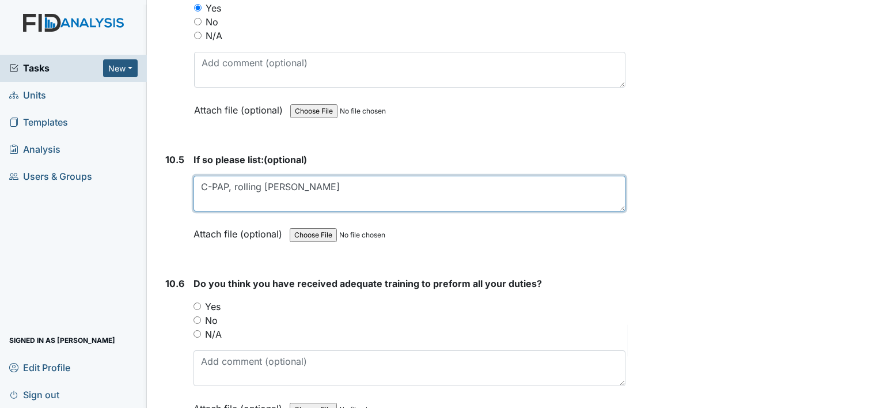
scroll to position [15081, 0]
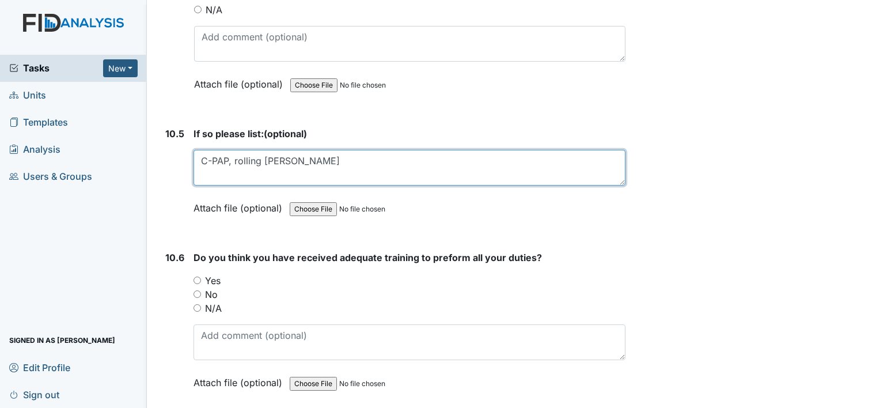
type textarea "C-PAP, rolling walker"
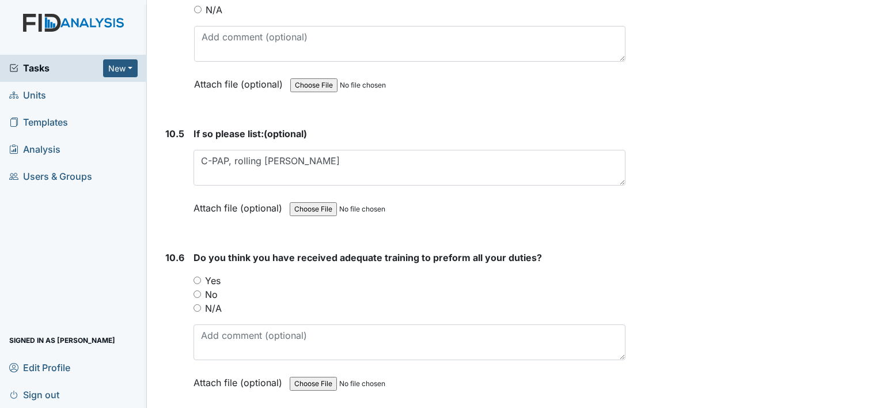
click at [197, 276] on input "Yes" at bounding box center [196, 279] width 7 height 7
radio input "true"
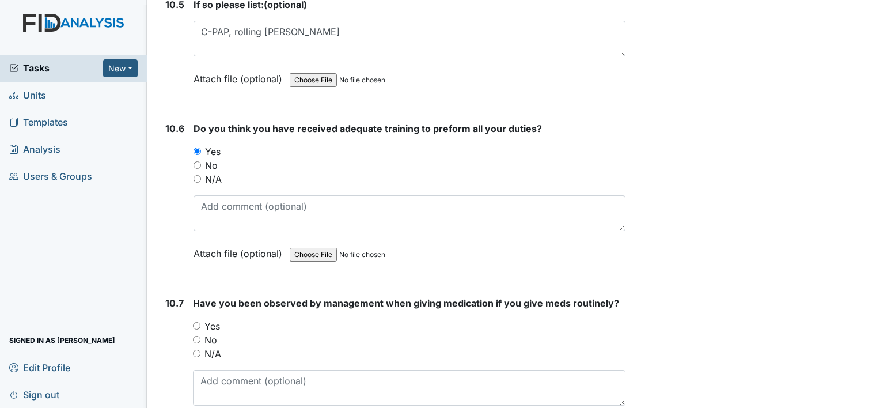
scroll to position [15254, 0]
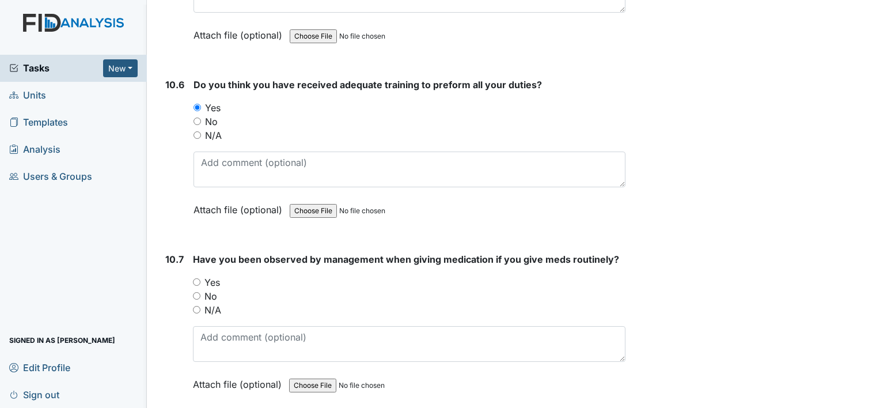
click at [190, 252] on div "10.7 Have you been observed by management when giving medication if you give me…" at bounding box center [393, 330] width 465 height 156
click at [195, 278] on input "Yes" at bounding box center [196, 281] width 7 height 7
radio input "true"
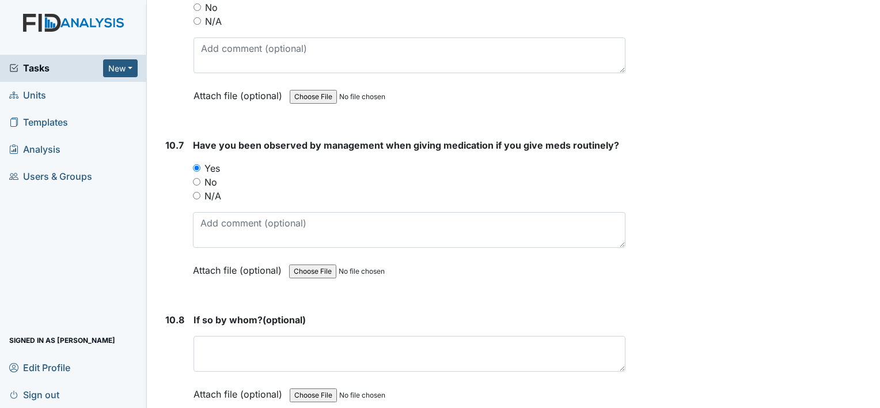
scroll to position [15369, 0]
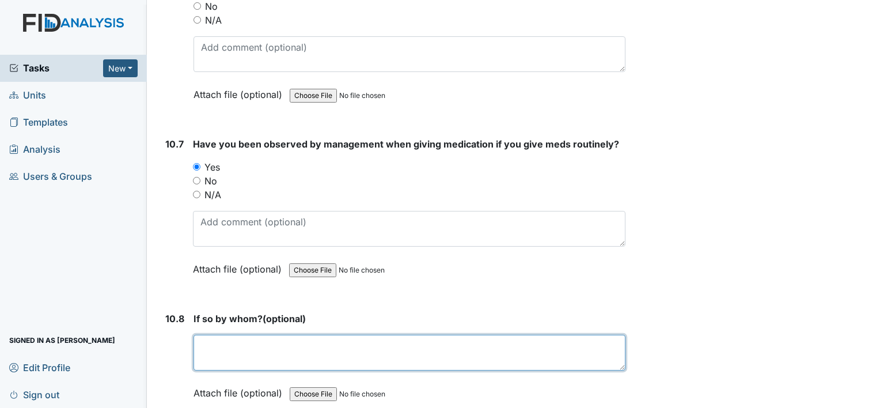
click at [216, 334] on textarea at bounding box center [409, 352] width 432 height 36
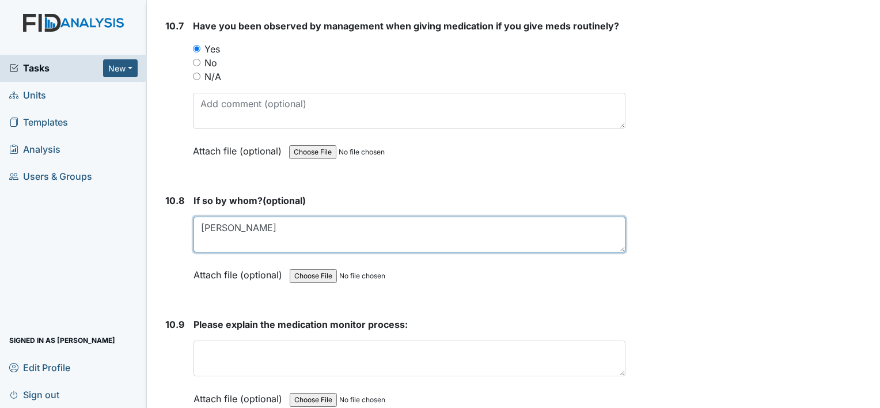
scroll to position [15499, 0]
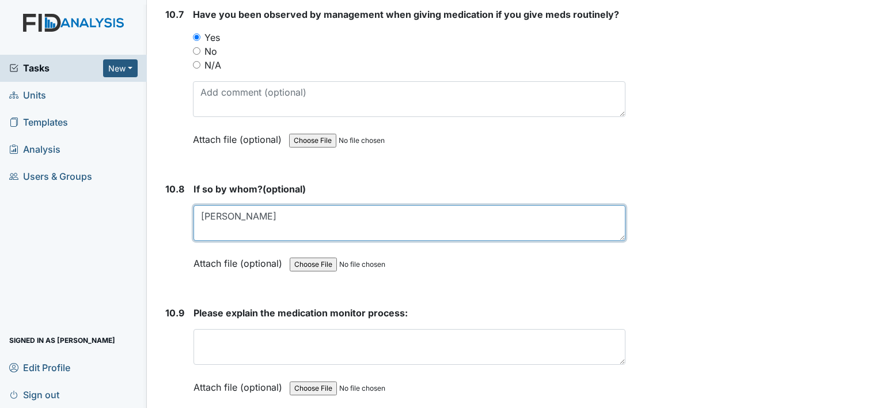
type textarea "Jennifer Winston"
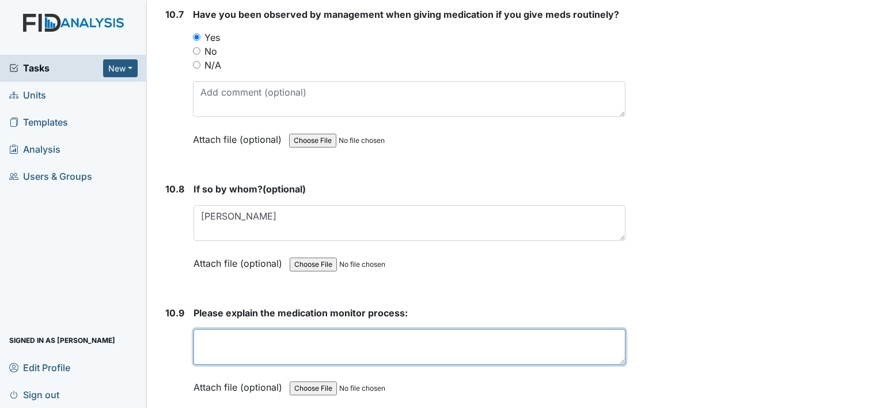
click at [207, 329] on textarea at bounding box center [409, 347] width 432 height 36
type textarea "Right person medication time dose route"
